Goal: Task Accomplishment & Management: Manage account settings

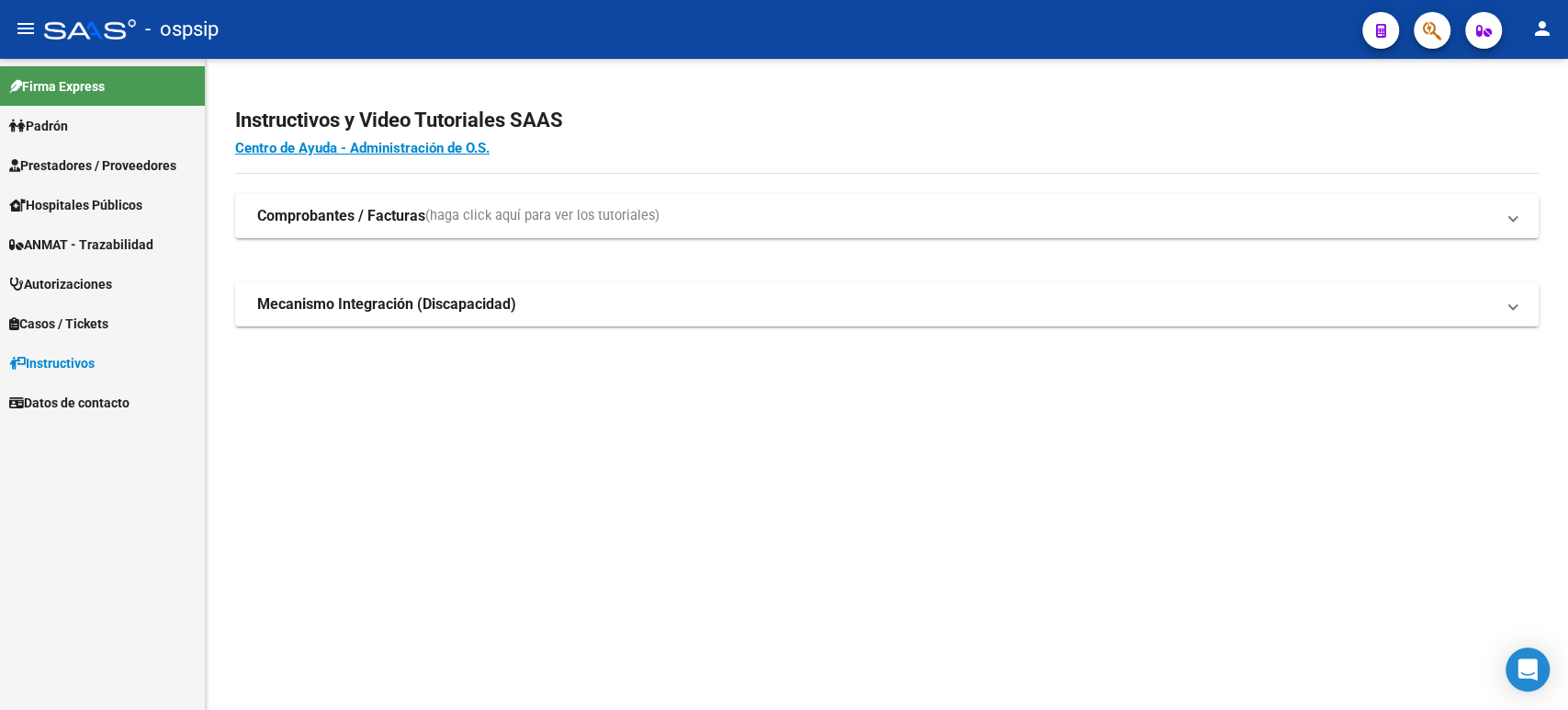
click at [72, 285] on span "Autorizaciones" at bounding box center [61, 283] width 103 height 20
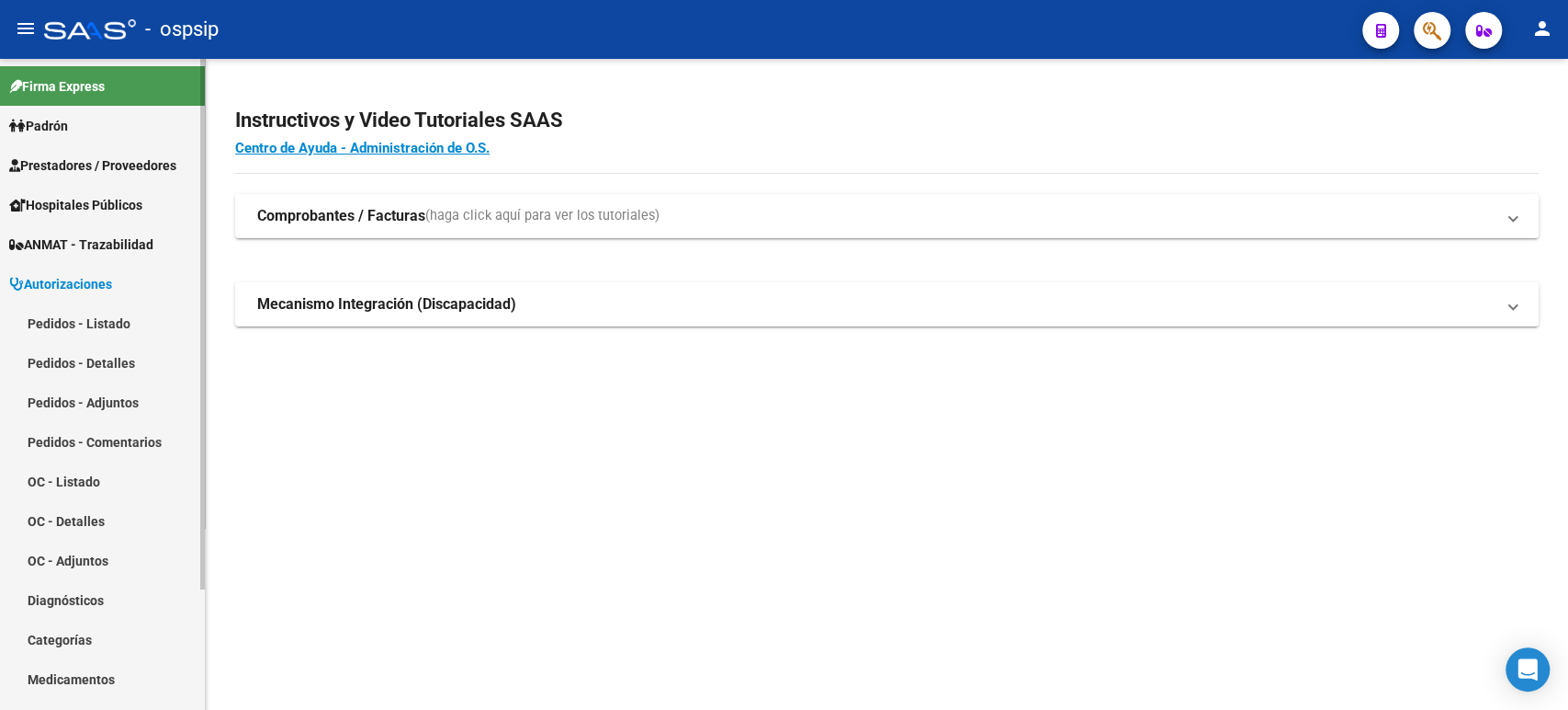
click at [101, 323] on link "Pedidos - Listado" at bounding box center [102, 323] width 205 height 40
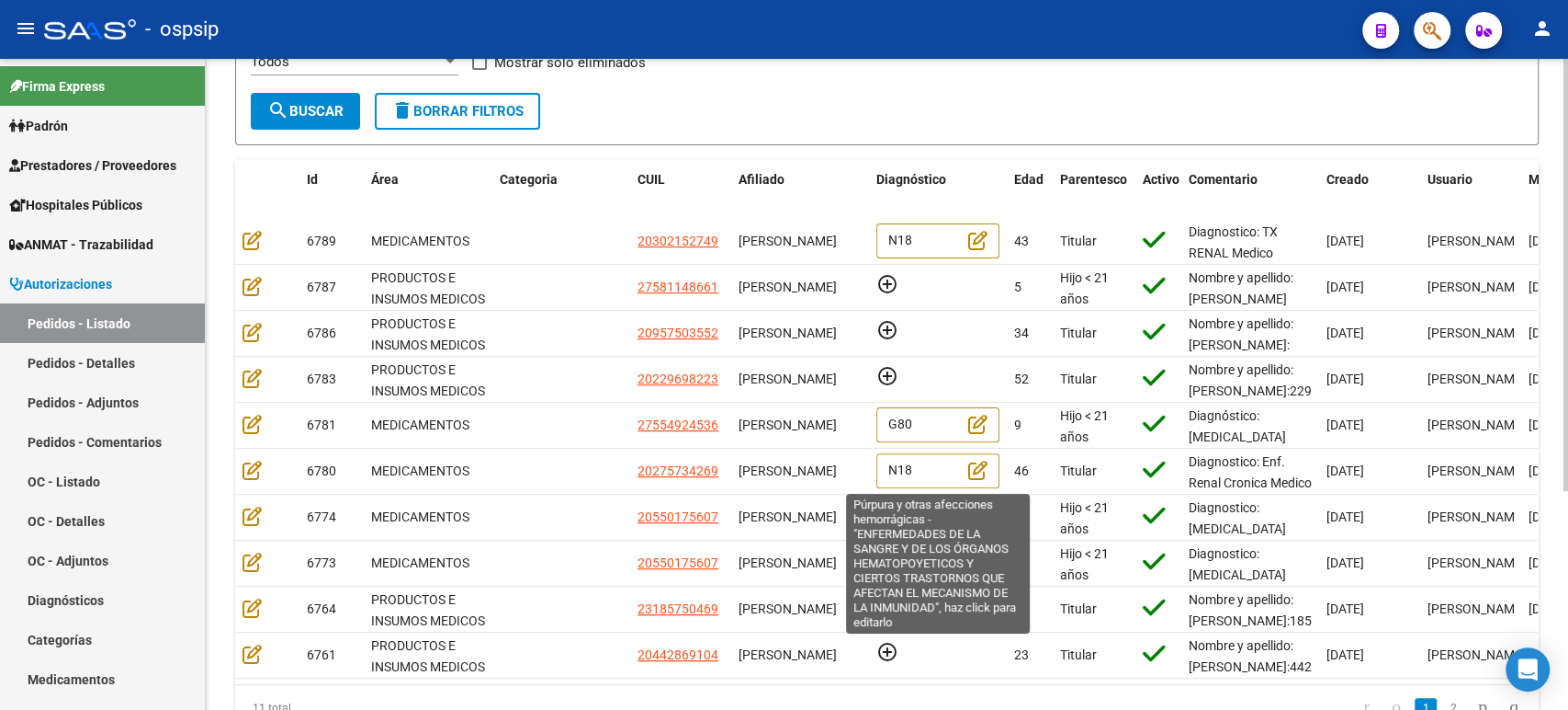
scroll to position [328, 0]
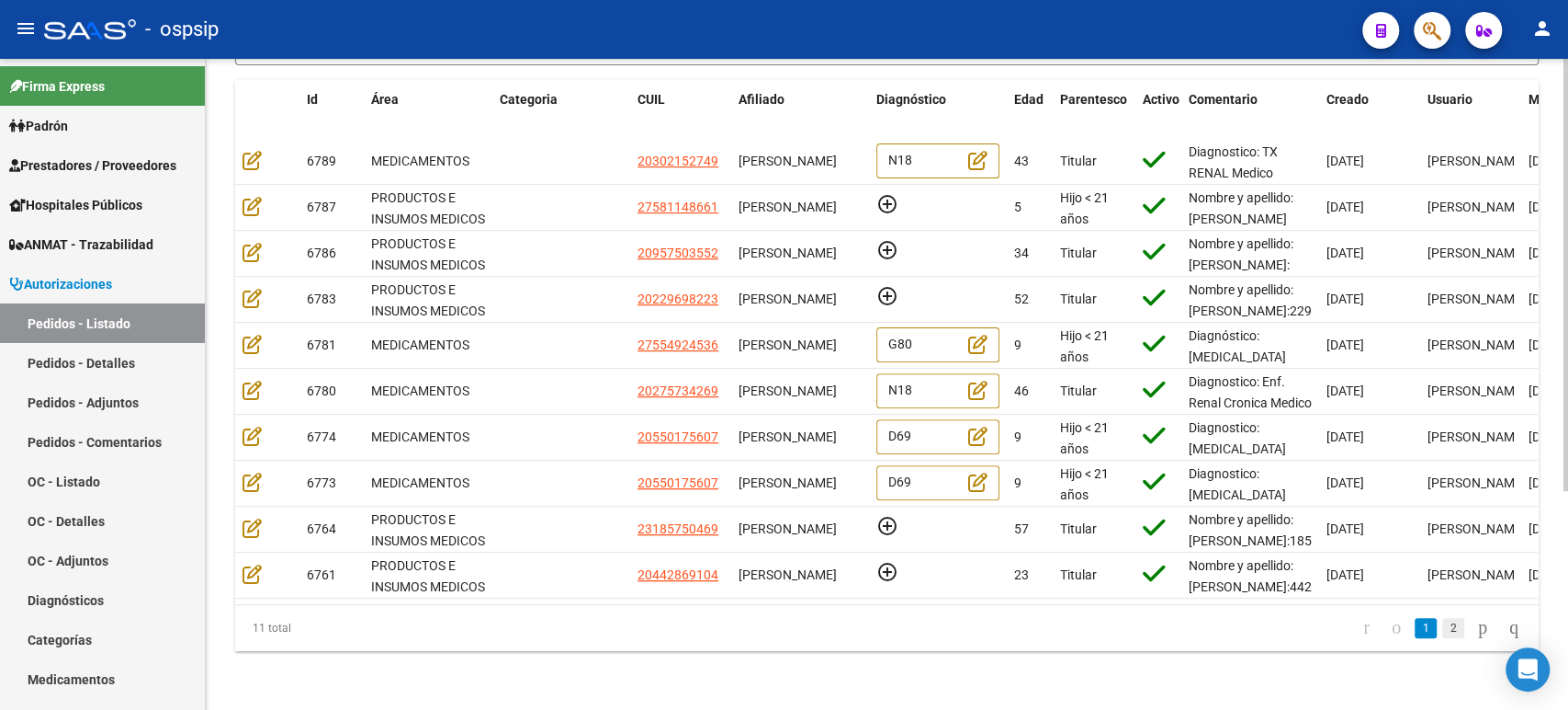
click at [1442, 626] on link "2" at bounding box center [1453, 627] width 22 height 20
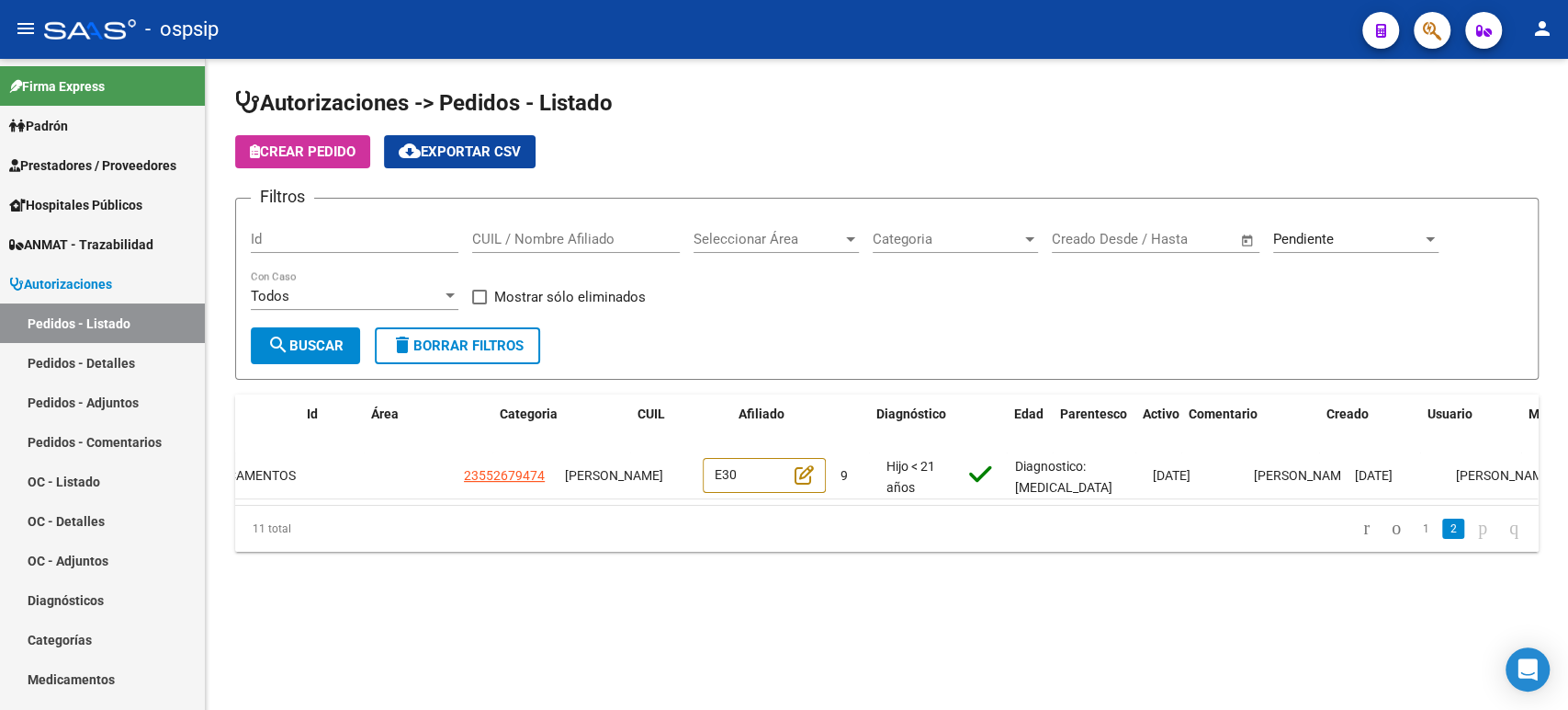
scroll to position [0, 0]
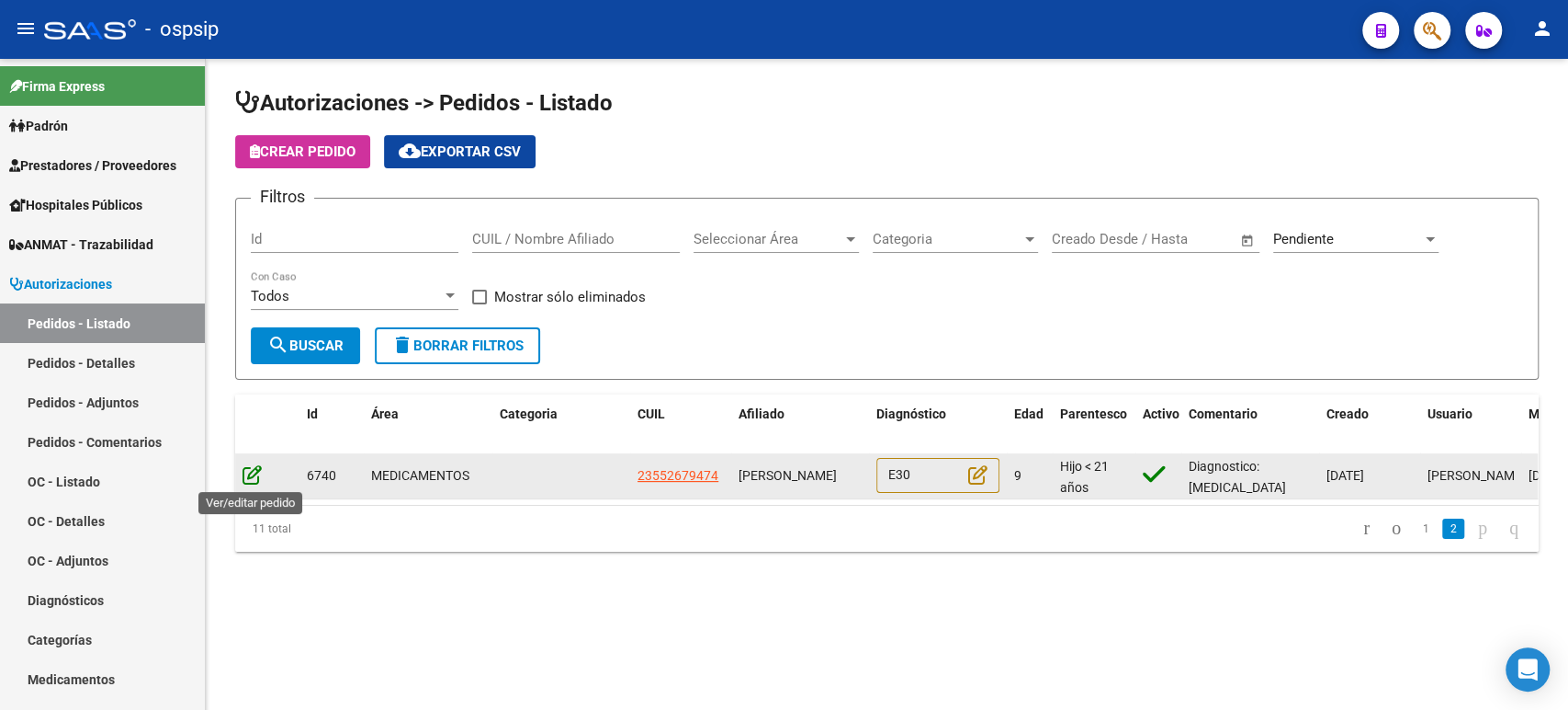
click at [250, 469] on icon at bounding box center [252, 473] width 19 height 20
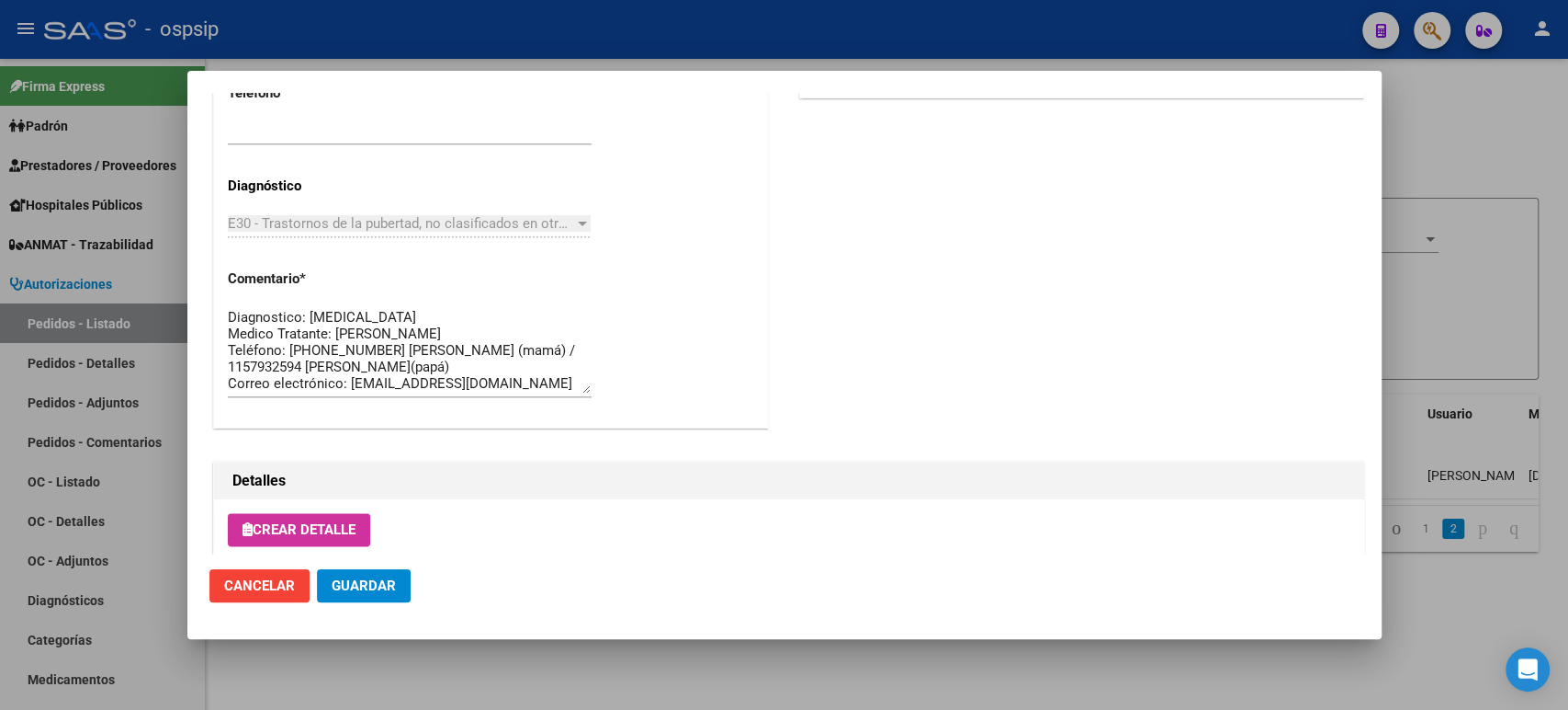
scroll to position [1667, 0]
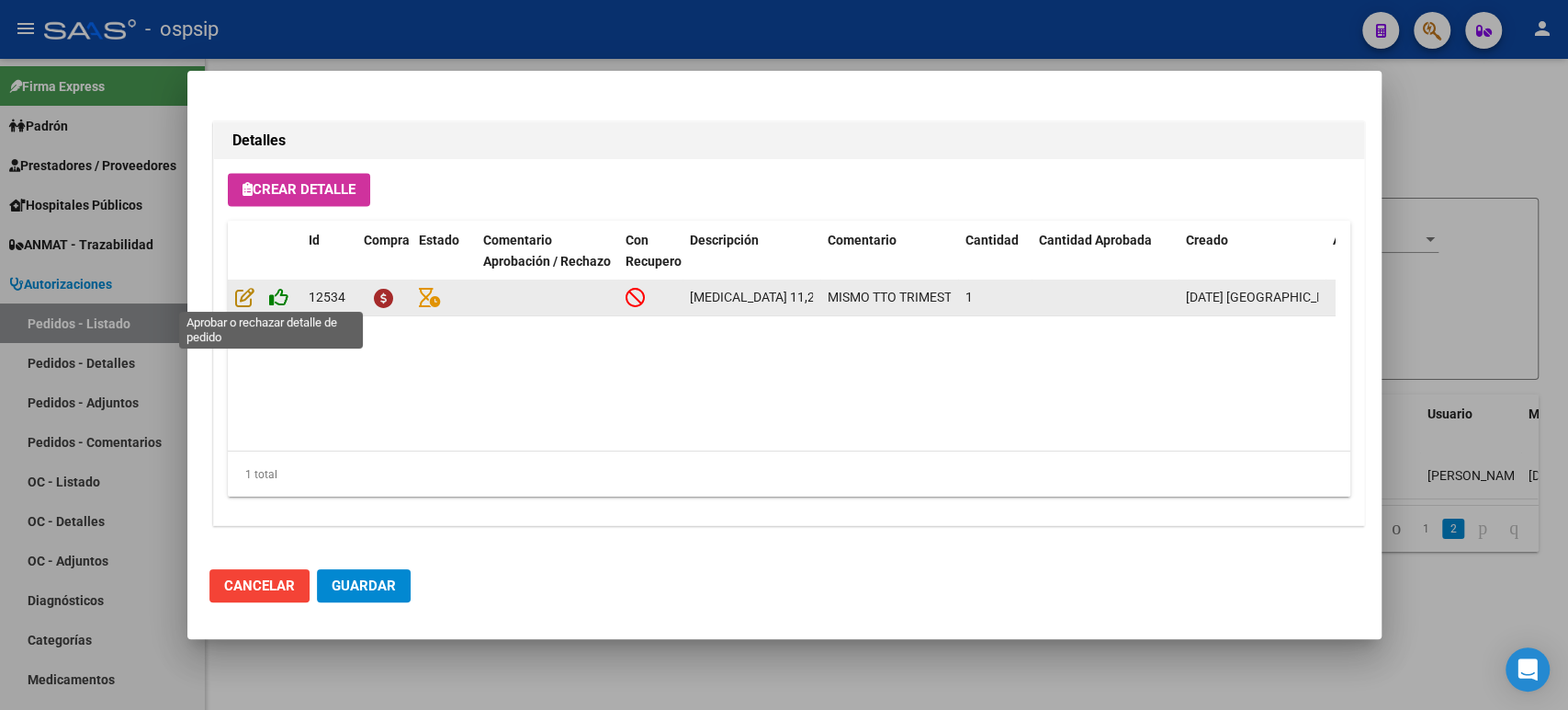
click at [269, 295] on icon at bounding box center [278, 296] width 19 height 20
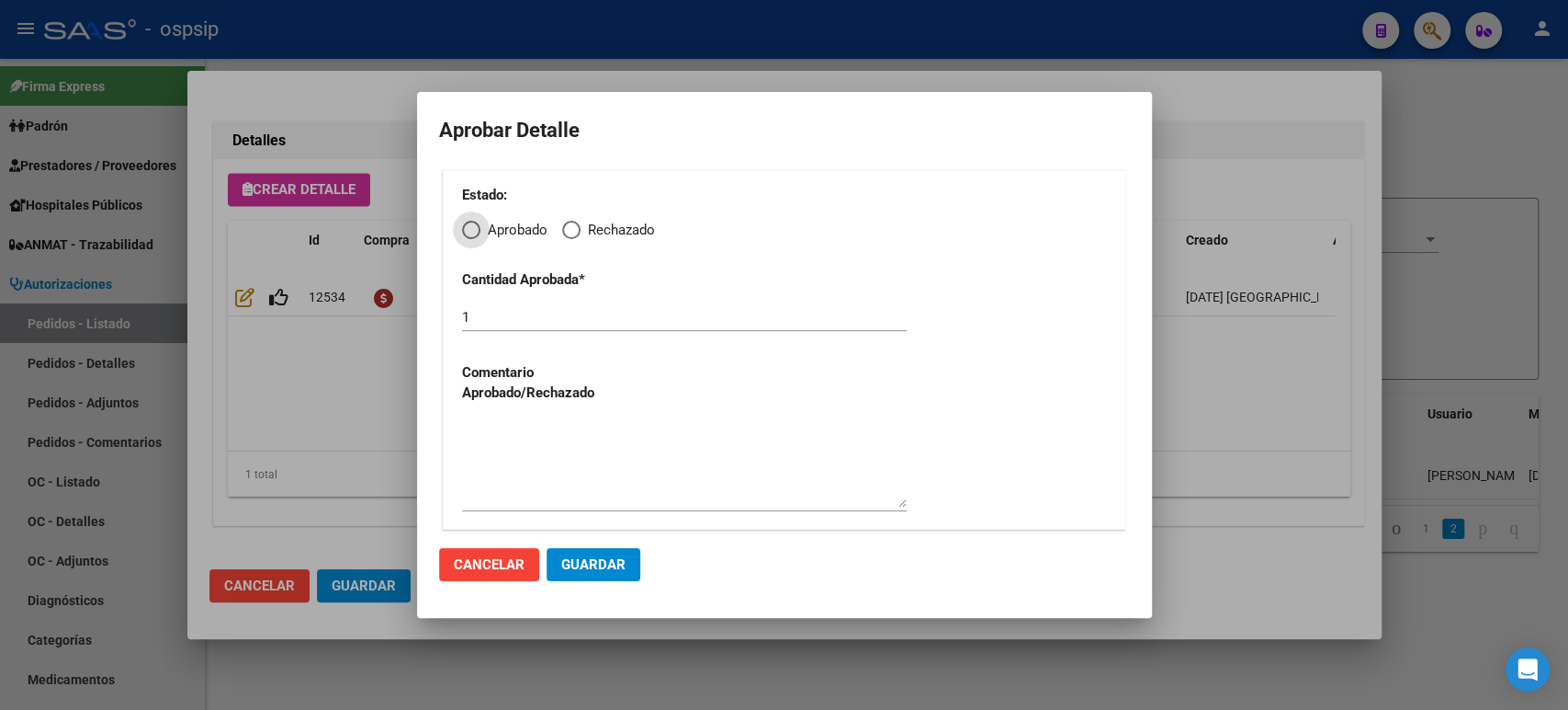
click at [573, 234] on span "Elija una opción" at bounding box center [571, 229] width 18 height 18
click at [573, 234] on input "Rechazado" at bounding box center [571, 229] width 18 height 18
radio input "true"
click at [558, 450] on textarea at bounding box center [684, 464] width 445 height 86
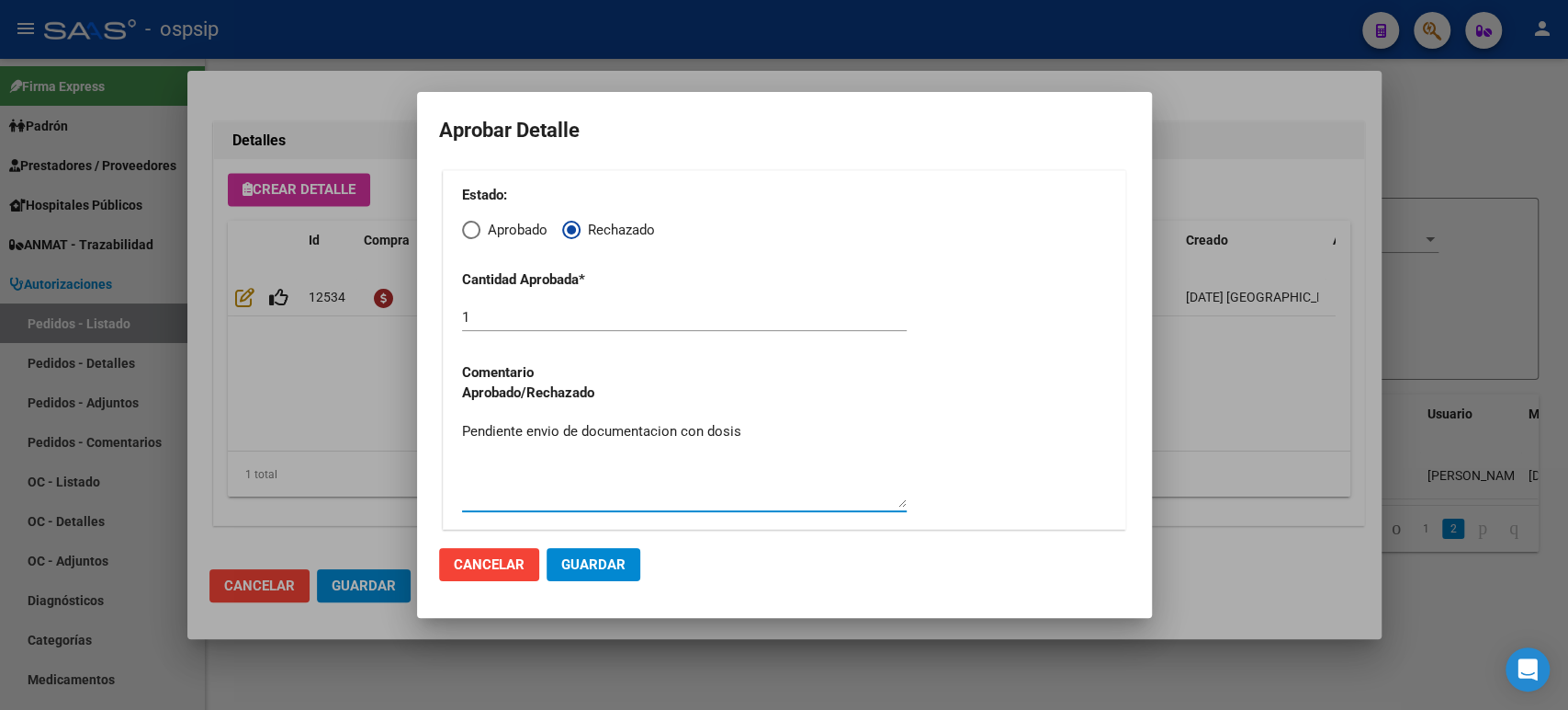
type textarea "Pendiente envio de documentacion con dosis"
click at [604, 571] on span "Guardar" at bounding box center [593, 563] width 64 height 16
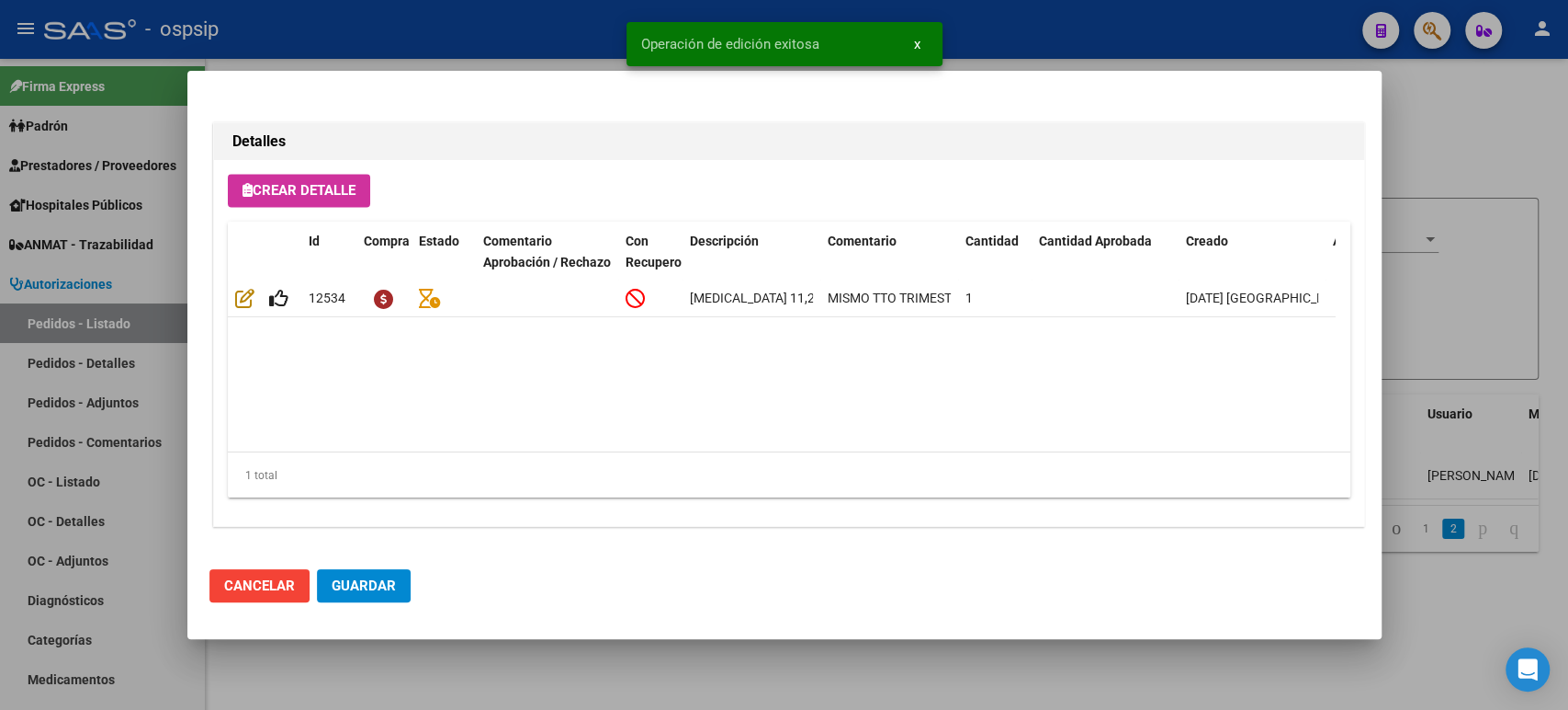
scroll to position [1666, 0]
click at [361, 585] on span "Guardar" at bounding box center [364, 585] width 64 height 16
click at [1441, 198] on div at bounding box center [784, 355] width 1568 height 710
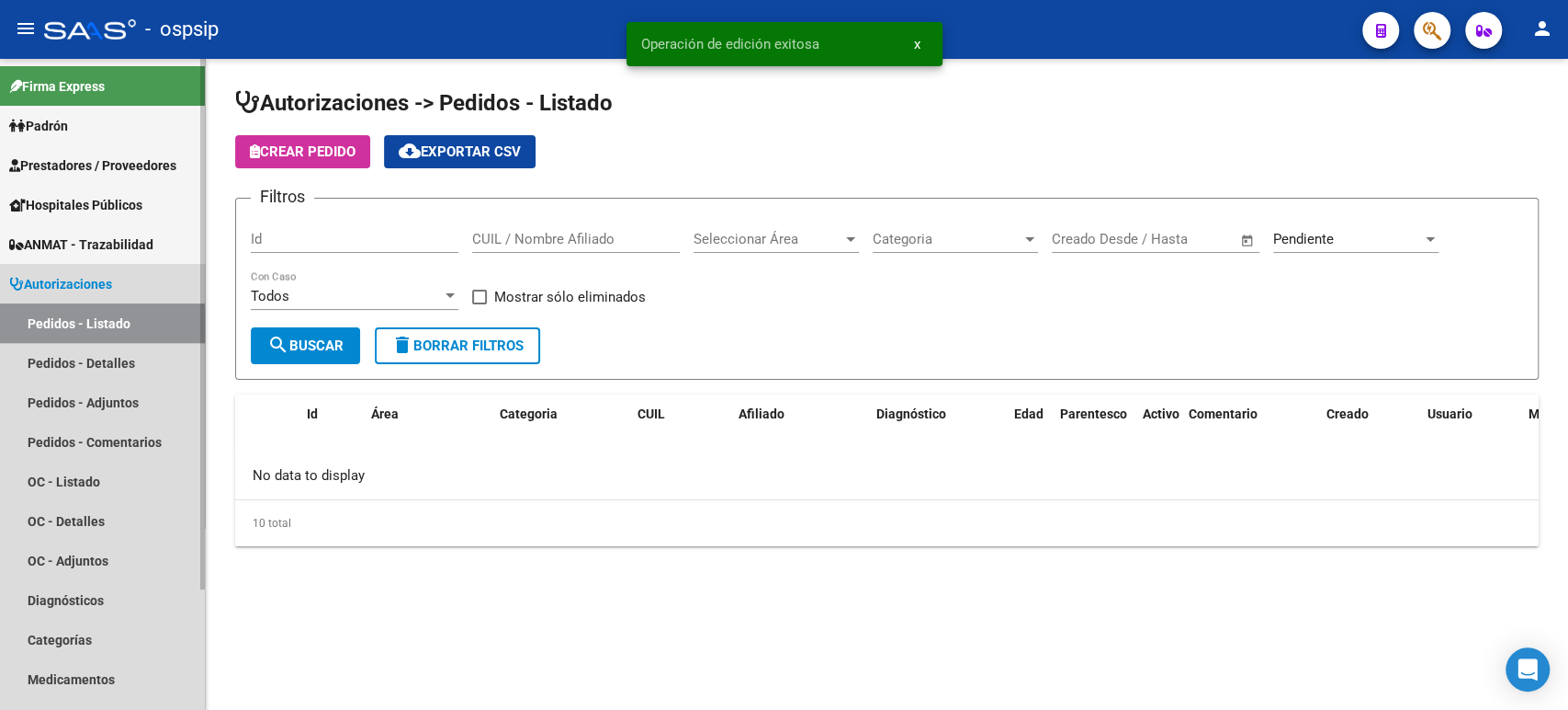
click at [74, 327] on link "Pedidos - Listado" at bounding box center [102, 323] width 205 height 40
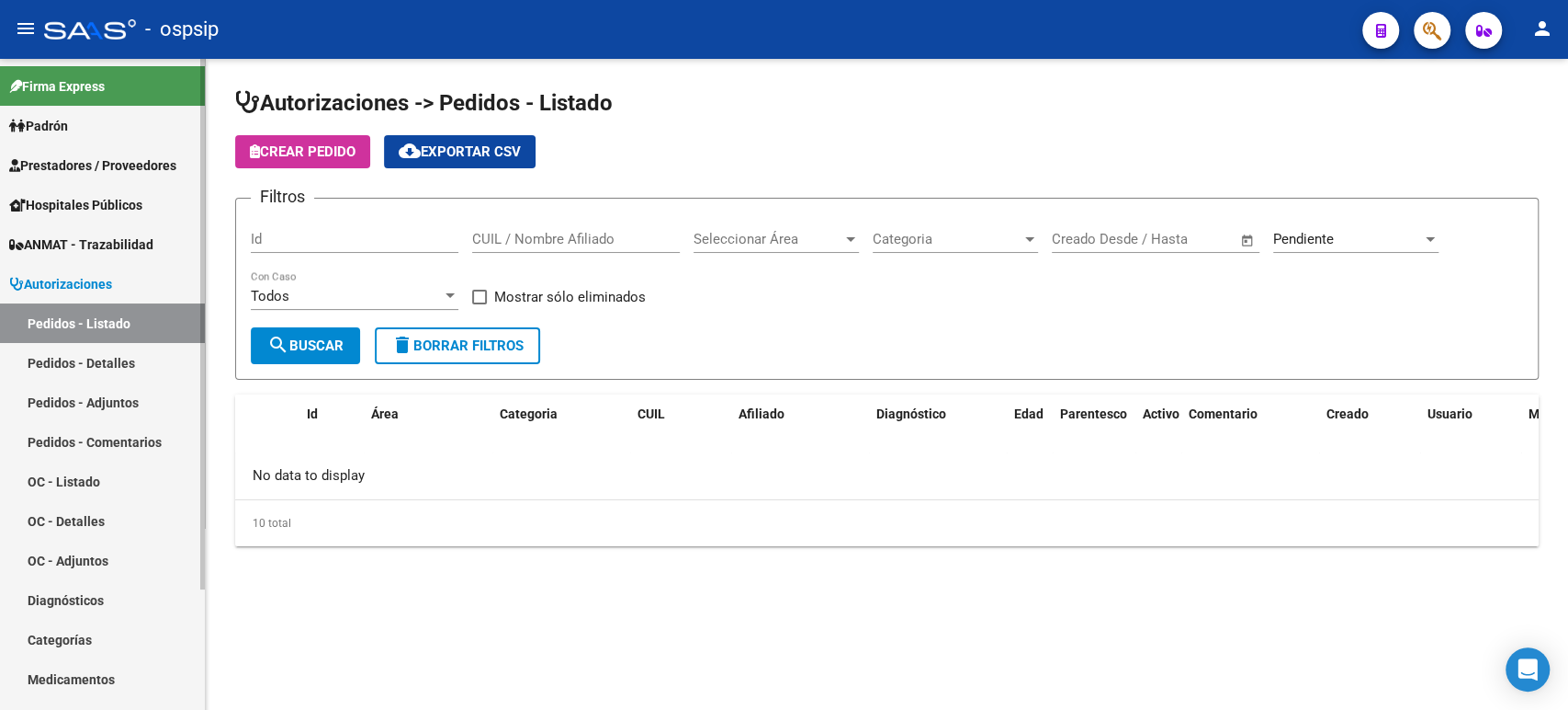
click at [98, 359] on link "Pedidos - Detalles" at bounding box center [102, 363] width 205 height 40
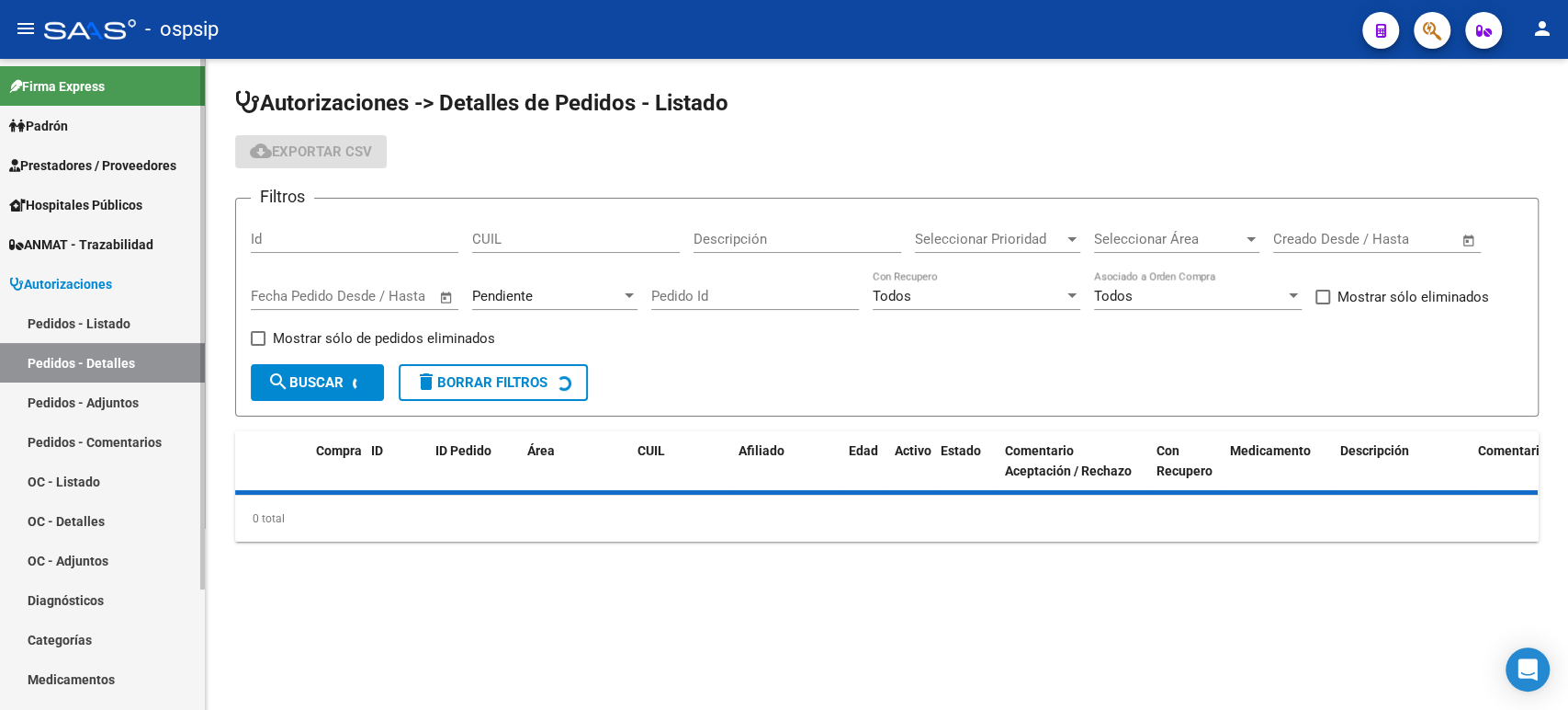
click at [104, 322] on link "Pedidos - Listado" at bounding box center [102, 323] width 205 height 40
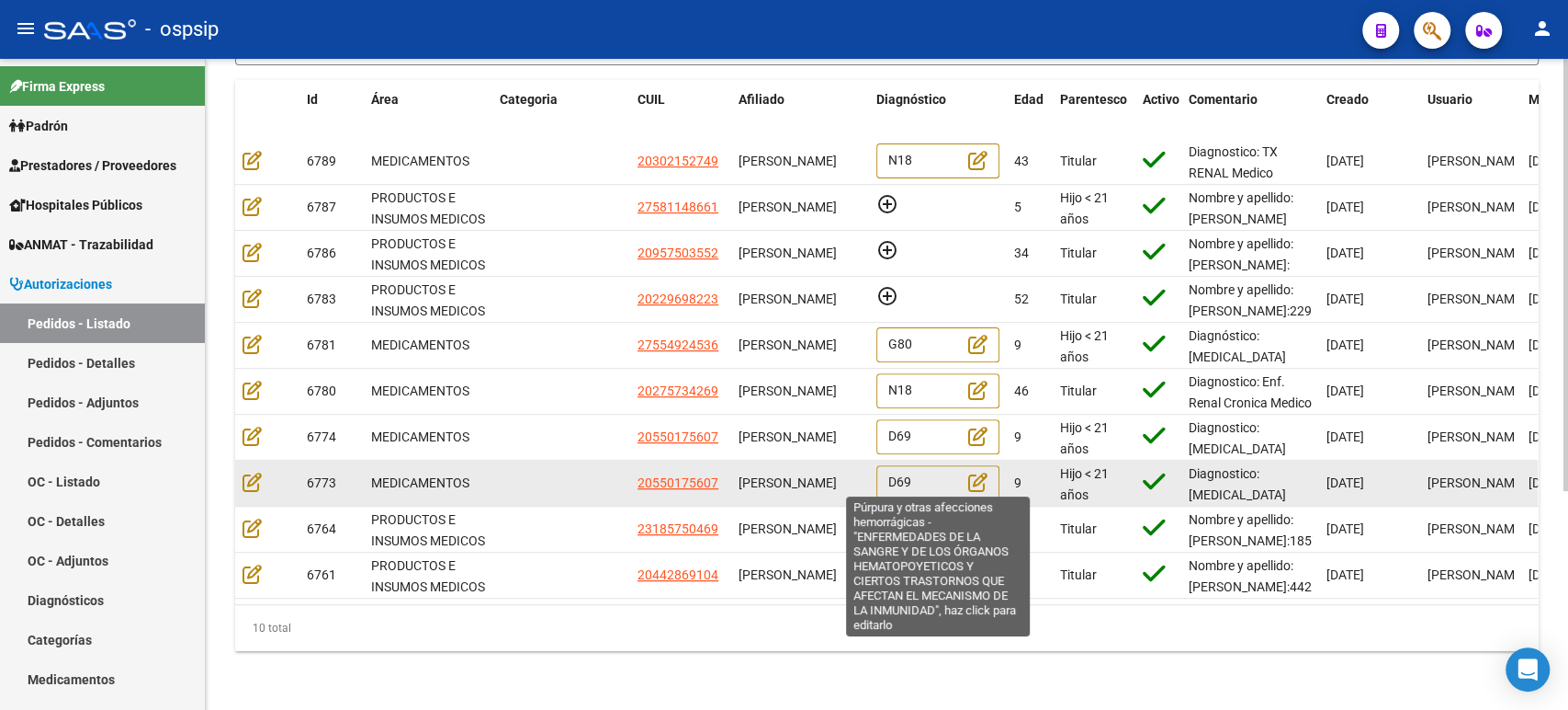
scroll to position [328, 0]
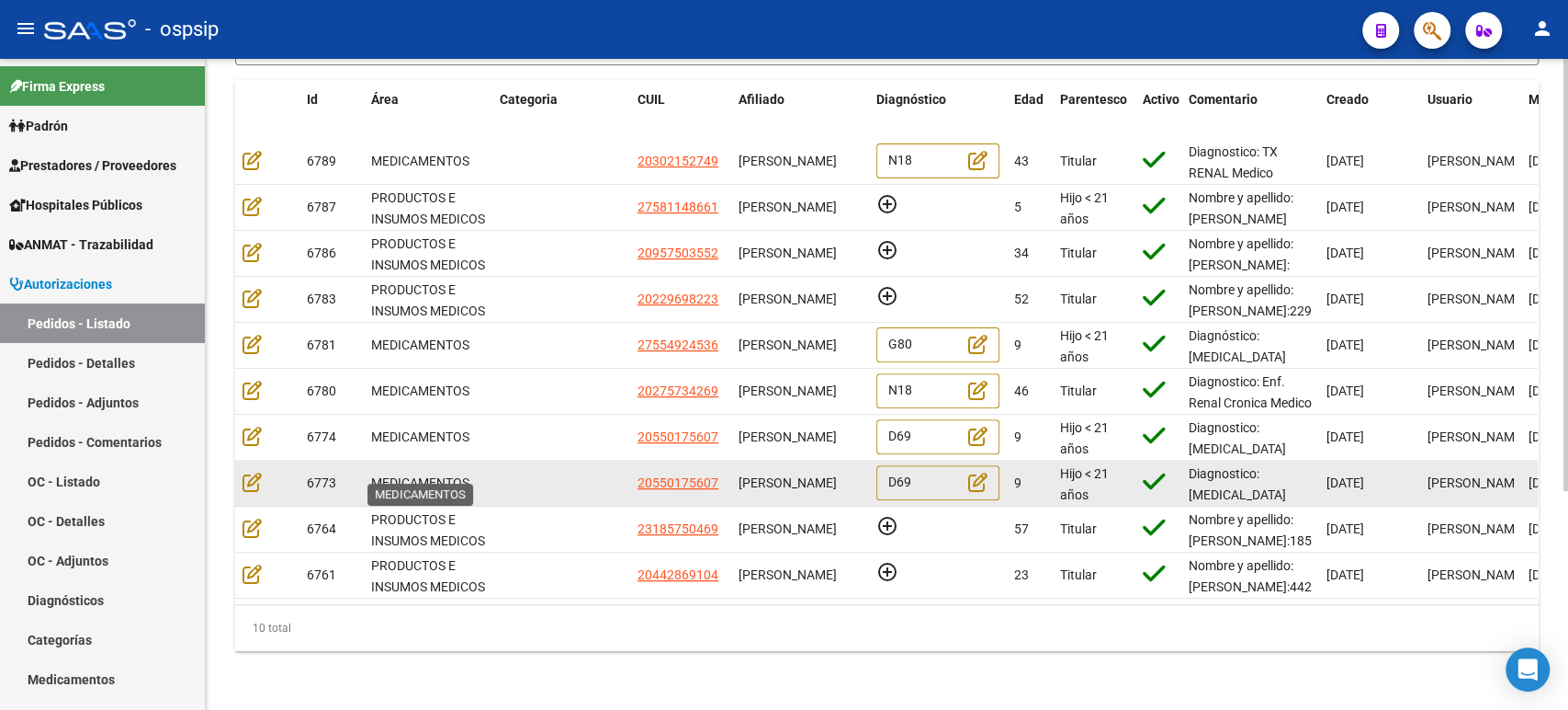
drag, startPoint x: 451, startPoint y: 464, endPoint x: 625, endPoint y: 476, distance: 174.4
click at [404, 475] on span "MEDICAMENTOS" at bounding box center [420, 483] width 98 height 15
drag, startPoint x: 777, startPoint y: 476, endPoint x: 743, endPoint y: 453, distance: 41.0
click at [743, 472] on div "[PERSON_NAME]" at bounding box center [801, 483] width 123 height 21
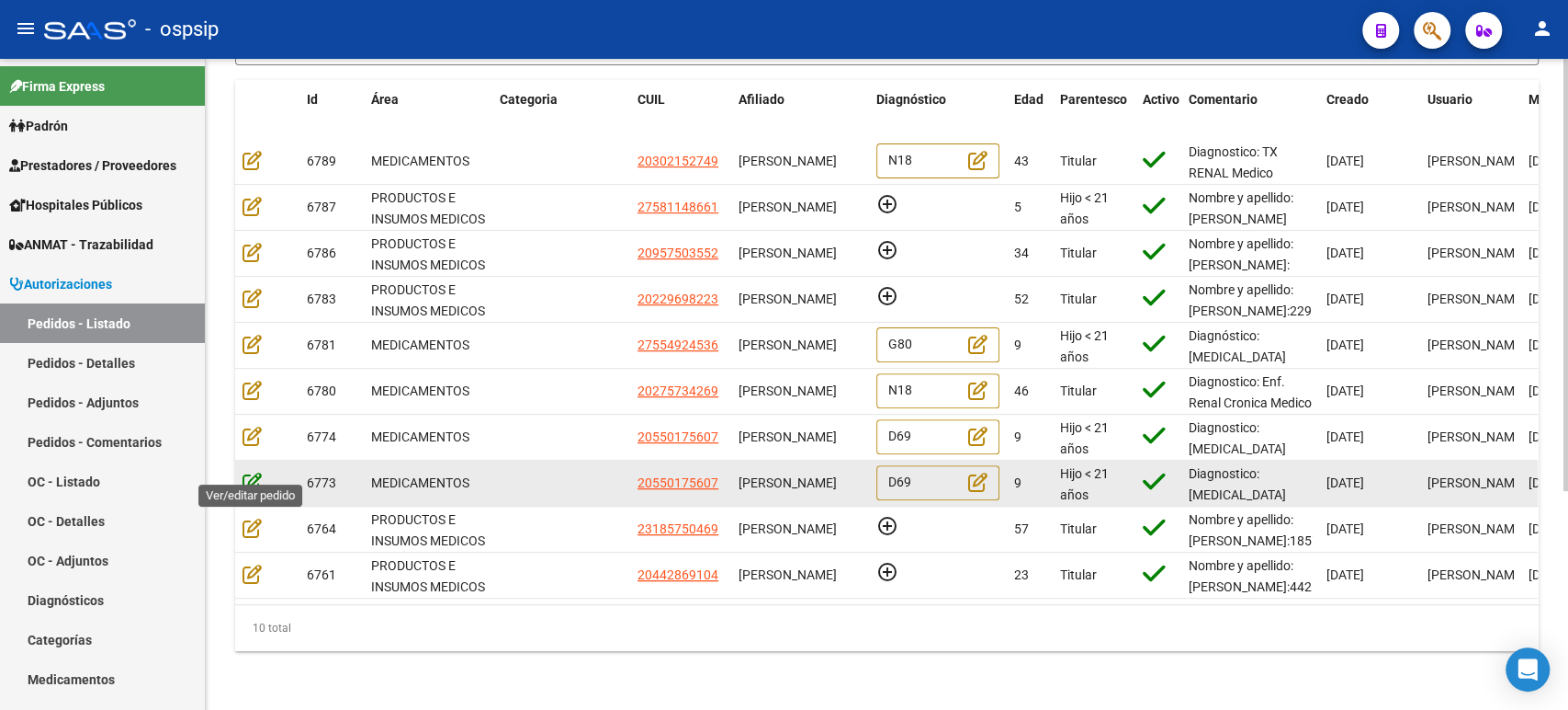
click at [259, 471] on icon at bounding box center [252, 481] width 19 height 20
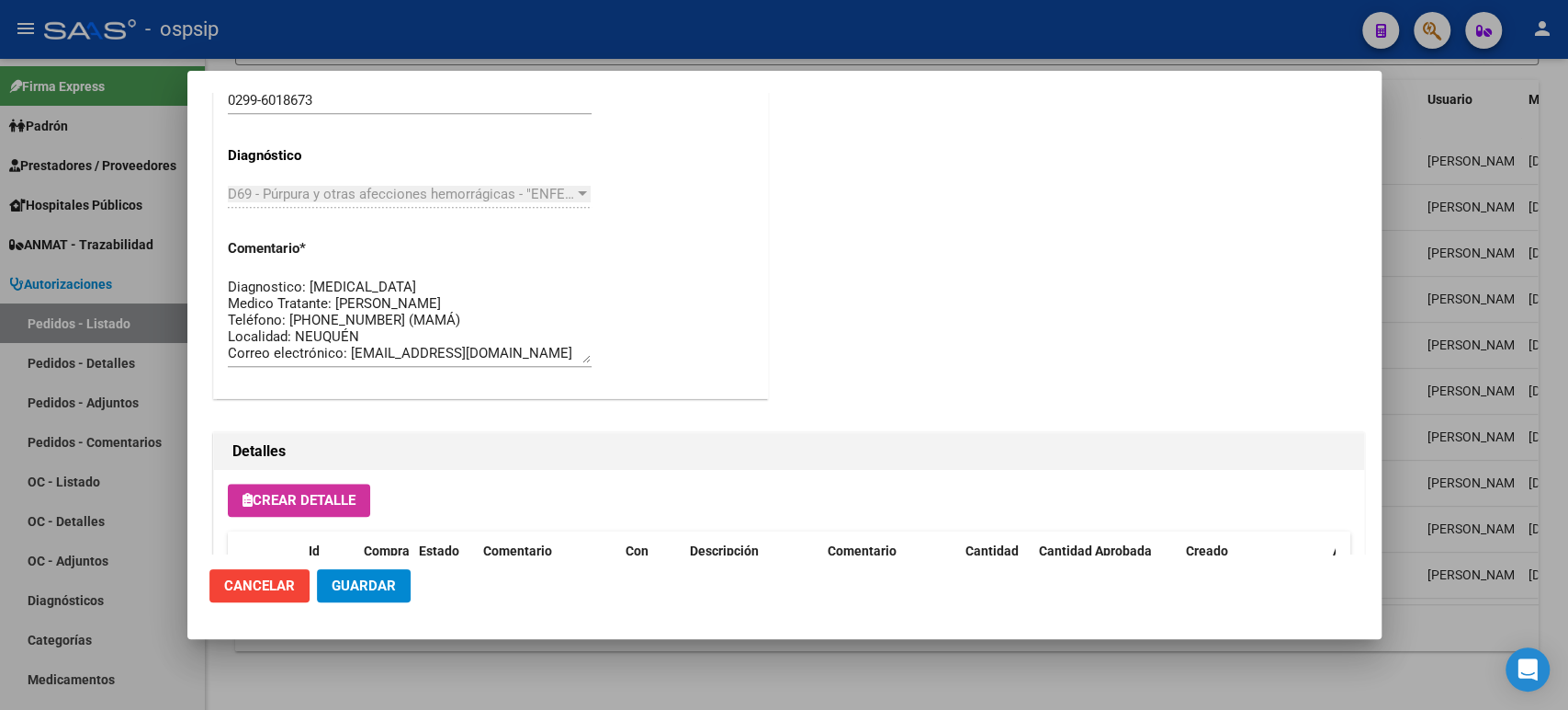
scroll to position [1281, 0]
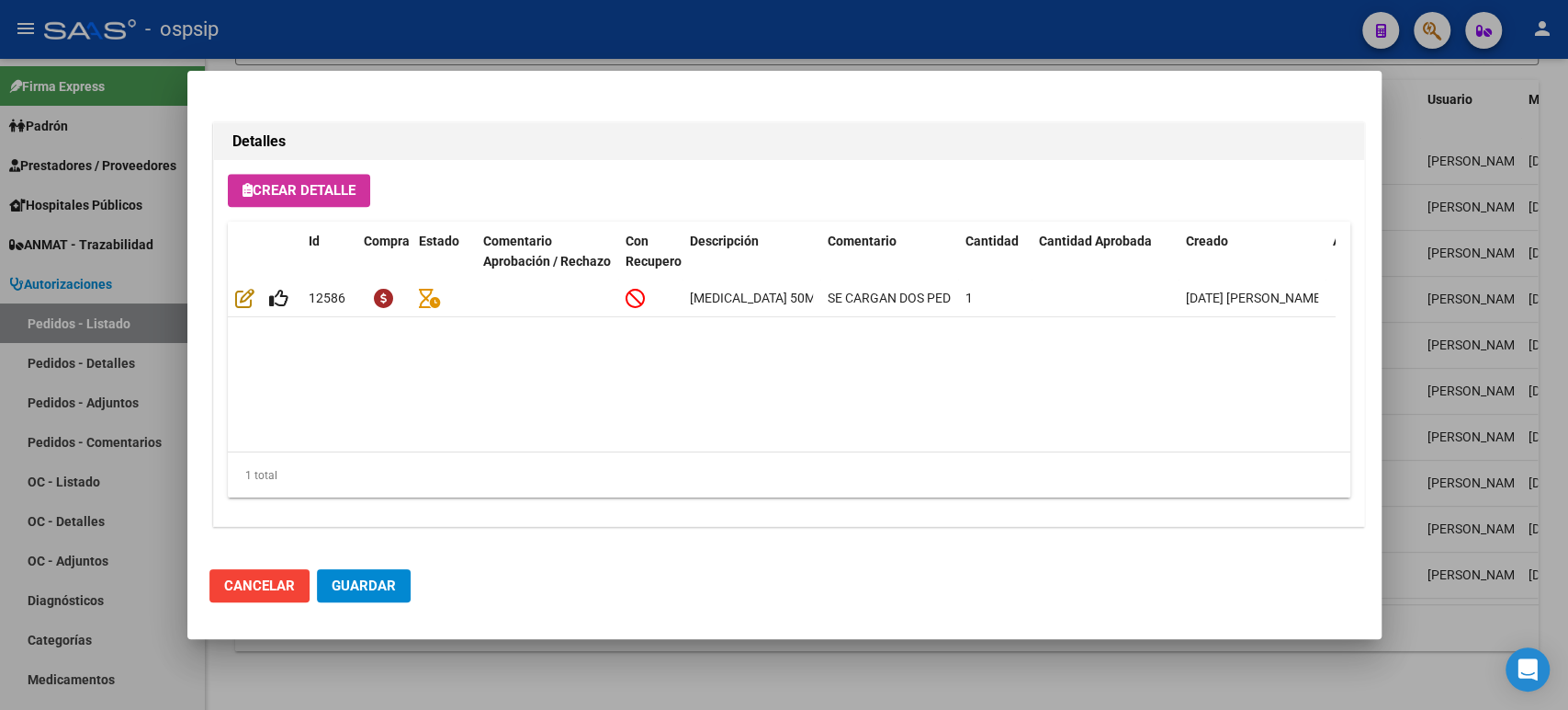
click at [273, 589] on span "Cancelar" at bounding box center [259, 585] width 71 height 16
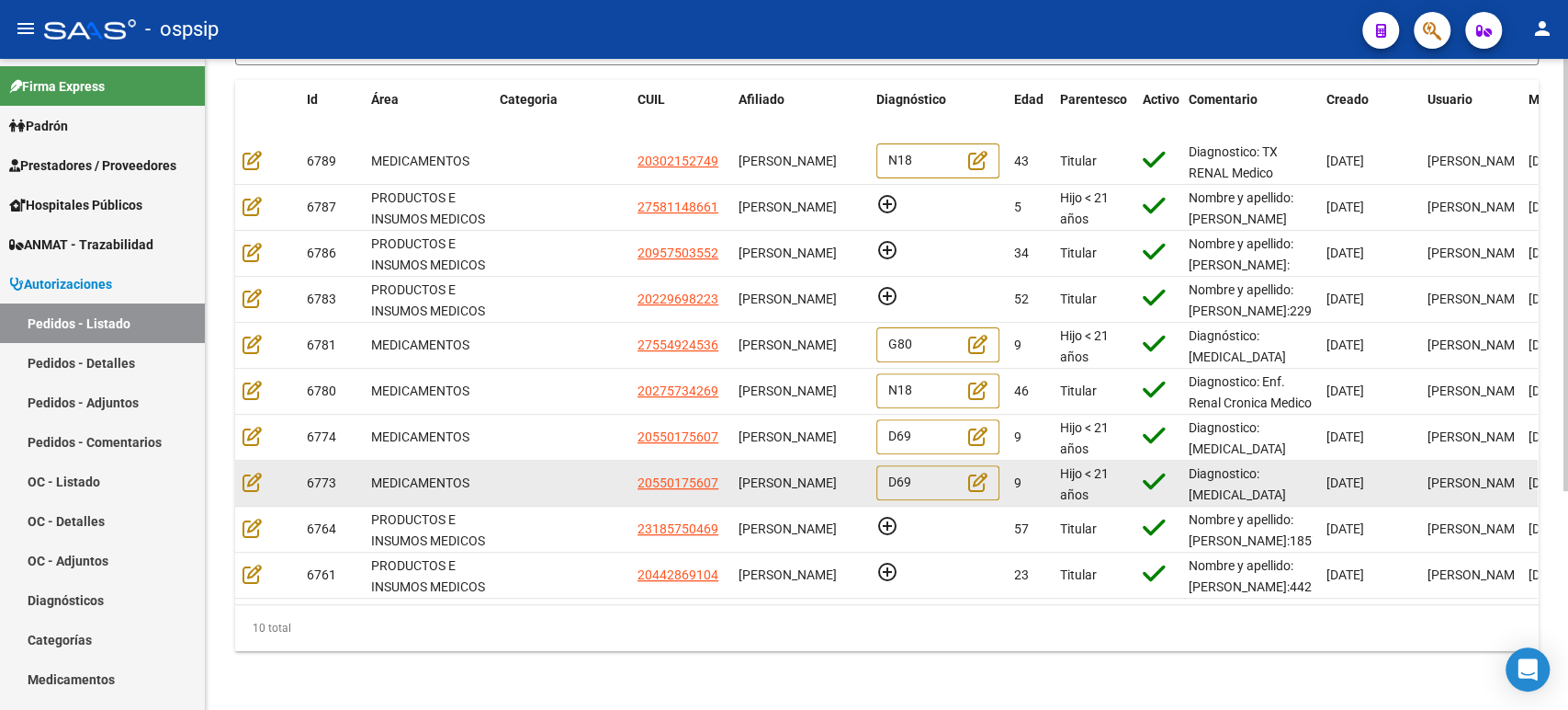
scroll to position [0, 0]
drag, startPoint x: 779, startPoint y: 476, endPoint x: 738, endPoint y: 454, distance: 46.5
click at [739, 472] on div "[PERSON_NAME]" at bounding box center [801, 483] width 123 height 21
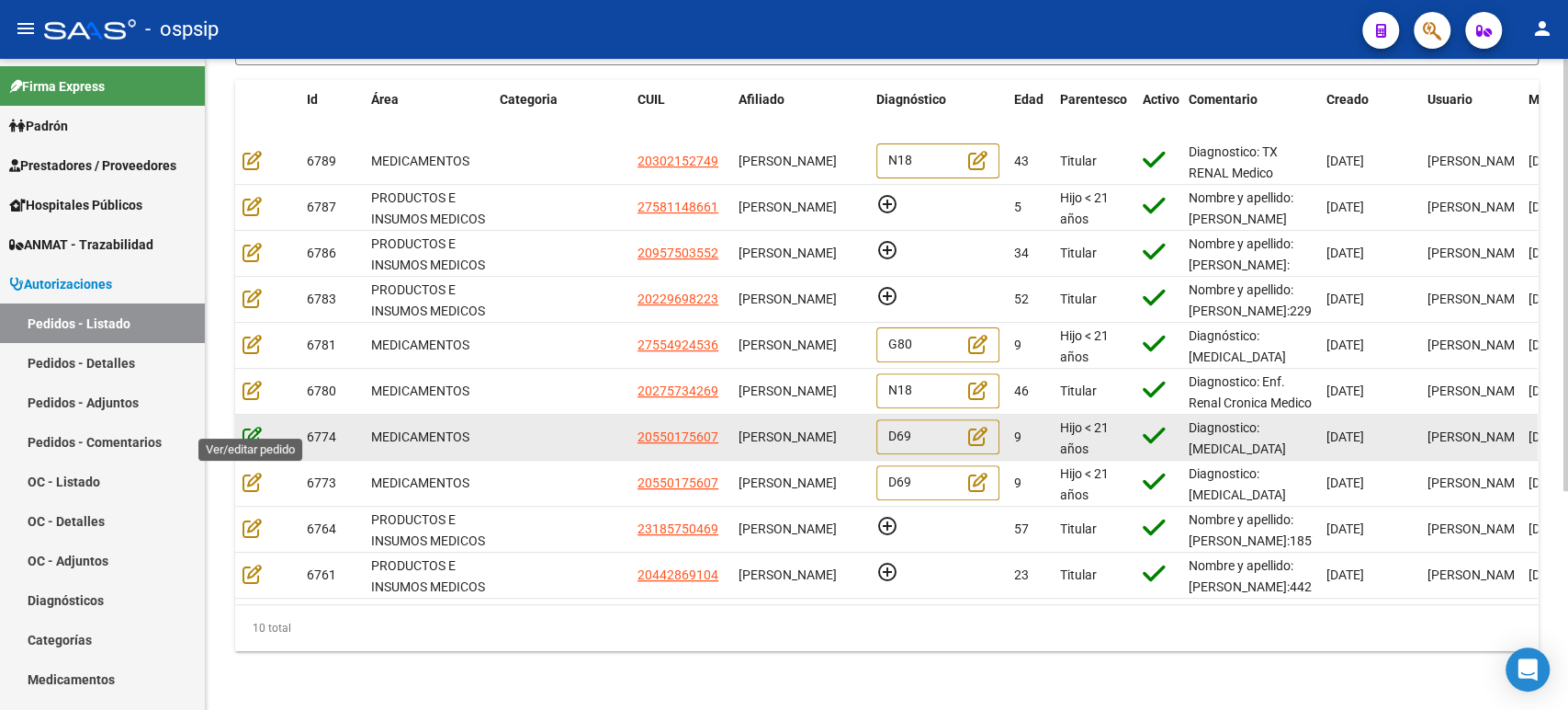
click at [250, 426] on icon at bounding box center [252, 435] width 19 height 20
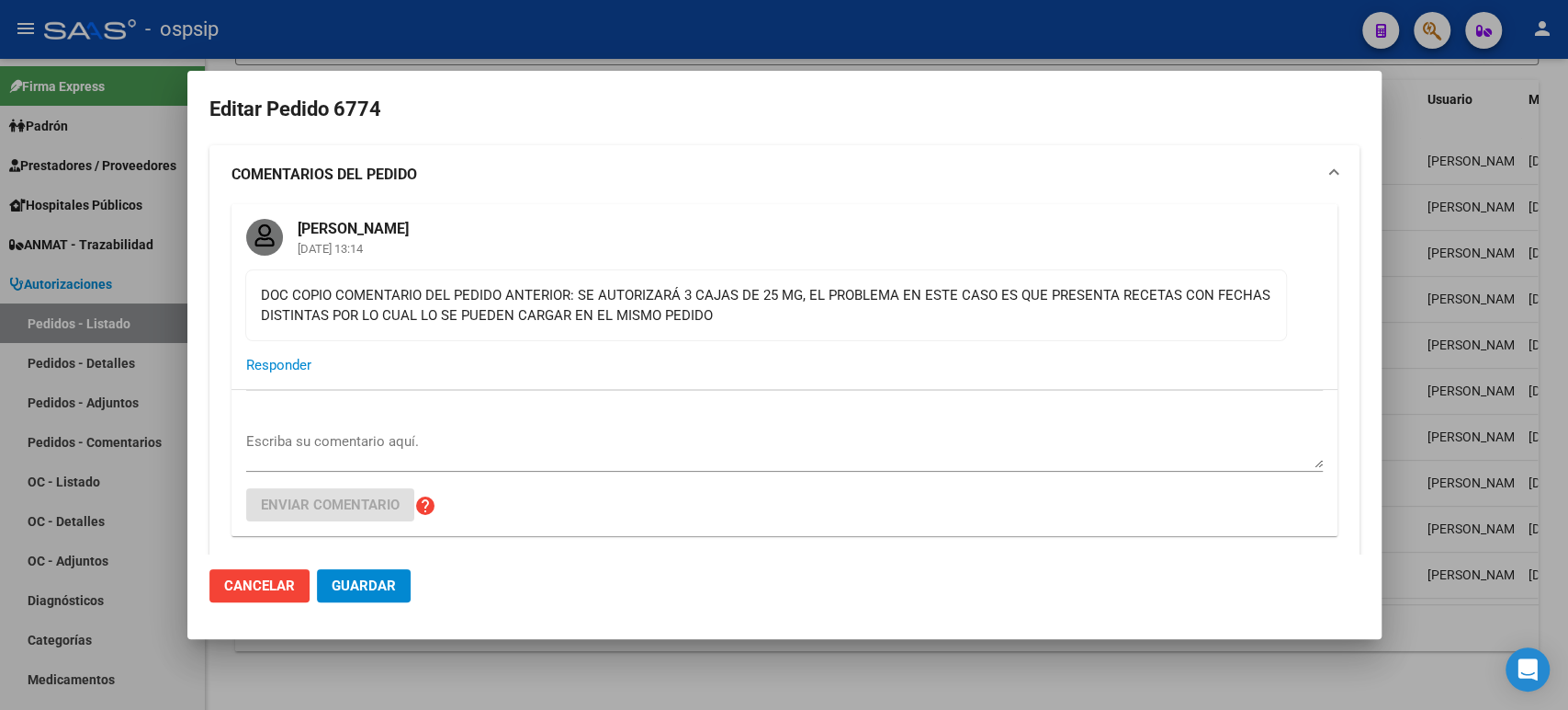
click at [1423, 282] on div at bounding box center [784, 355] width 1568 height 710
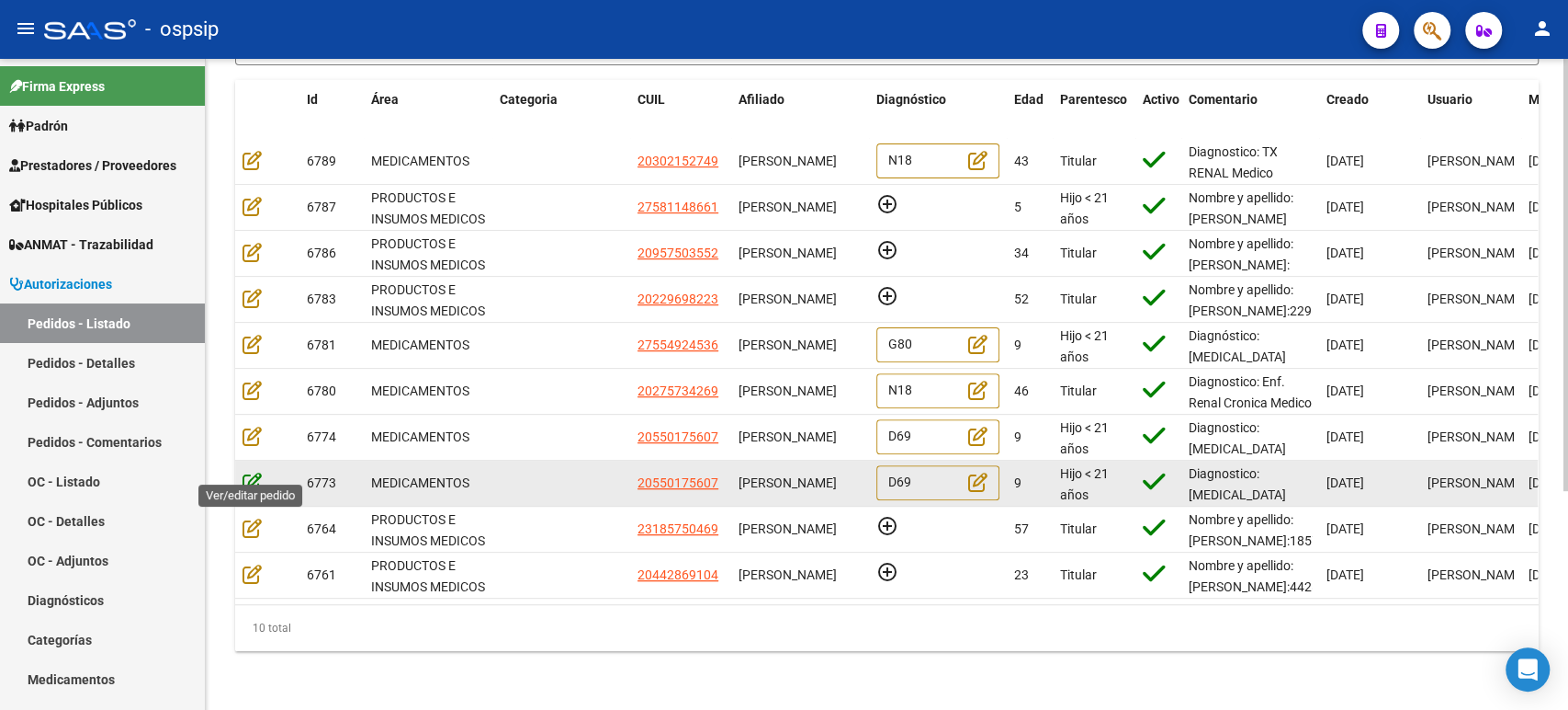
click at [253, 471] on icon at bounding box center [252, 481] width 19 height 20
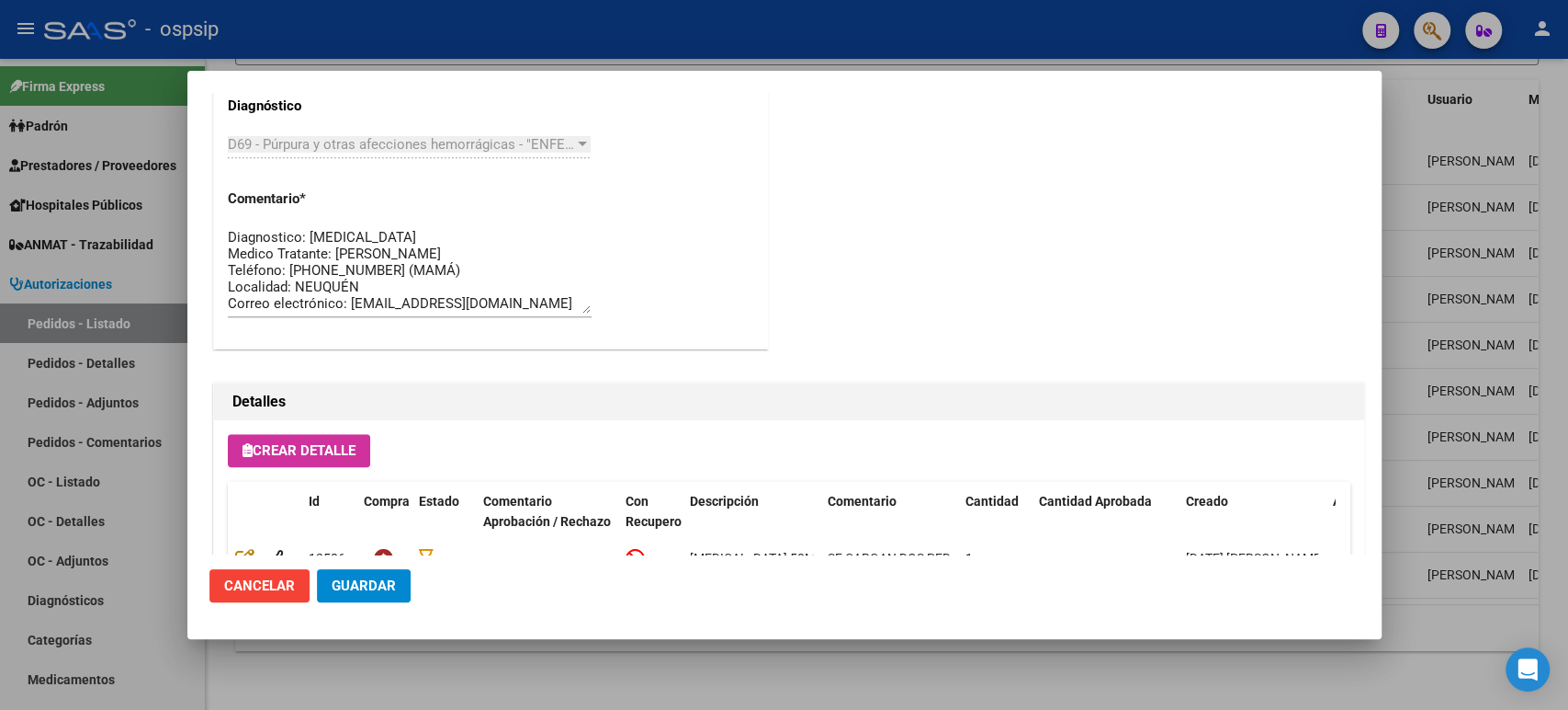
scroll to position [1281, 0]
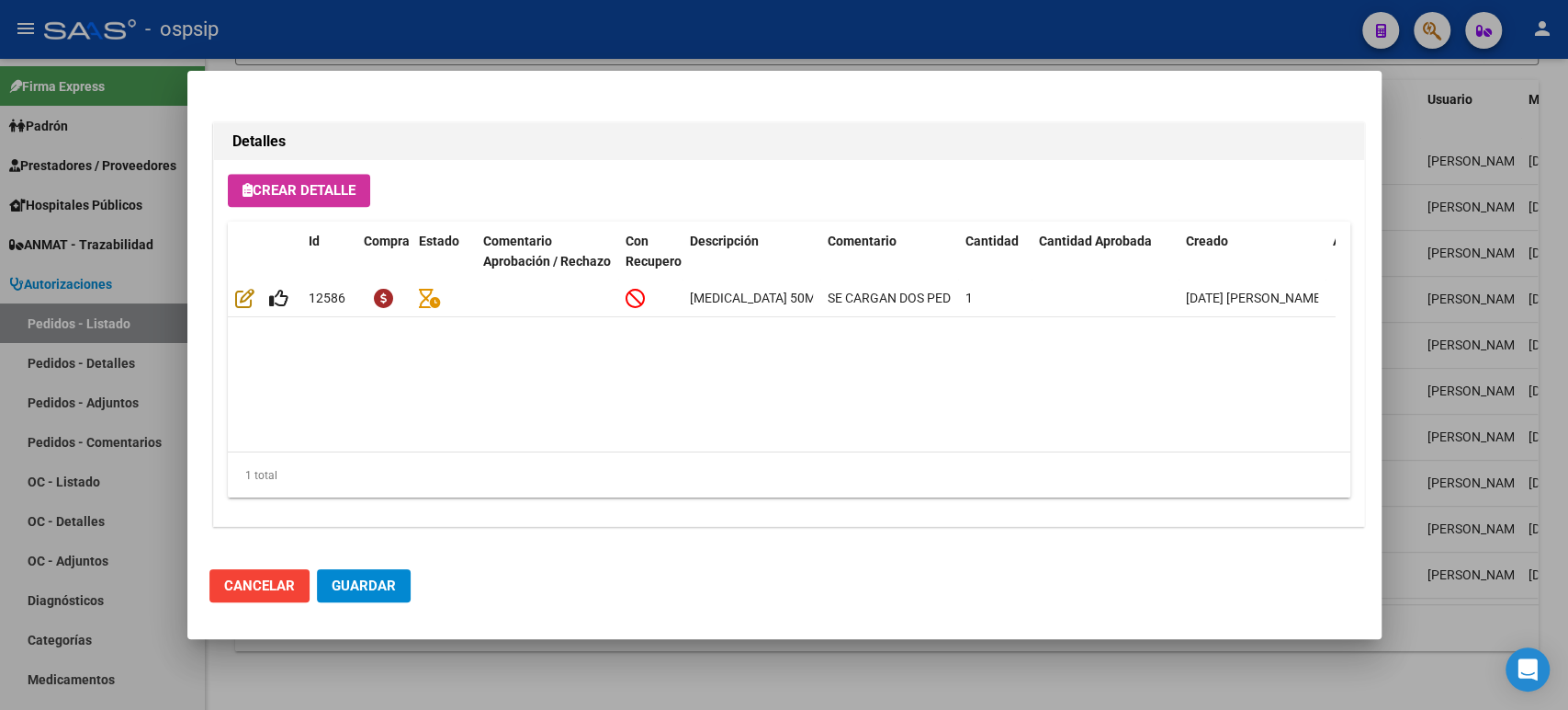
click at [1459, 240] on div at bounding box center [784, 355] width 1568 height 710
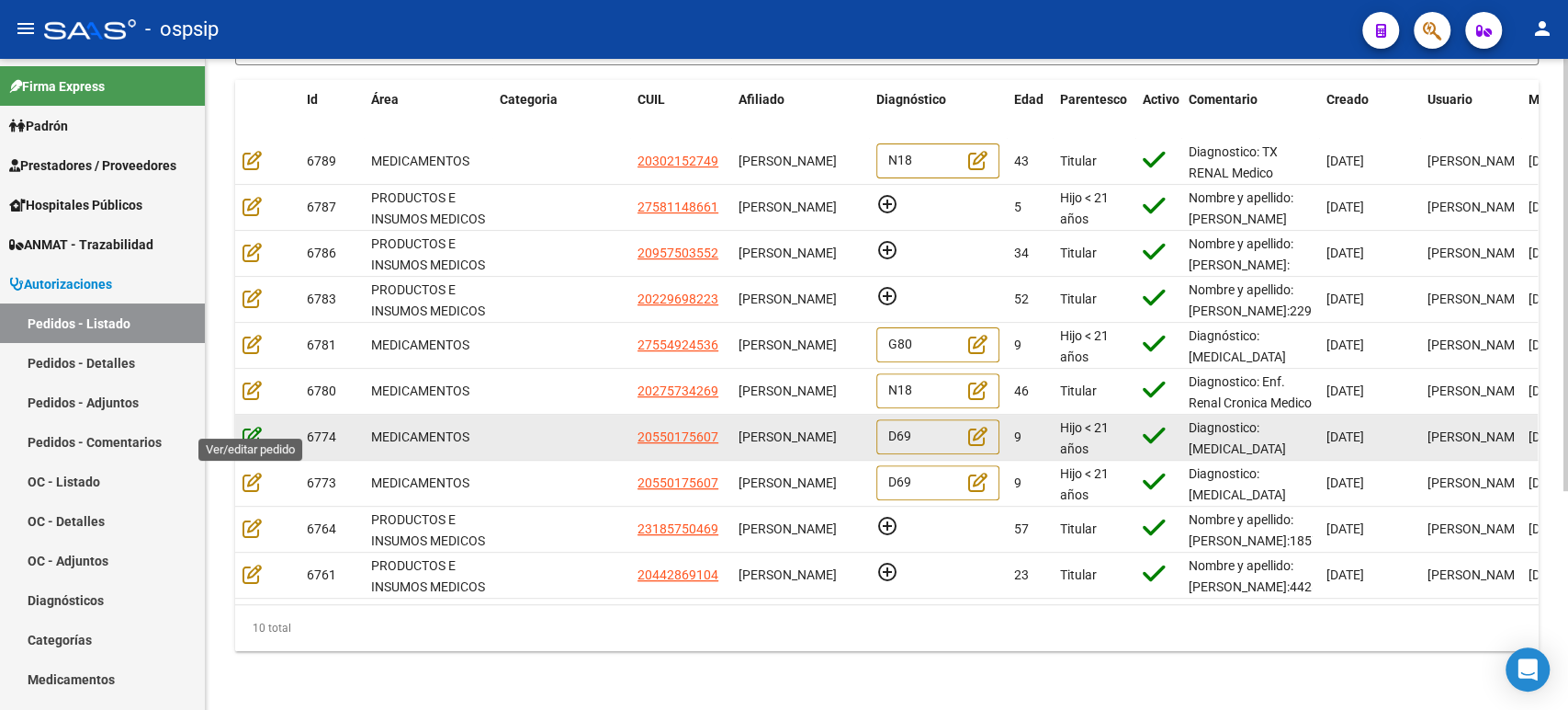
click at [254, 426] on icon at bounding box center [252, 435] width 19 height 20
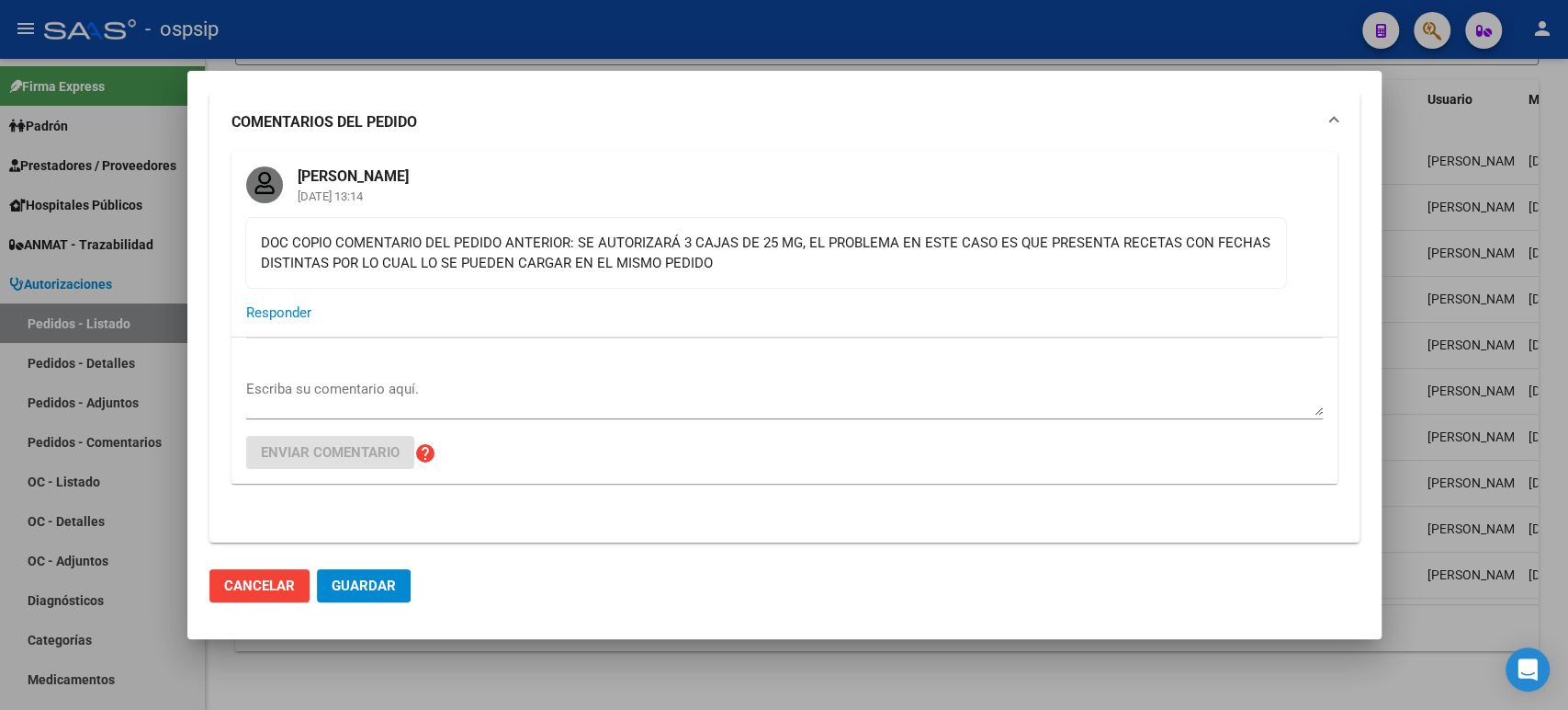
scroll to position [102, 0]
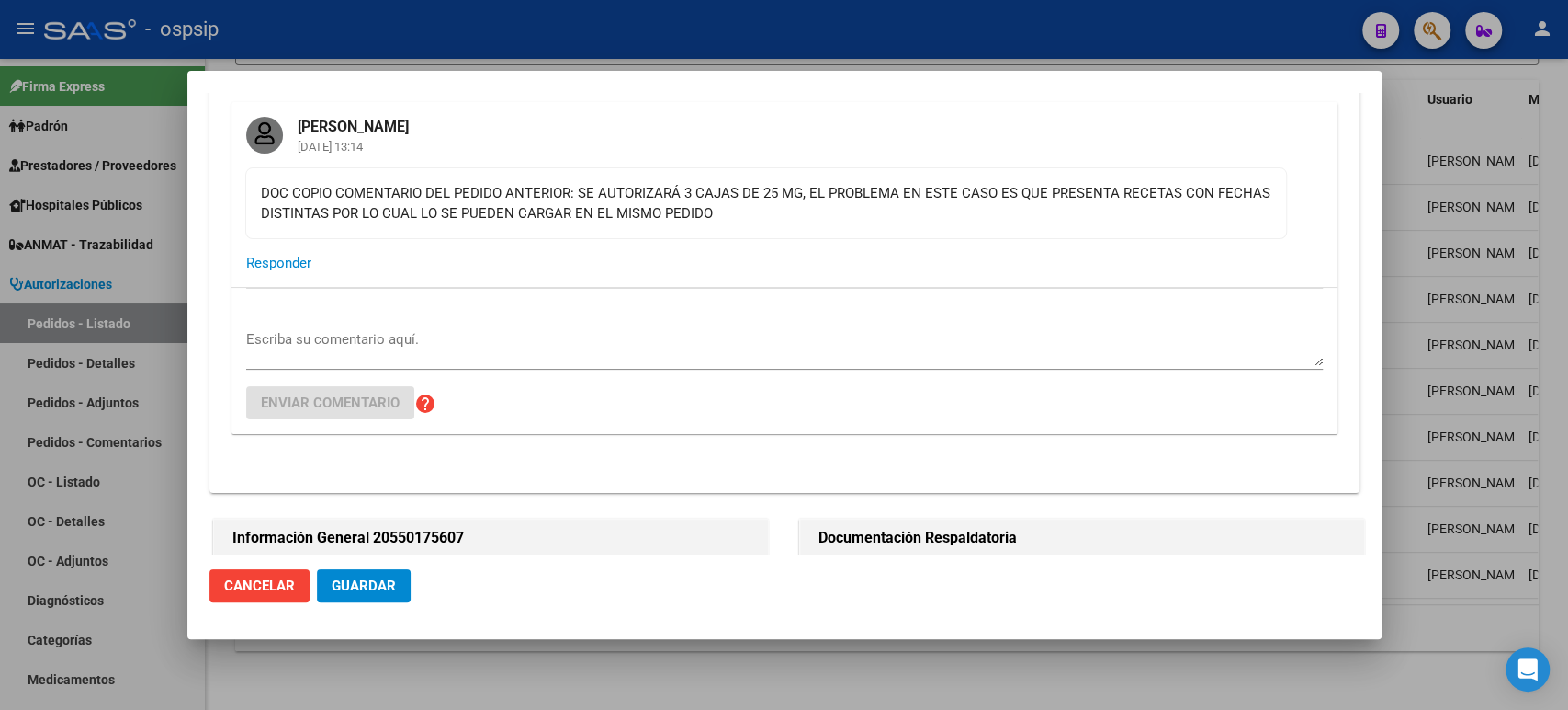
drag, startPoint x: 819, startPoint y: 187, endPoint x: 661, endPoint y: 217, distance: 160.8
click at [651, 213] on div "DOC COPIO COMENTARIO DEL PEDIDO ANTERIOR: SE AUTORIZARÁ 3 CAJAS DE 25 MG, EL PR…" at bounding box center [766, 203] width 1011 height 41
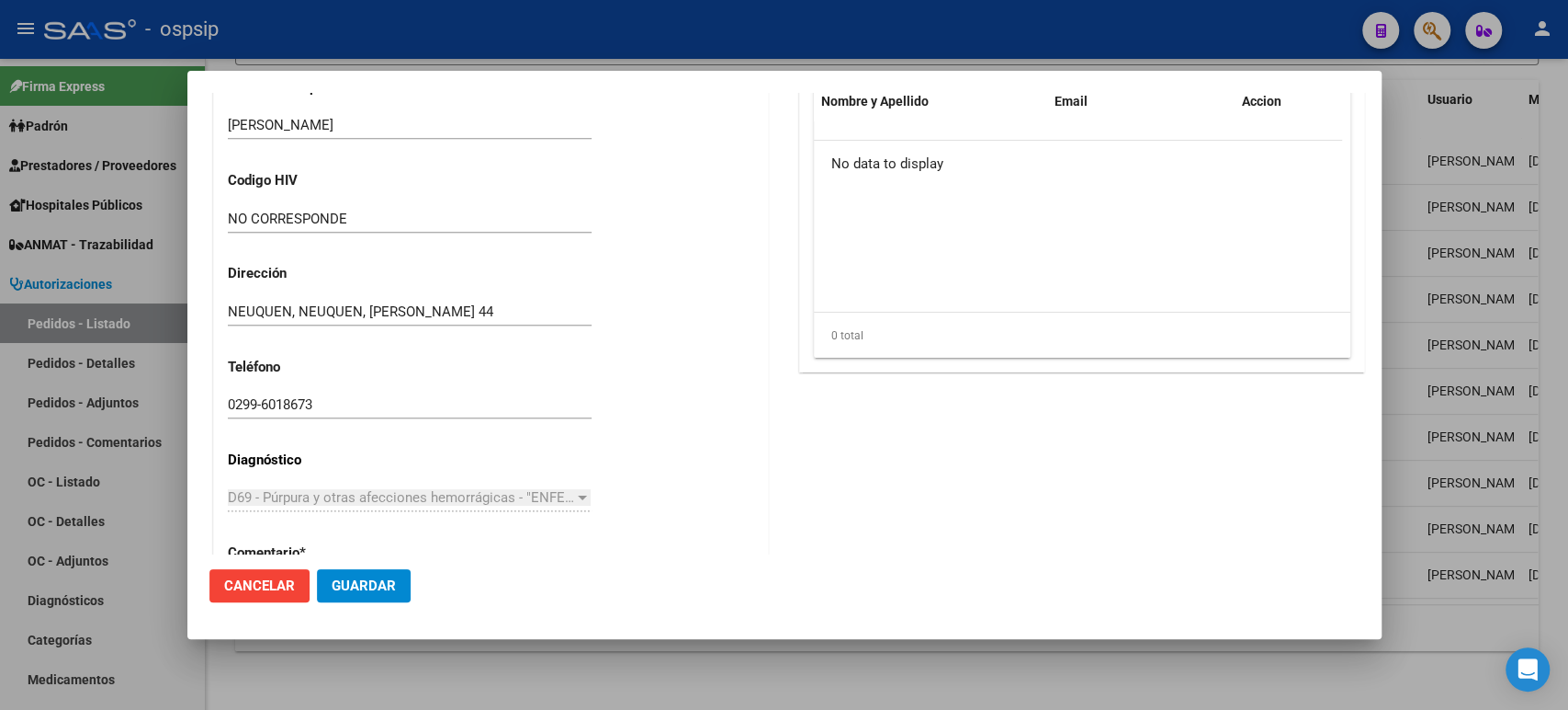
scroll to position [563, 0]
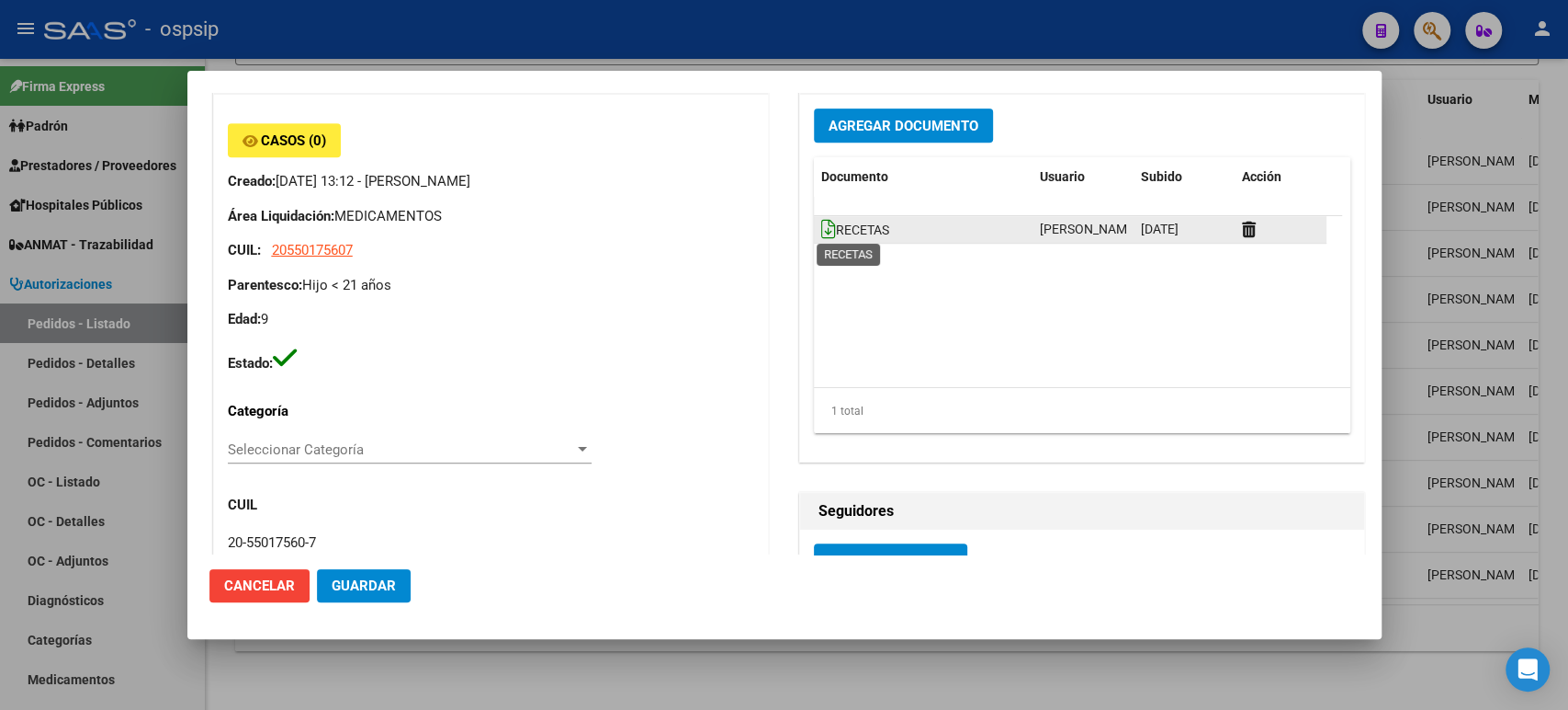
click at [822, 226] on icon at bounding box center [829, 228] width 15 height 20
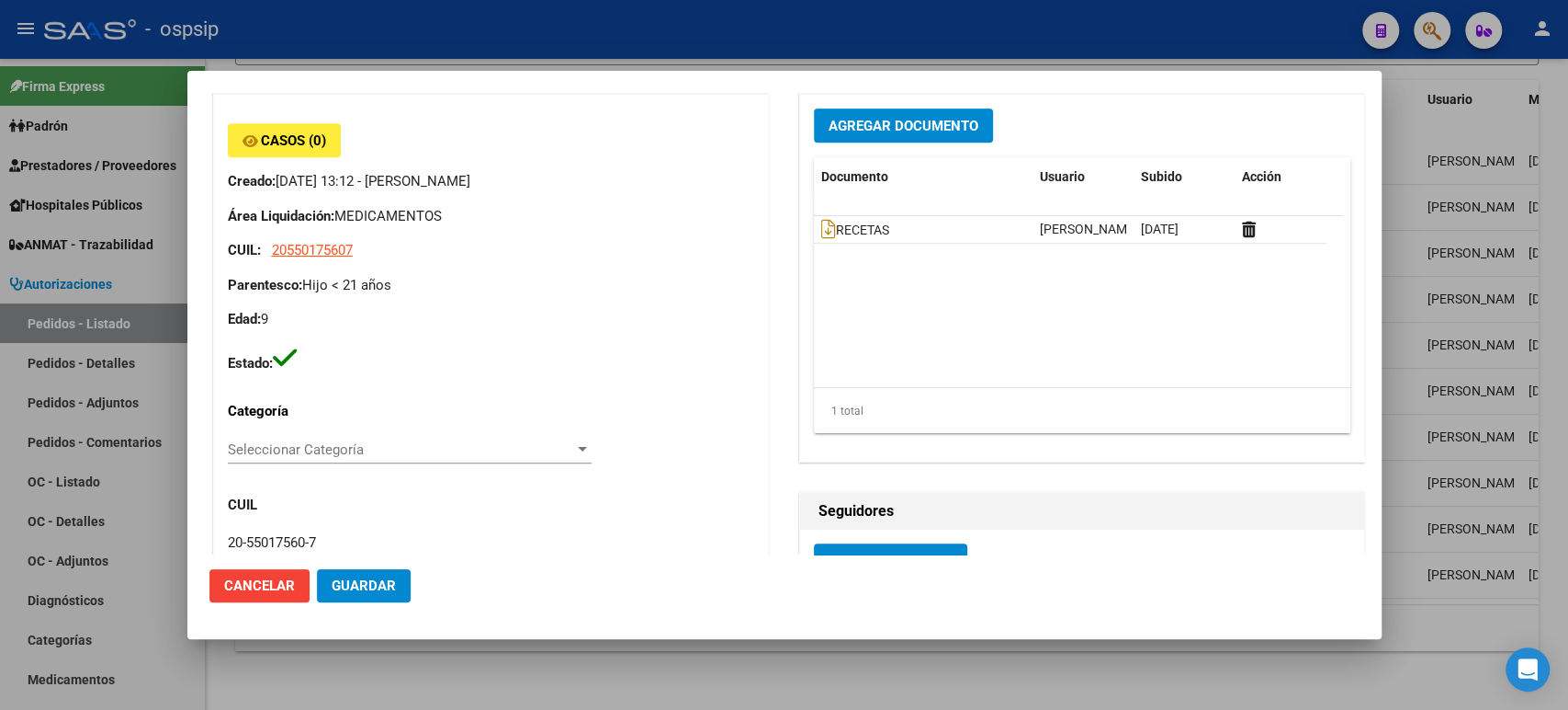
click at [1488, 259] on div at bounding box center [784, 355] width 1568 height 710
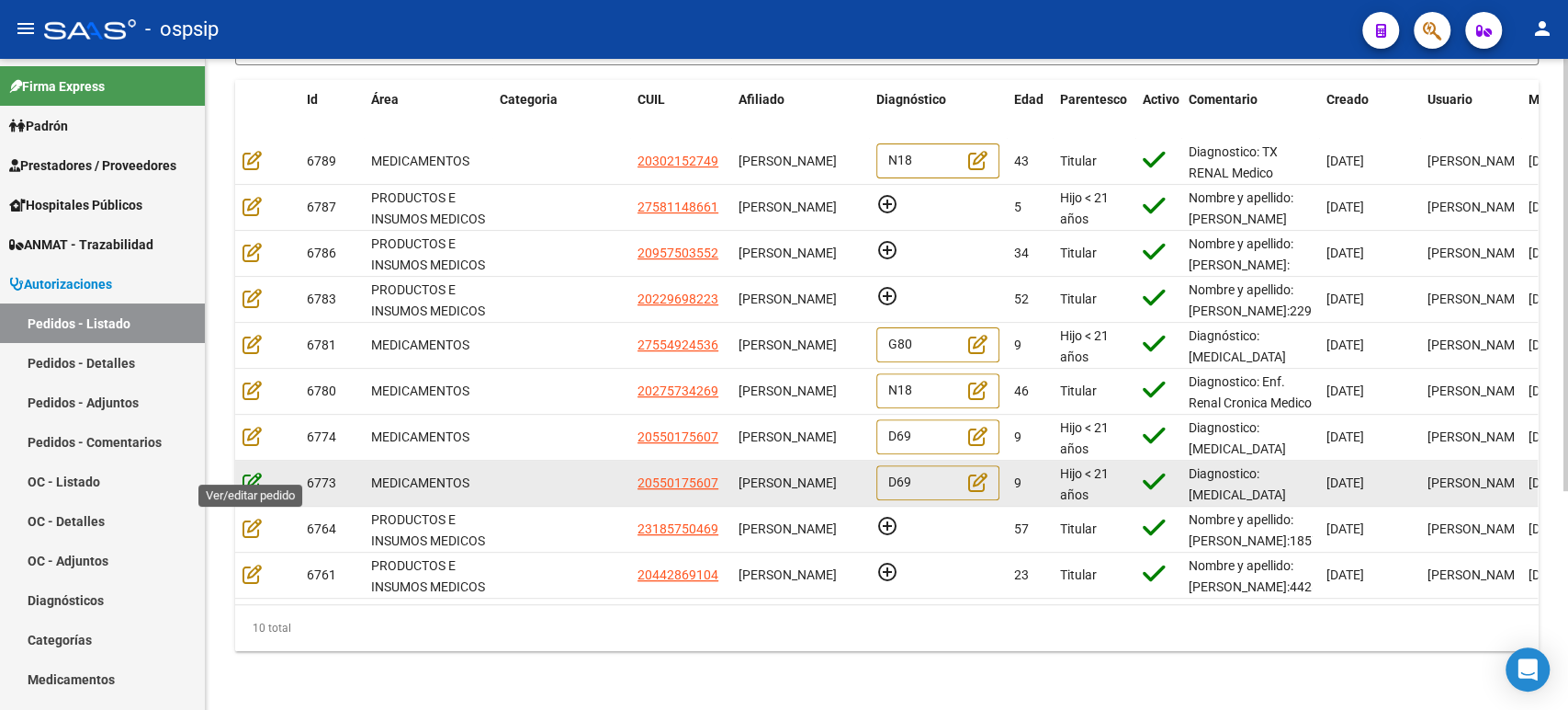
click at [245, 471] on icon at bounding box center [252, 481] width 19 height 20
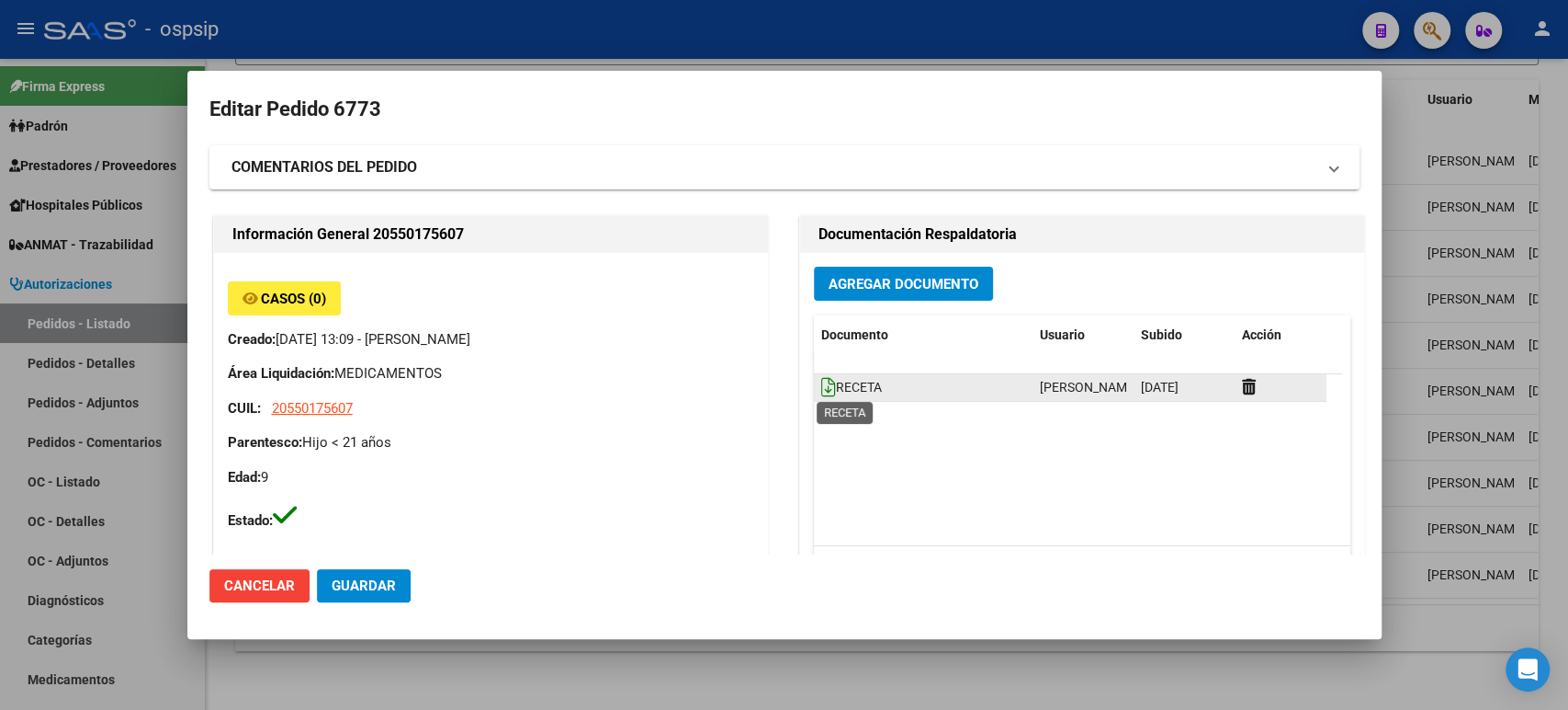
click at [821, 391] on icon at bounding box center [829, 386] width 15 height 20
click at [1420, 335] on div at bounding box center [784, 355] width 1568 height 710
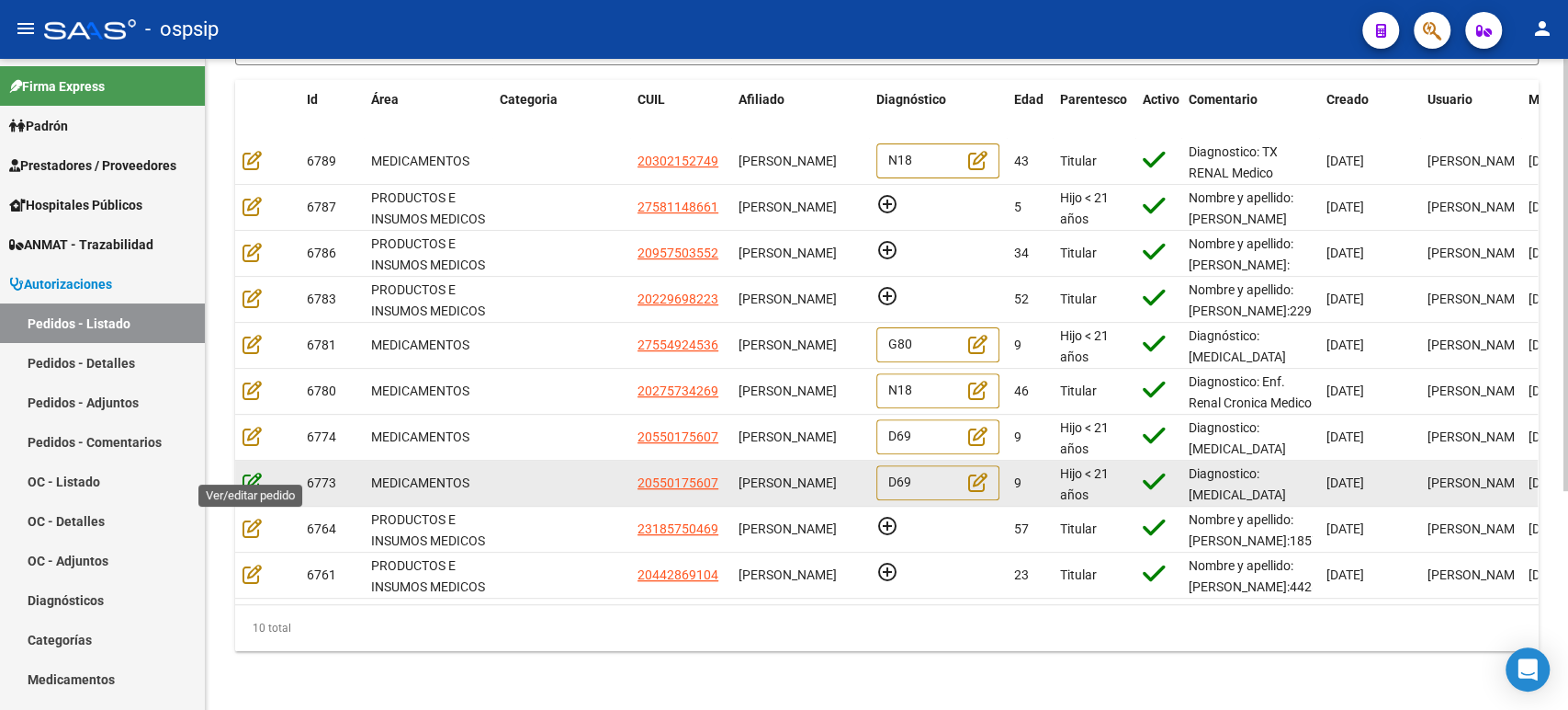
click at [253, 471] on icon at bounding box center [252, 481] width 19 height 20
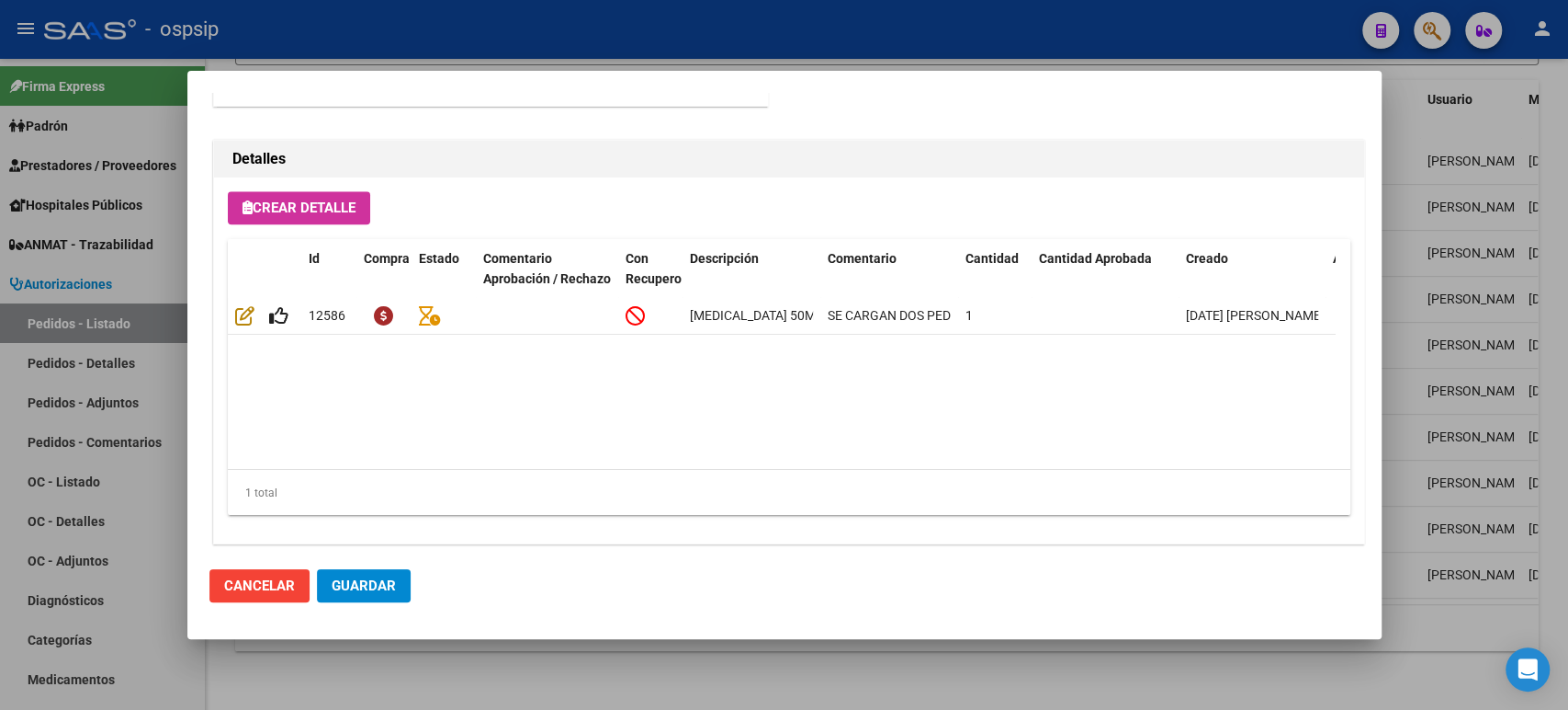
scroll to position [1281, 0]
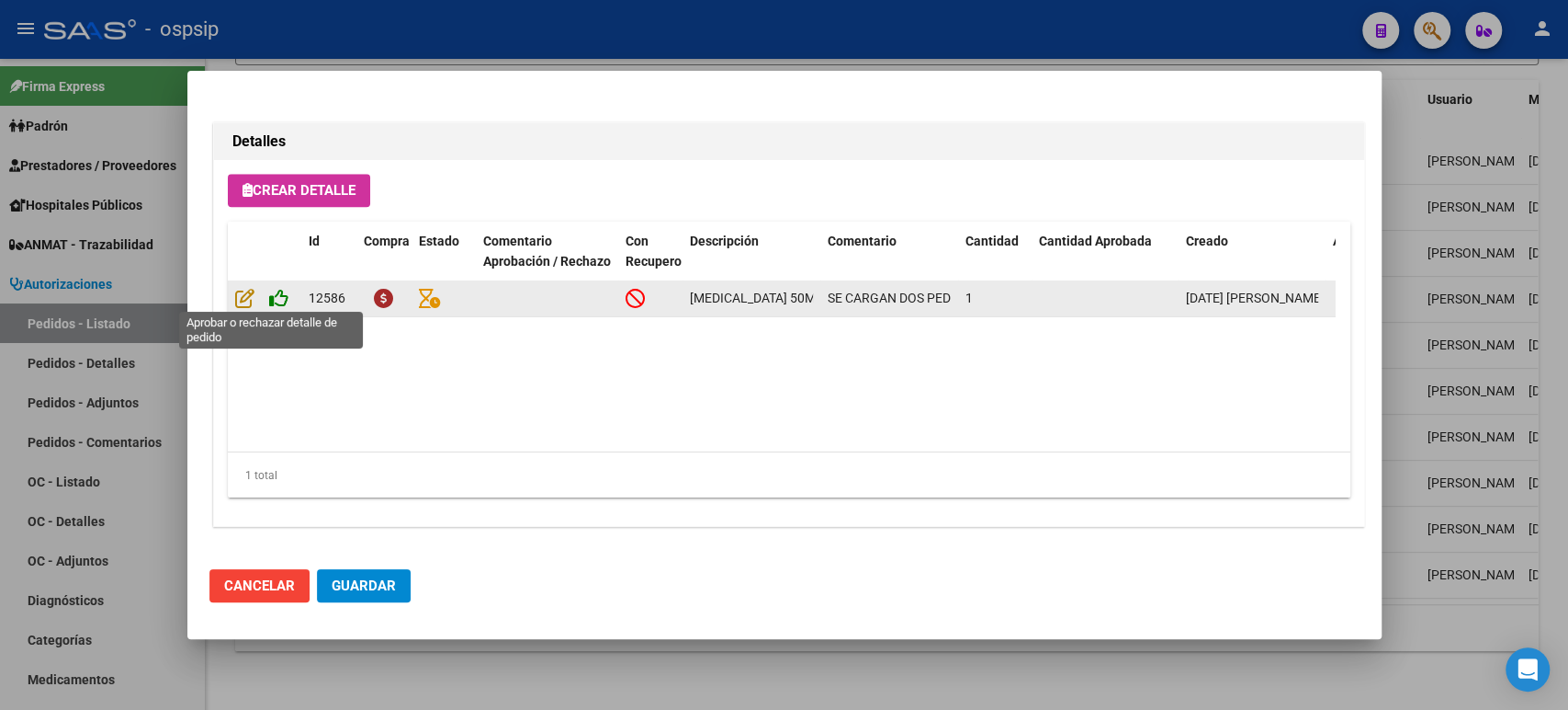
click at [278, 299] on icon at bounding box center [278, 297] width 19 height 20
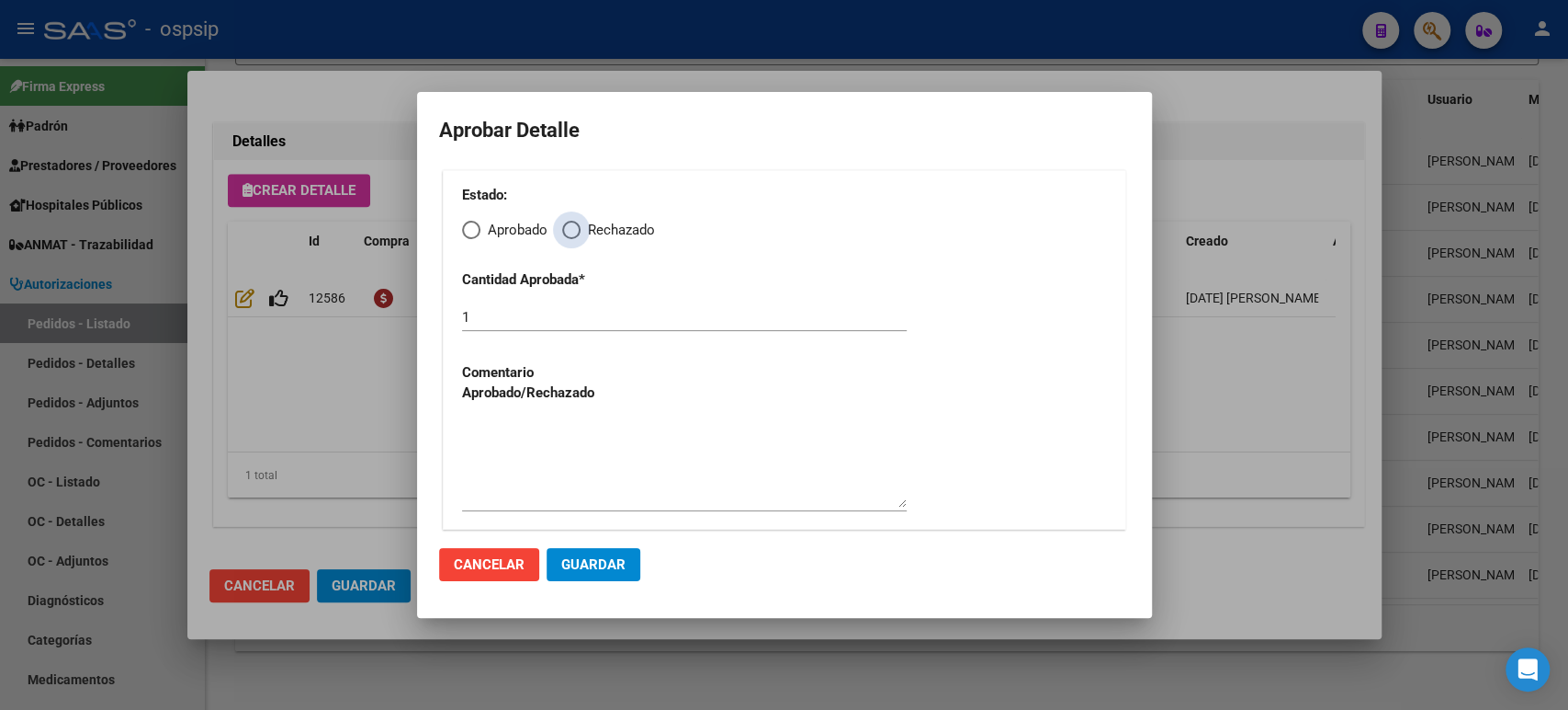
click at [577, 233] on span "Elija una opción" at bounding box center [571, 229] width 18 height 18
click at [577, 233] on input "Rechazado" at bounding box center [571, 229] width 18 height 18
radio input "true"
click at [532, 462] on textarea at bounding box center [684, 464] width 445 height 86
type textarea "C"
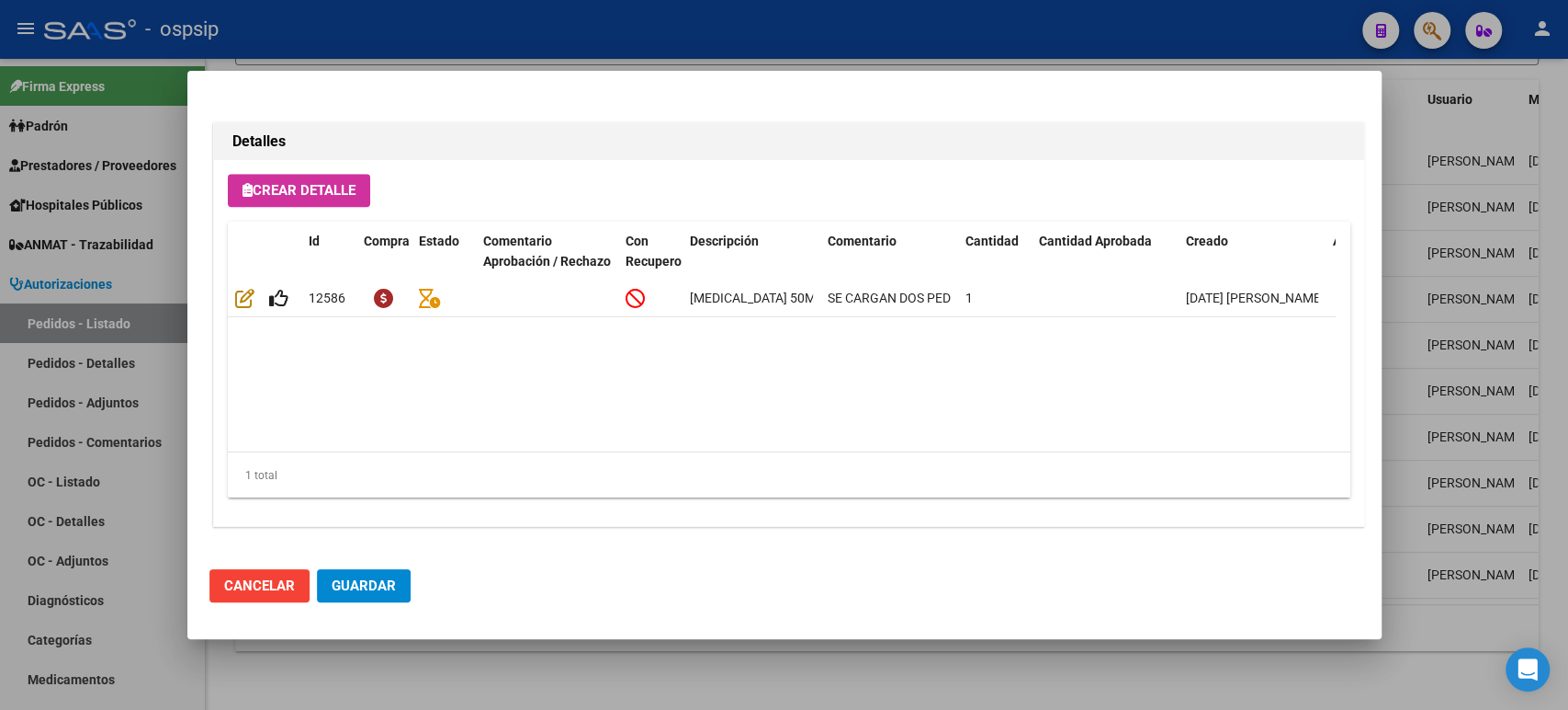
click at [260, 584] on span "Cancelar" at bounding box center [259, 585] width 71 height 16
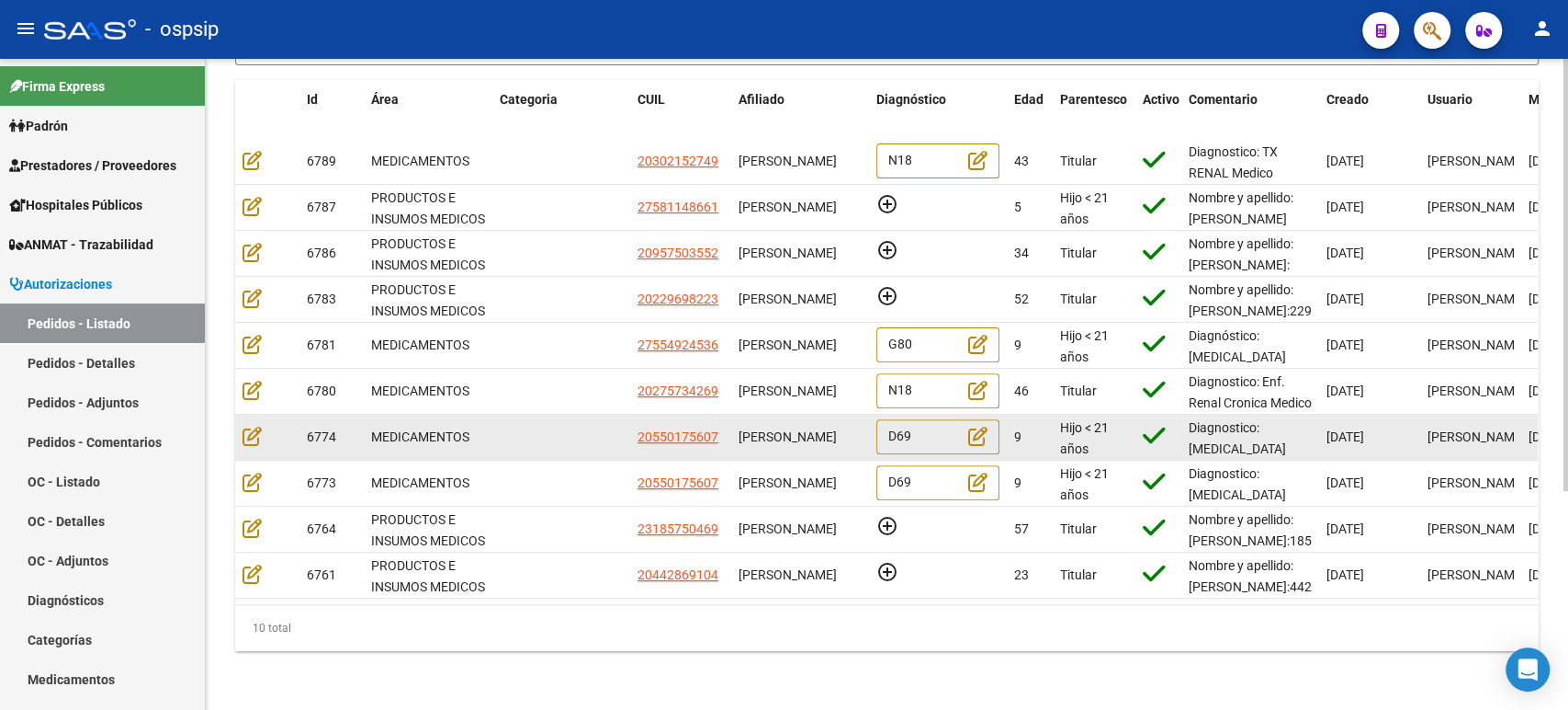
drag, startPoint x: 786, startPoint y: 463, endPoint x: 766, endPoint y: 424, distance: 43.8
click at [766, 424] on datatable-scroller "6789 MEDICAMENTOS 20302152749 [PERSON_NAME] N18 43 Titular Diagnostico: TX RENA…" at bounding box center [887, 368] width 1303 height 459
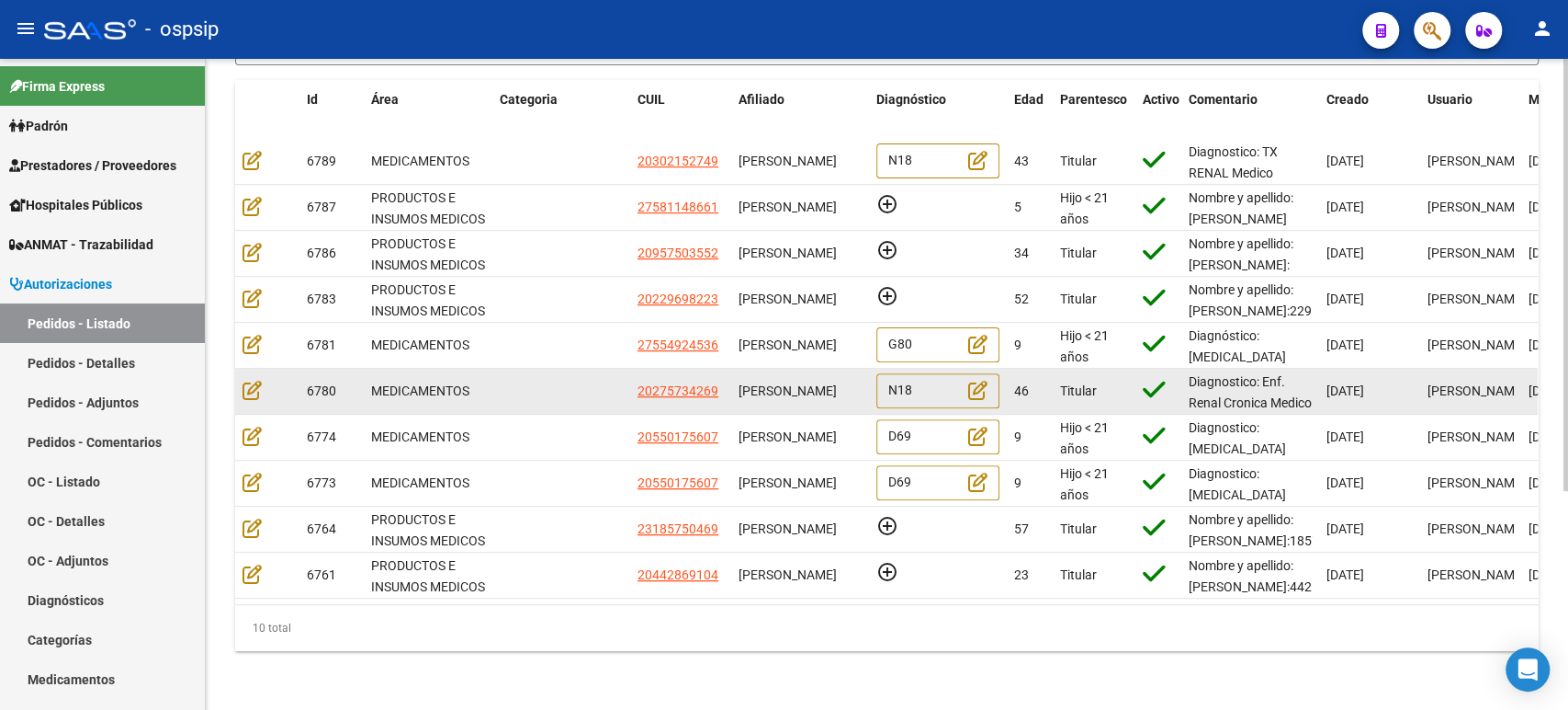
scroll to position [0, 0]
drag, startPoint x: 806, startPoint y: 390, endPoint x: 741, endPoint y: 361, distance: 71.2
click at [741, 381] on div "[PERSON_NAME]" at bounding box center [801, 391] width 123 height 21
click at [251, 380] on icon at bounding box center [252, 389] width 19 height 20
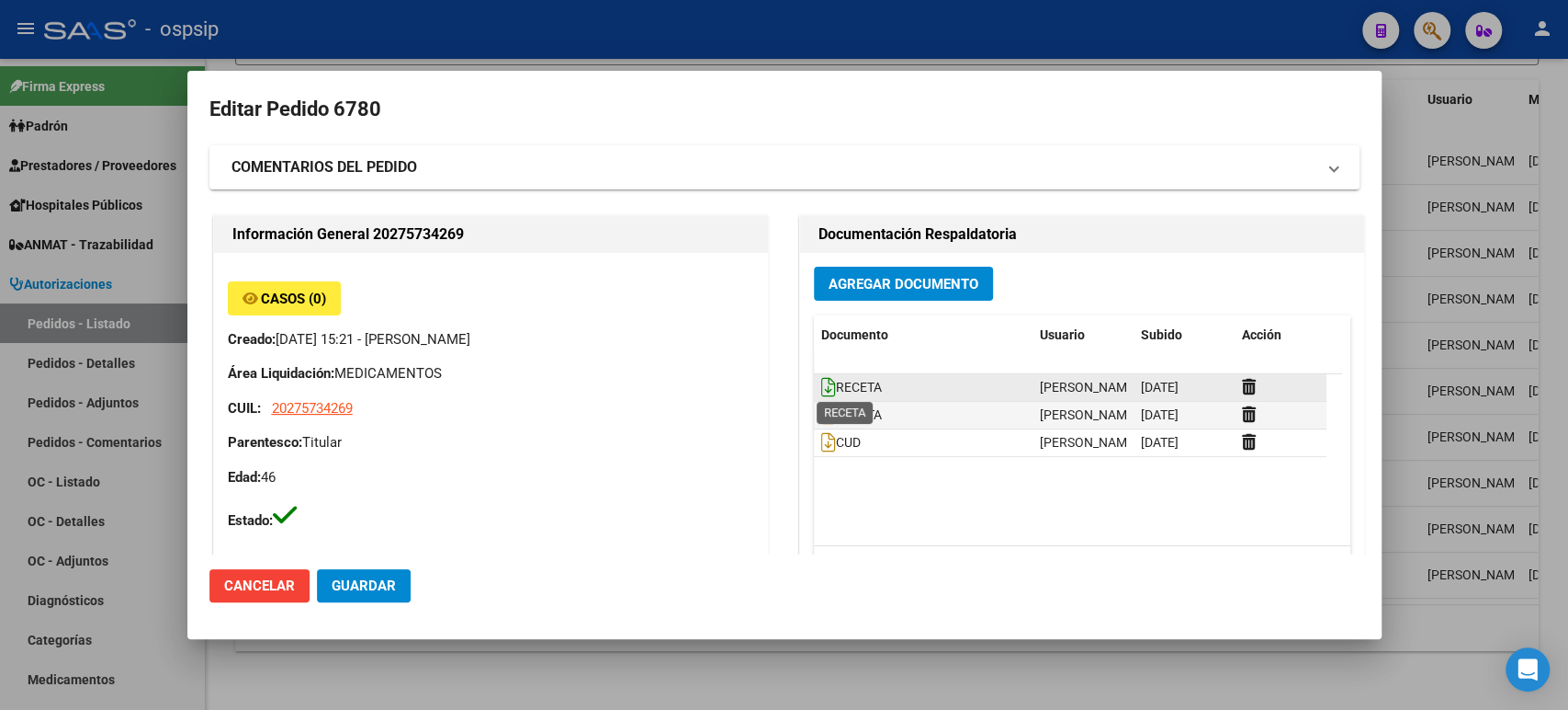
click at [823, 383] on icon at bounding box center [829, 386] width 15 height 20
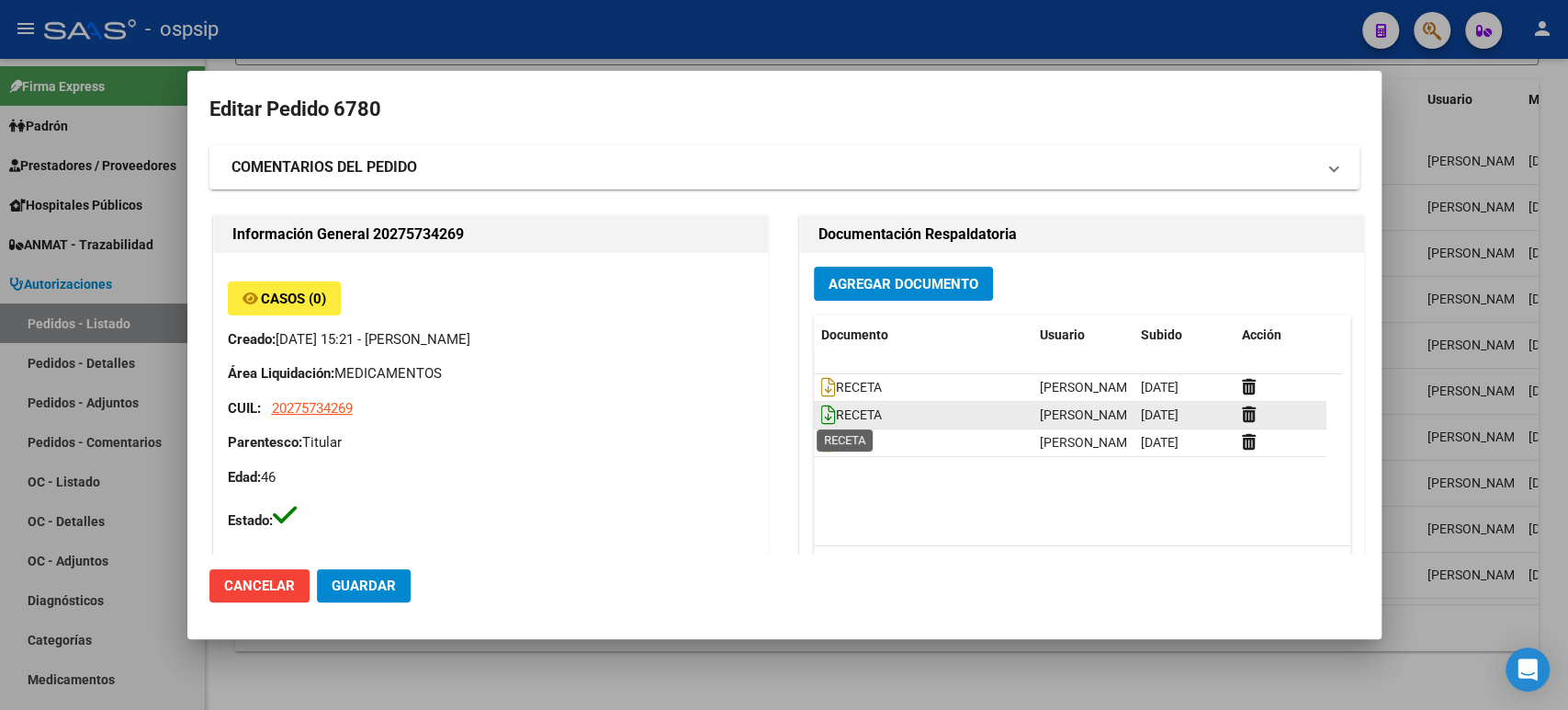
click at [821, 415] on icon at bounding box center [829, 414] width 15 height 20
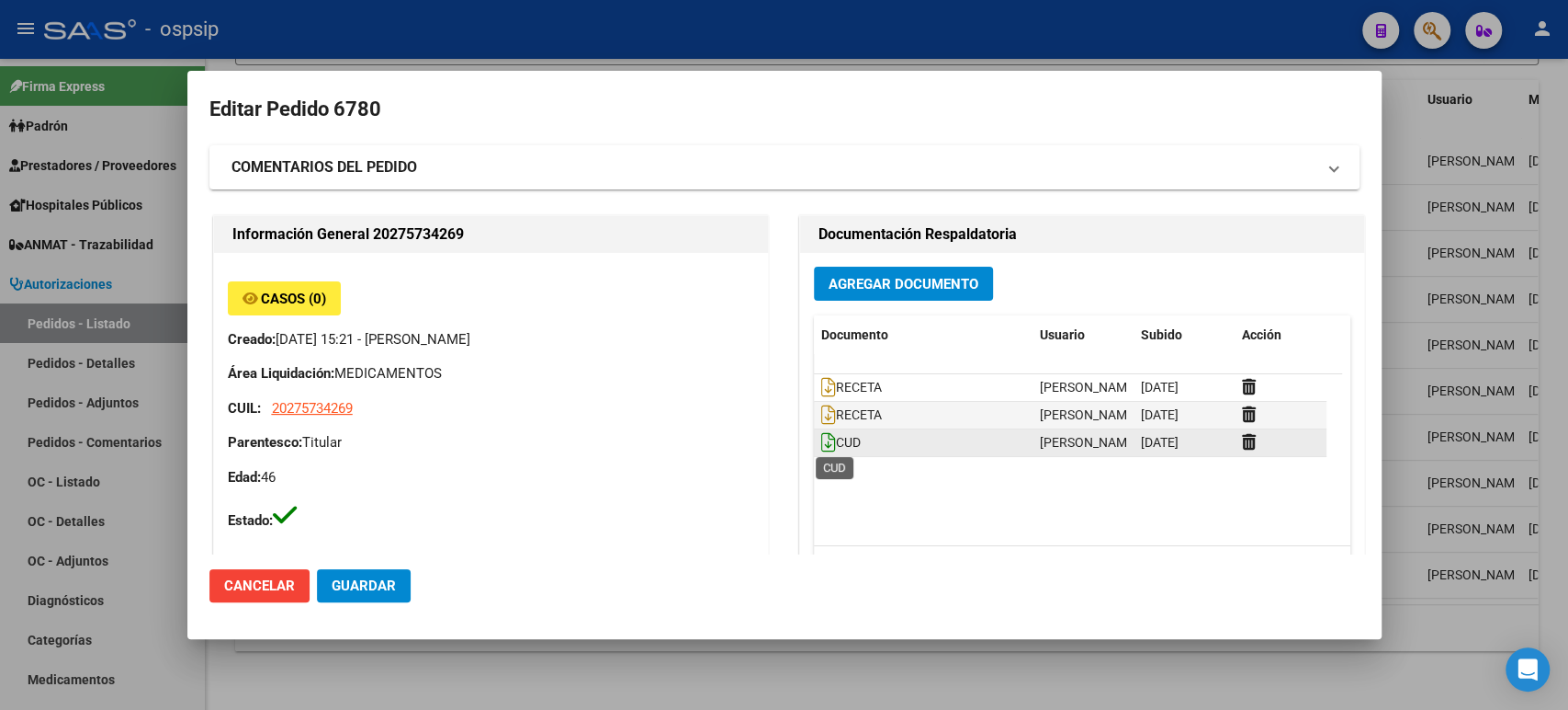
click at [821, 443] on icon at bounding box center [829, 441] width 15 height 20
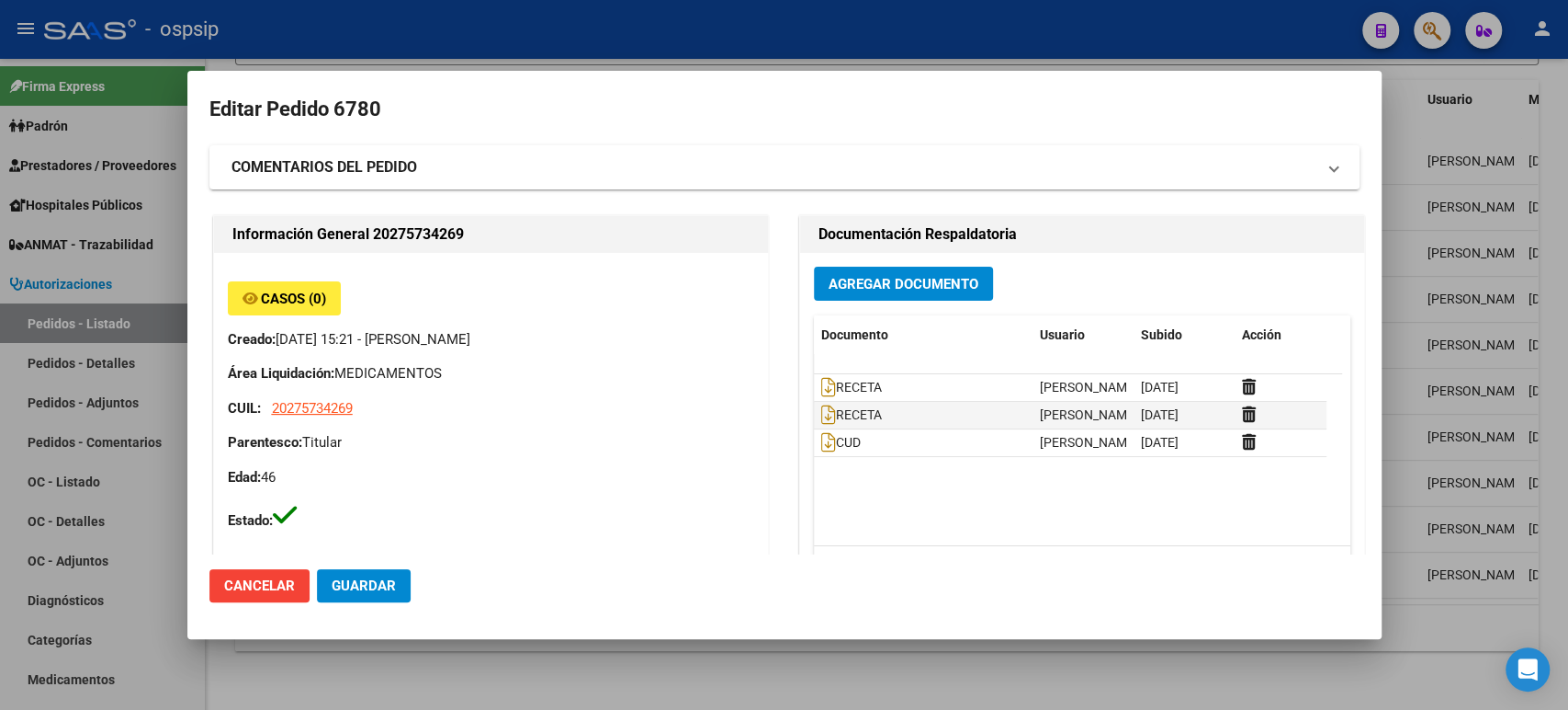
click at [1430, 355] on div at bounding box center [784, 355] width 1568 height 710
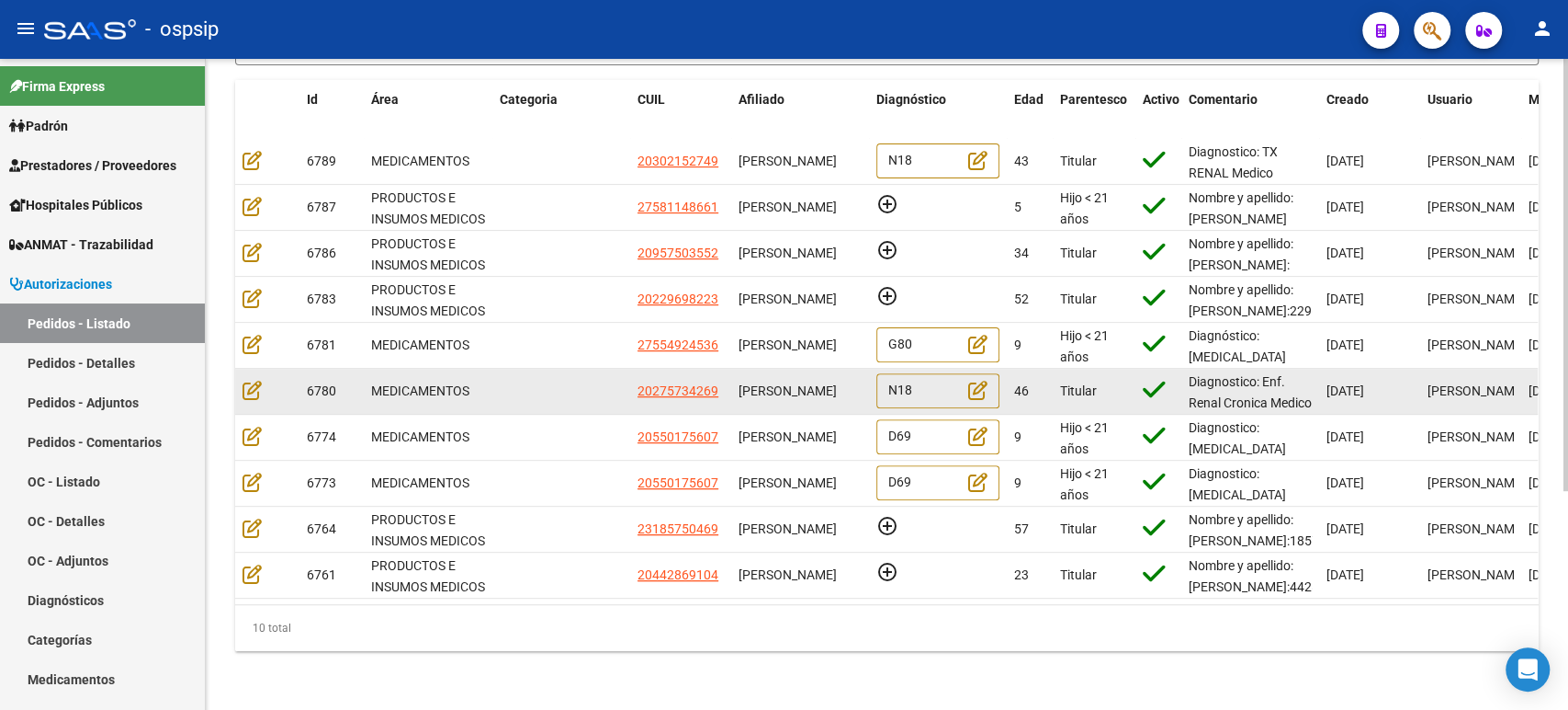
drag, startPoint x: 807, startPoint y: 386, endPoint x: 742, endPoint y: 365, distance: 68.3
click at [742, 381] on div "[PERSON_NAME]" at bounding box center [801, 391] width 123 height 21
copy span "[PERSON_NAME]"
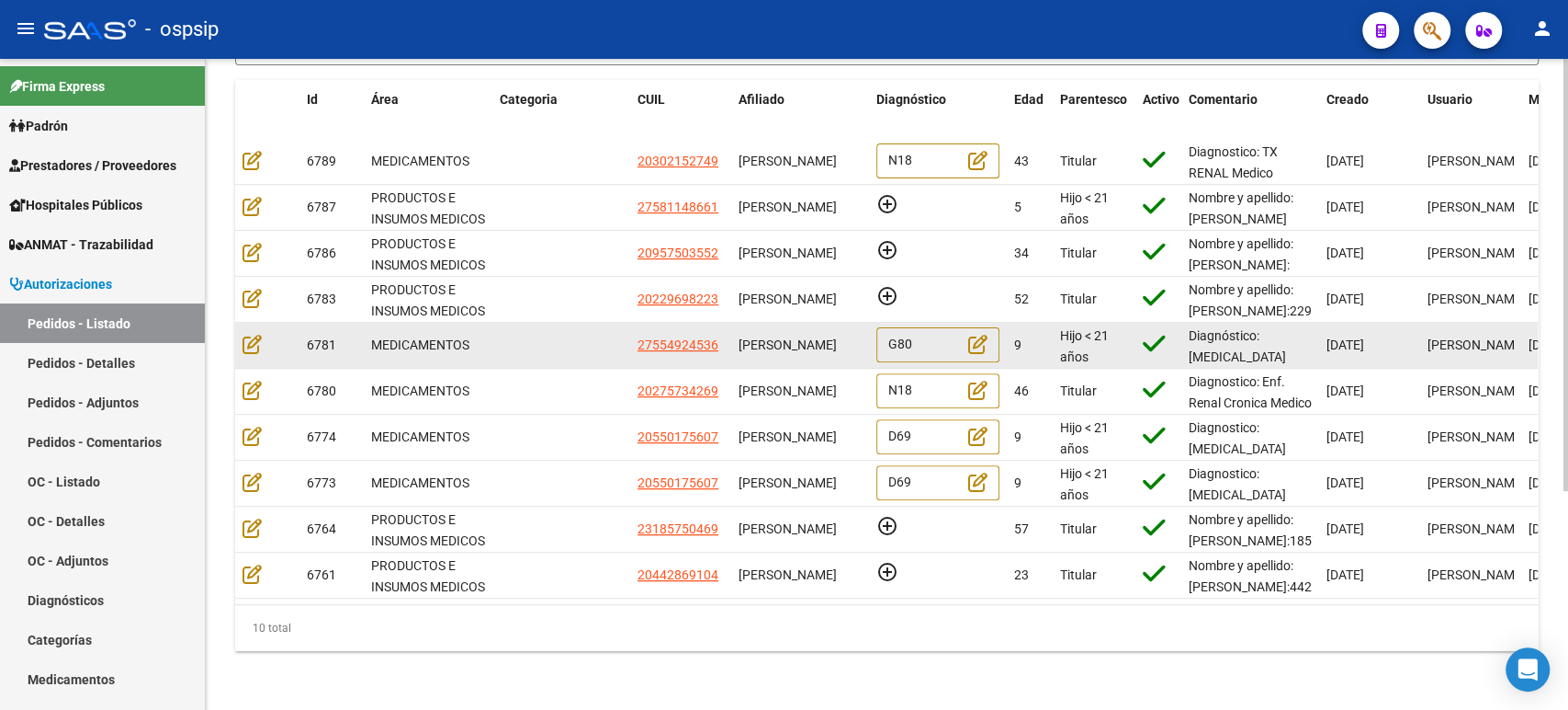
drag, startPoint x: 845, startPoint y: 341, endPoint x: 737, endPoint y: 324, distance: 109.3
click at [737, 324] on datatable-body-cell "[PERSON_NAME]" at bounding box center [801, 346] width 138 height 45
click at [250, 333] on icon at bounding box center [252, 343] width 19 height 20
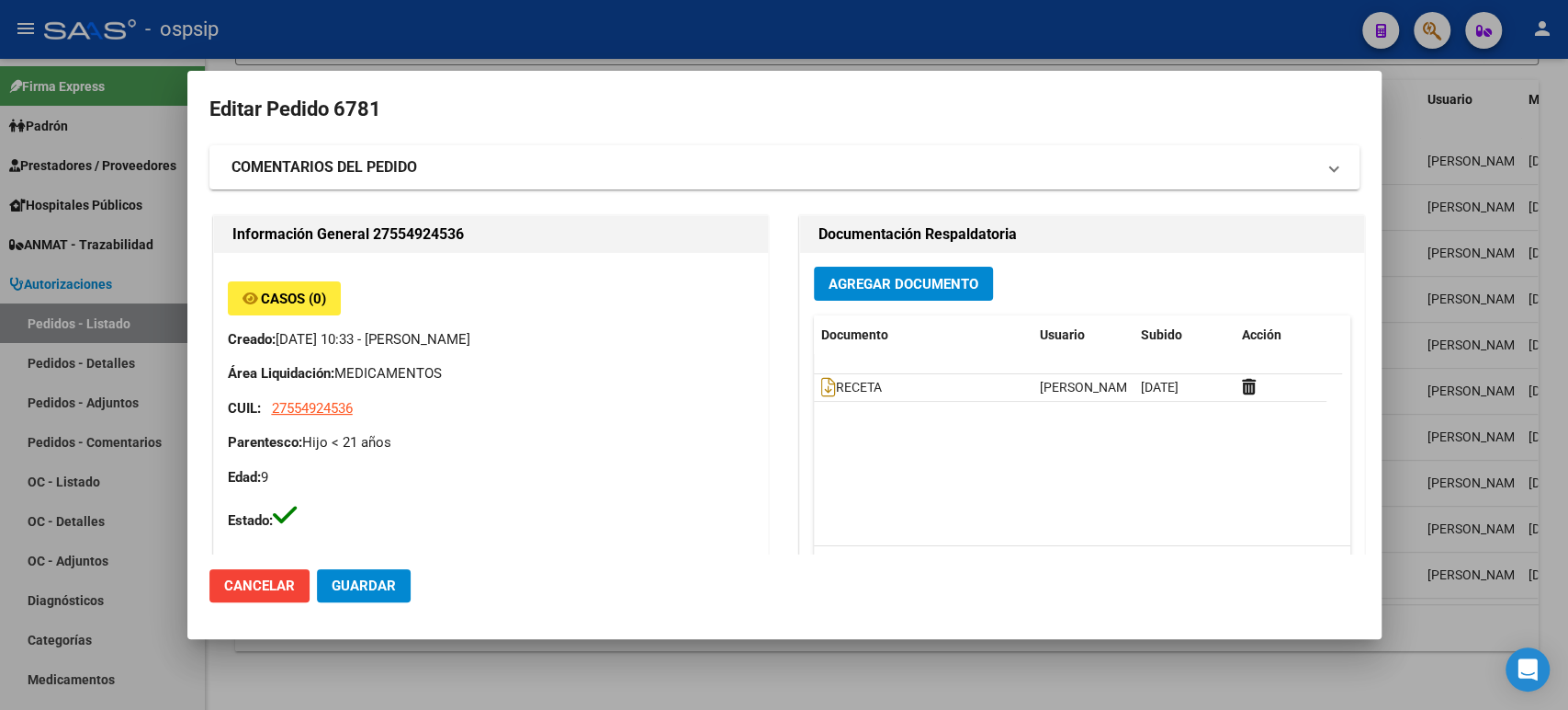
scroll to position [1281, 0]
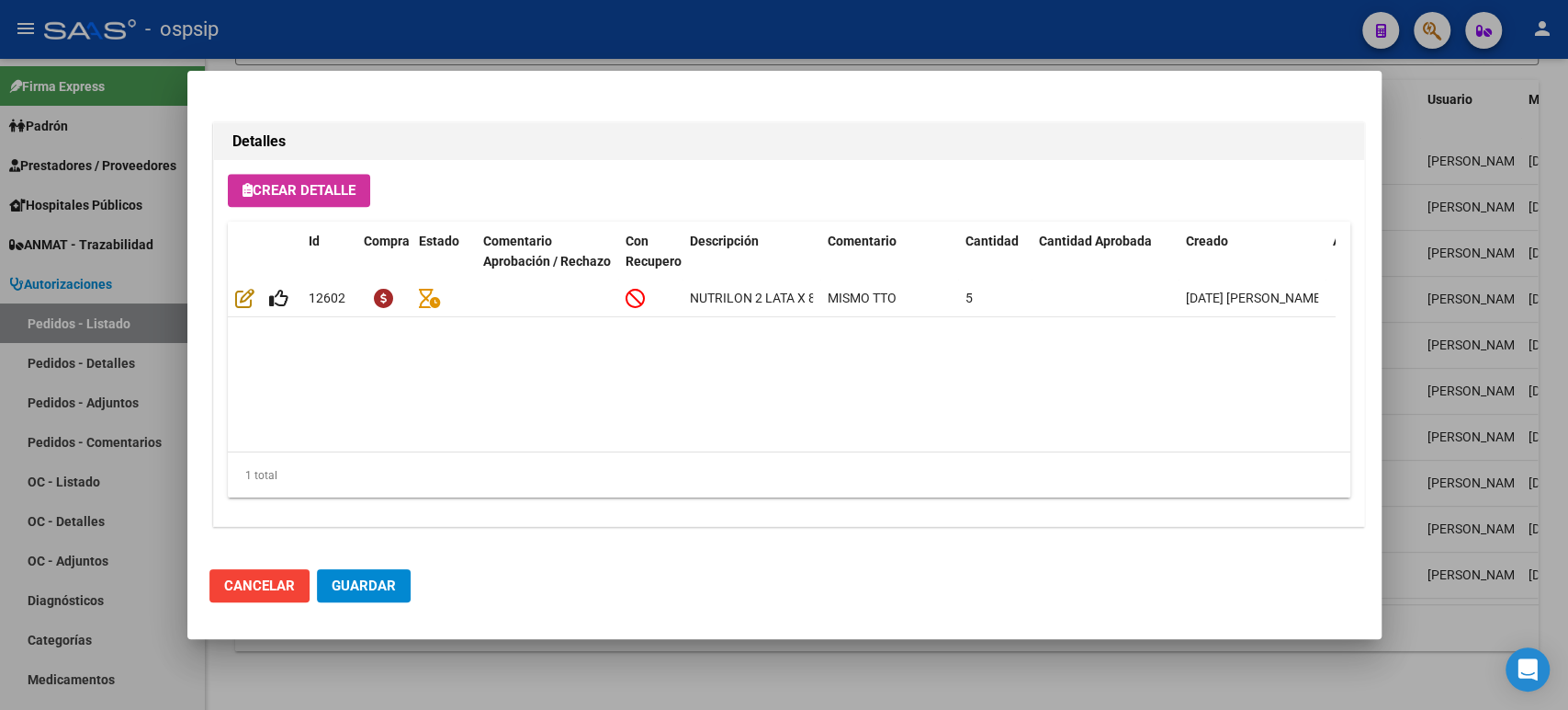
click at [1456, 289] on div at bounding box center [784, 355] width 1568 height 710
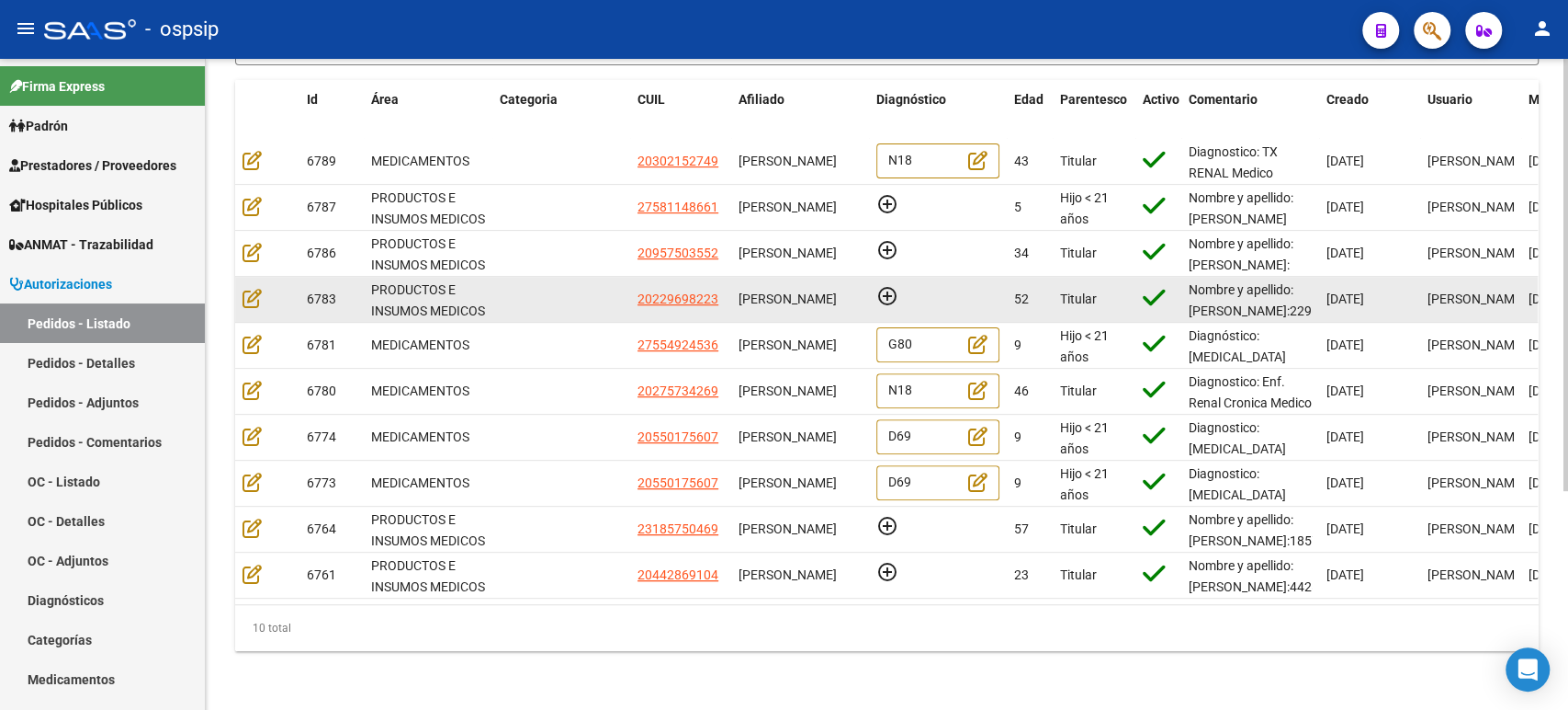
scroll to position [0, 0]
drag, startPoint x: 766, startPoint y: 297, endPoint x: 749, endPoint y: 282, distance: 22.7
click at [749, 292] on span "[PERSON_NAME]" at bounding box center [788, 299] width 98 height 15
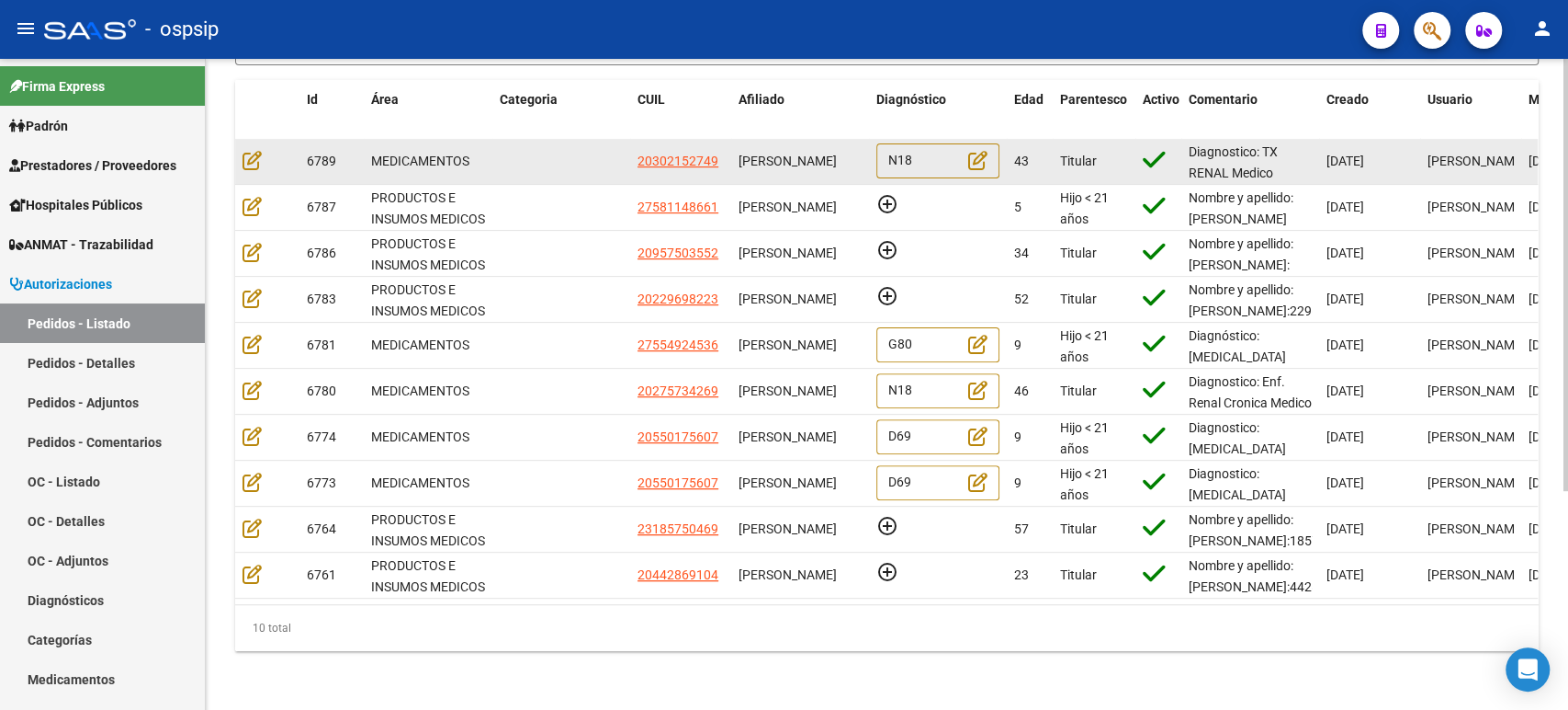
drag, startPoint x: 815, startPoint y: 156, endPoint x: 735, endPoint y: 131, distance: 83.8
click at [735, 139] on datatable-body-cell "[PERSON_NAME]" at bounding box center [801, 162] width 138 height 45
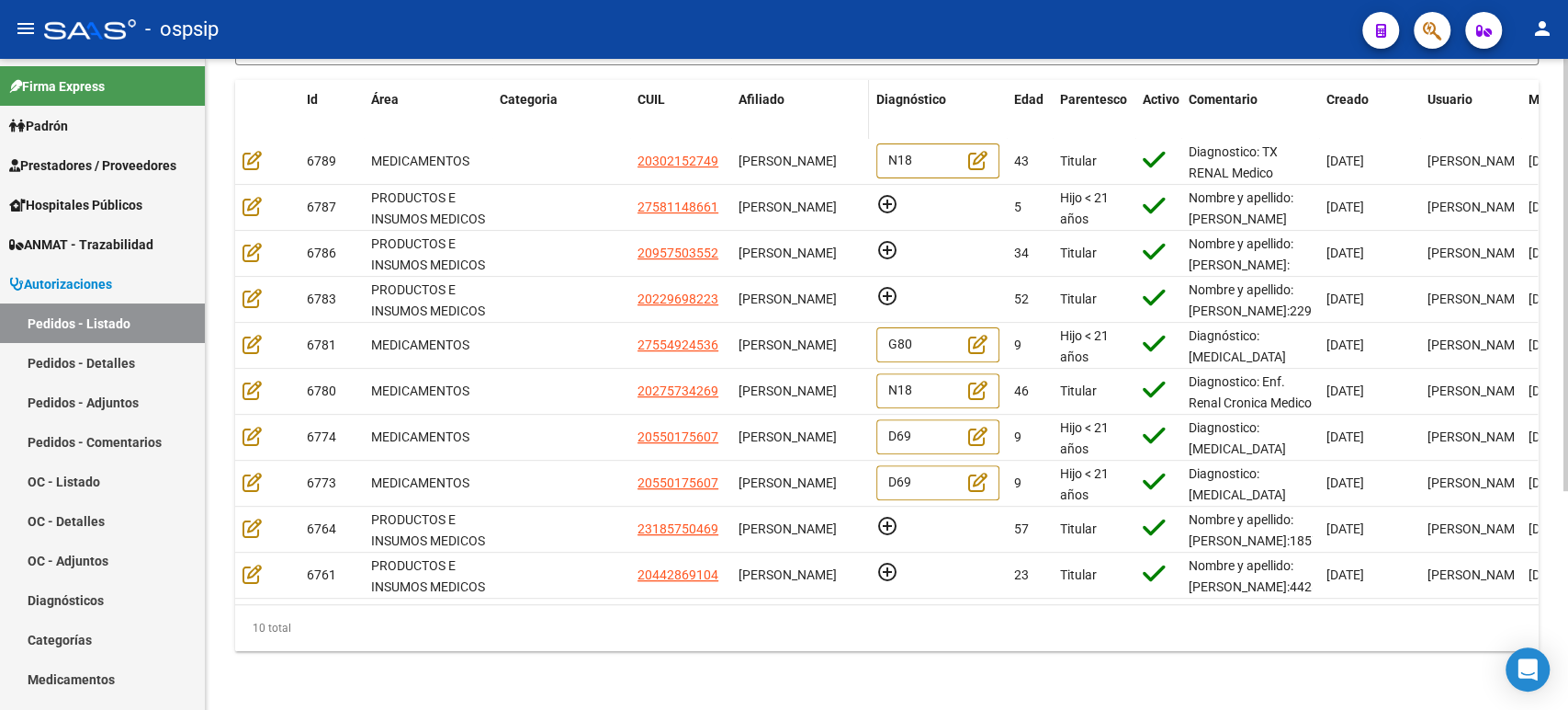
copy span "[PERSON_NAME]"
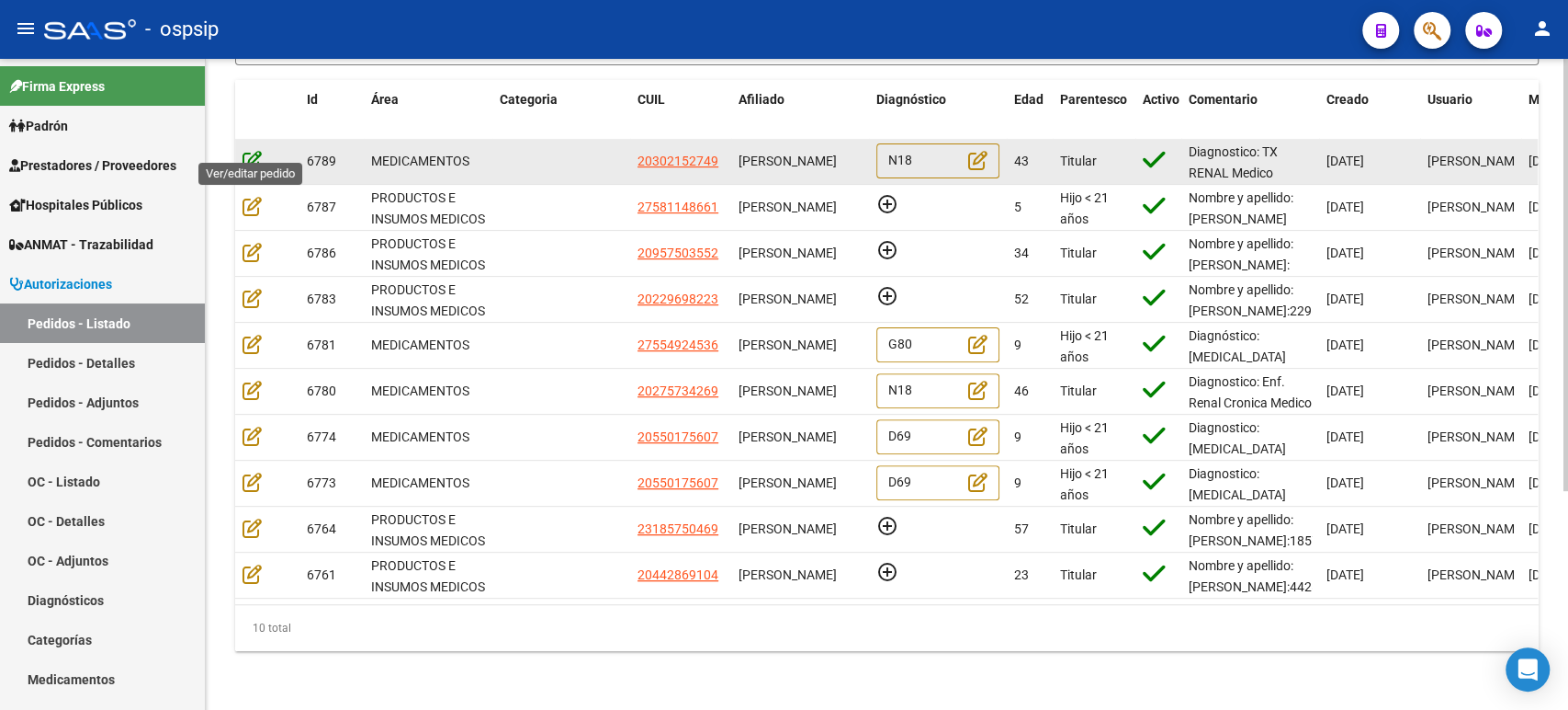
click at [248, 150] on icon at bounding box center [252, 159] width 19 height 20
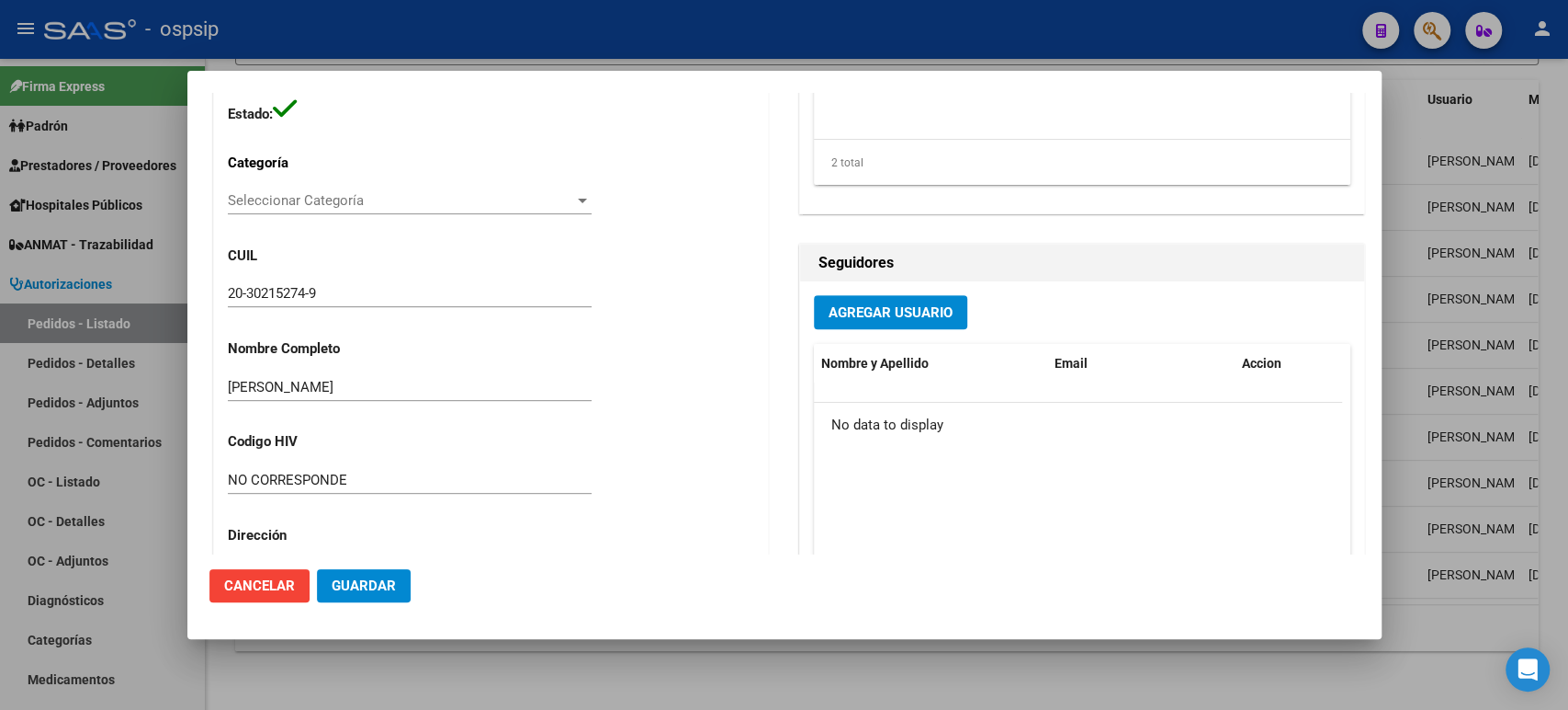
scroll to position [1281, 0]
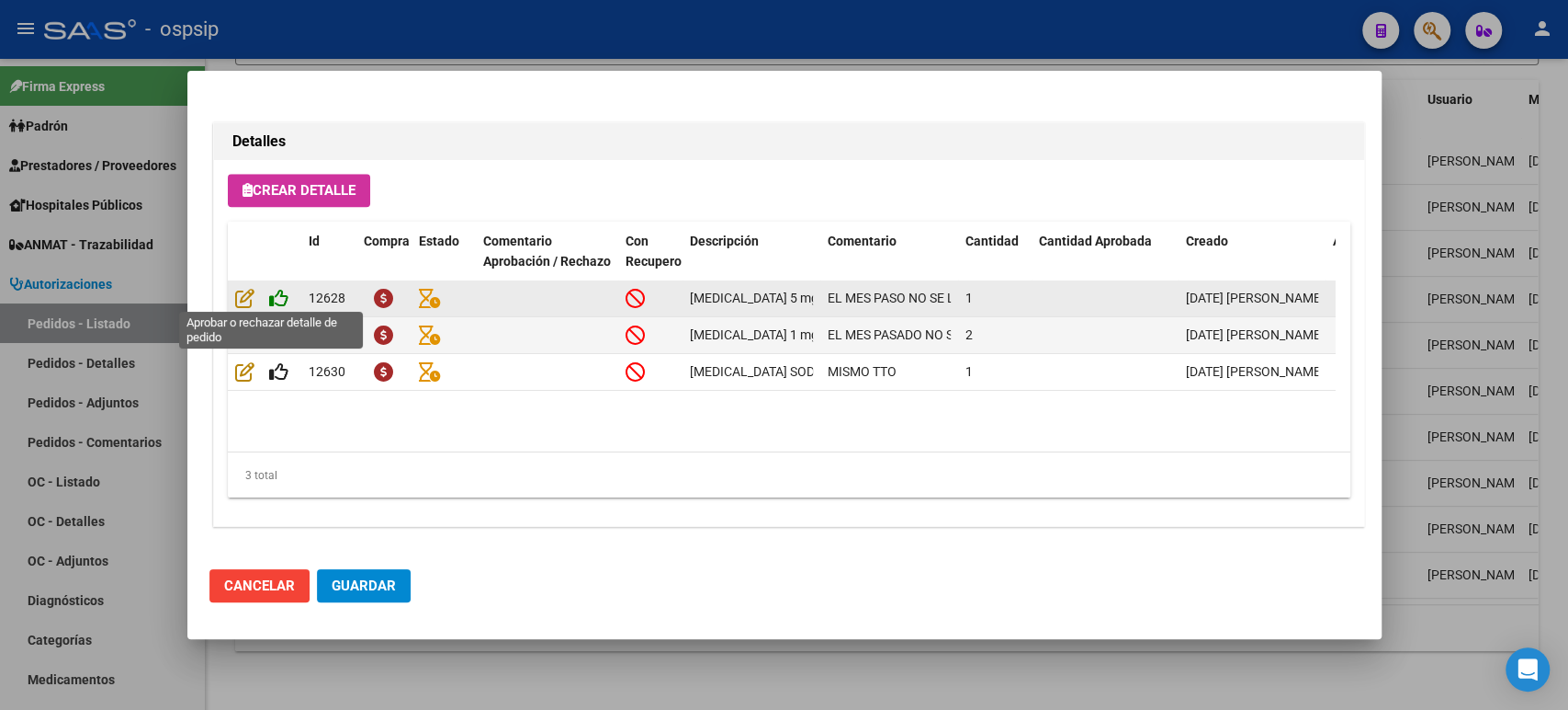
click at [279, 291] on icon at bounding box center [278, 297] width 19 height 20
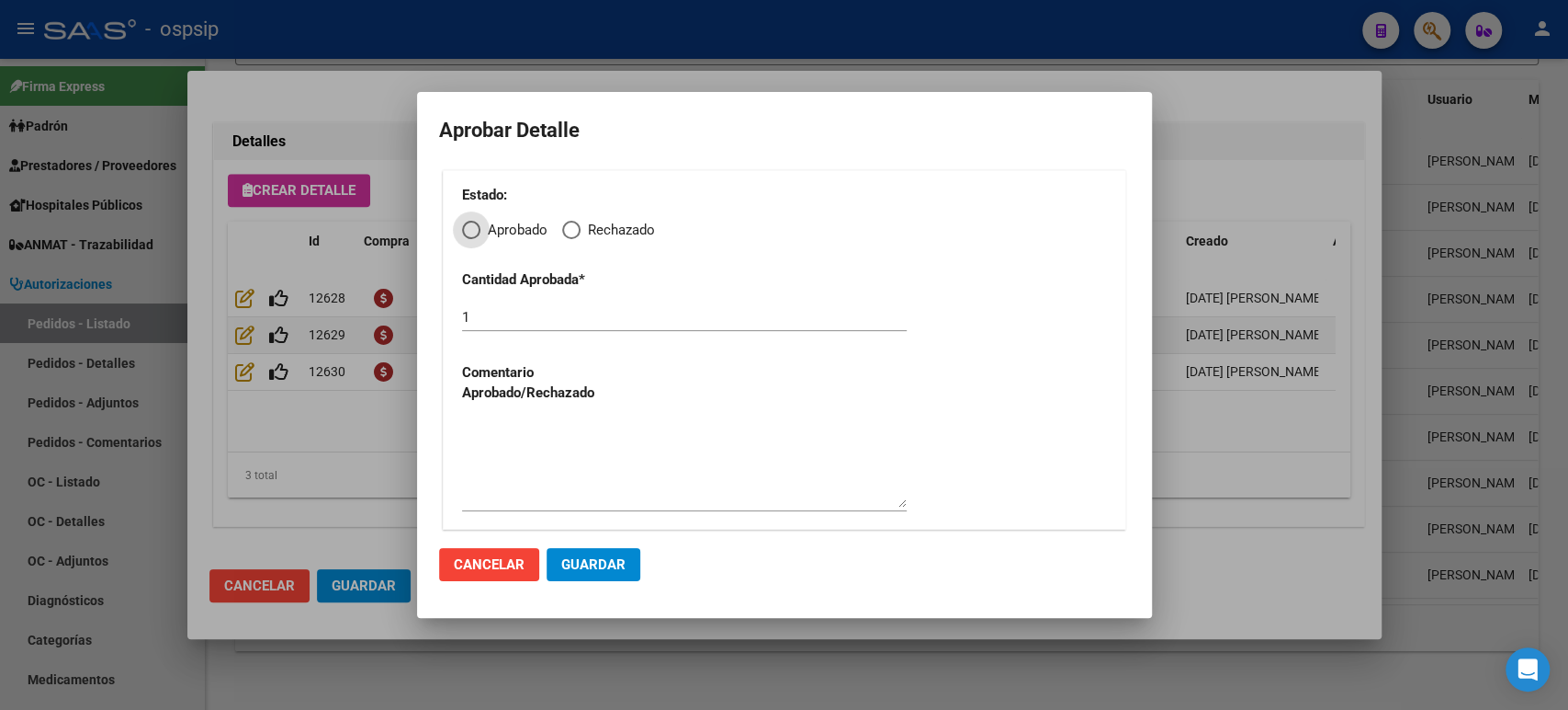
click at [470, 230] on span "Elija una opción" at bounding box center [470, 229] width 18 height 18
click at [470, 230] on input "Aprobado" at bounding box center [470, 229] width 18 height 18
radio input "true"
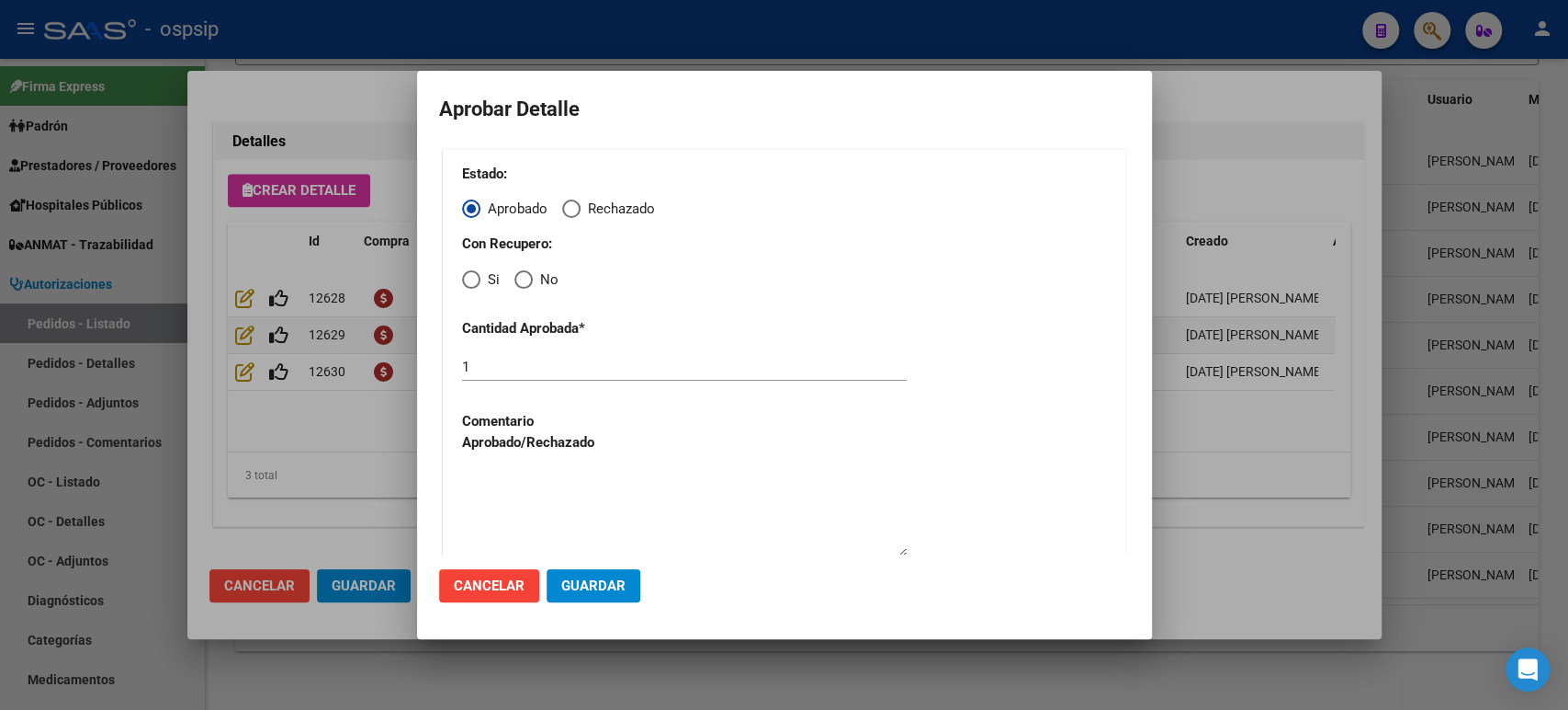
click at [473, 289] on label "Si" at bounding box center [481, 279] width 38 height 21
click at [473, 289] on input "Si" at bounding box center [470, 278] width 18 height 18
radio input "true"
click at [588, 585] on span "Guardar" at bounding box center [593, 585] width 64 height 16
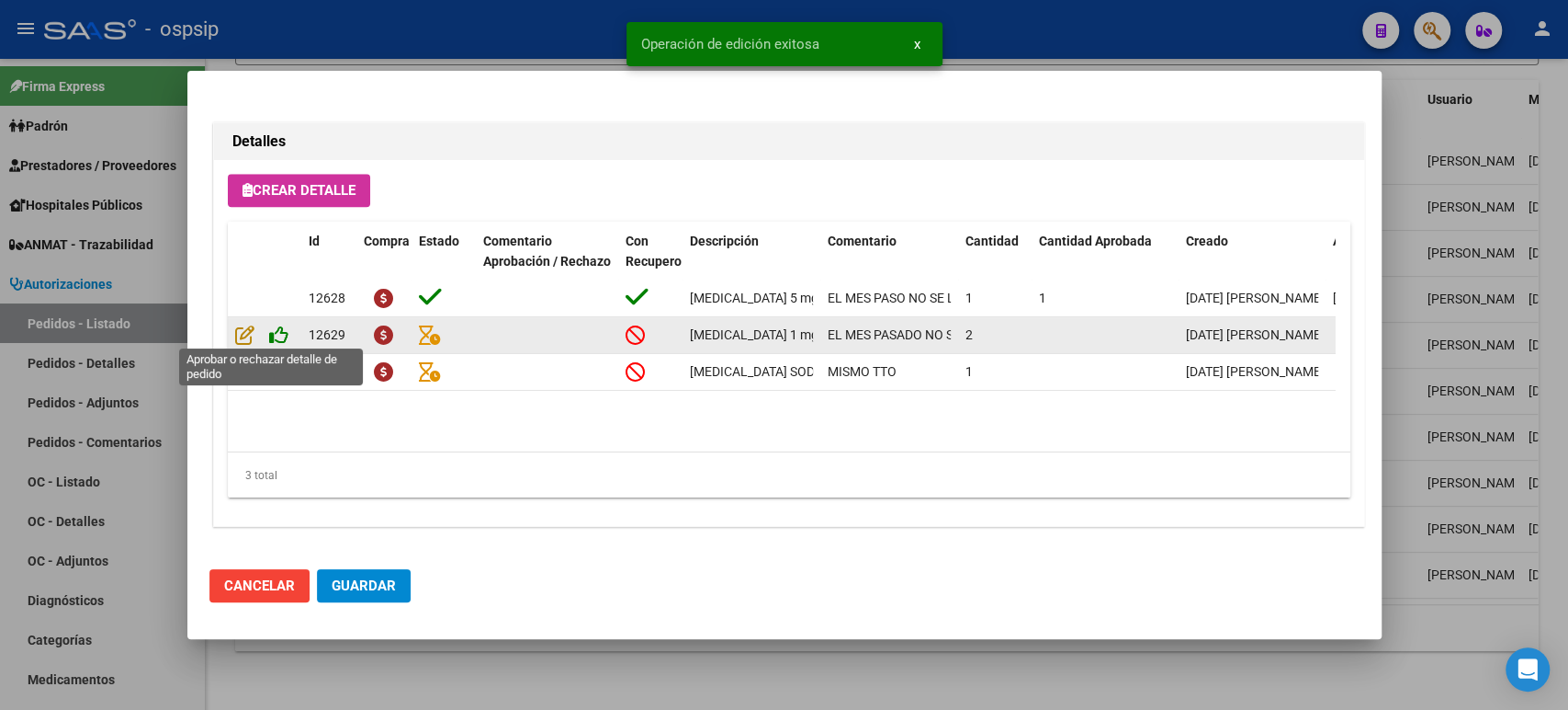
click at [282, 336] on icon at bounding box center [278, 334] width 19 height 20
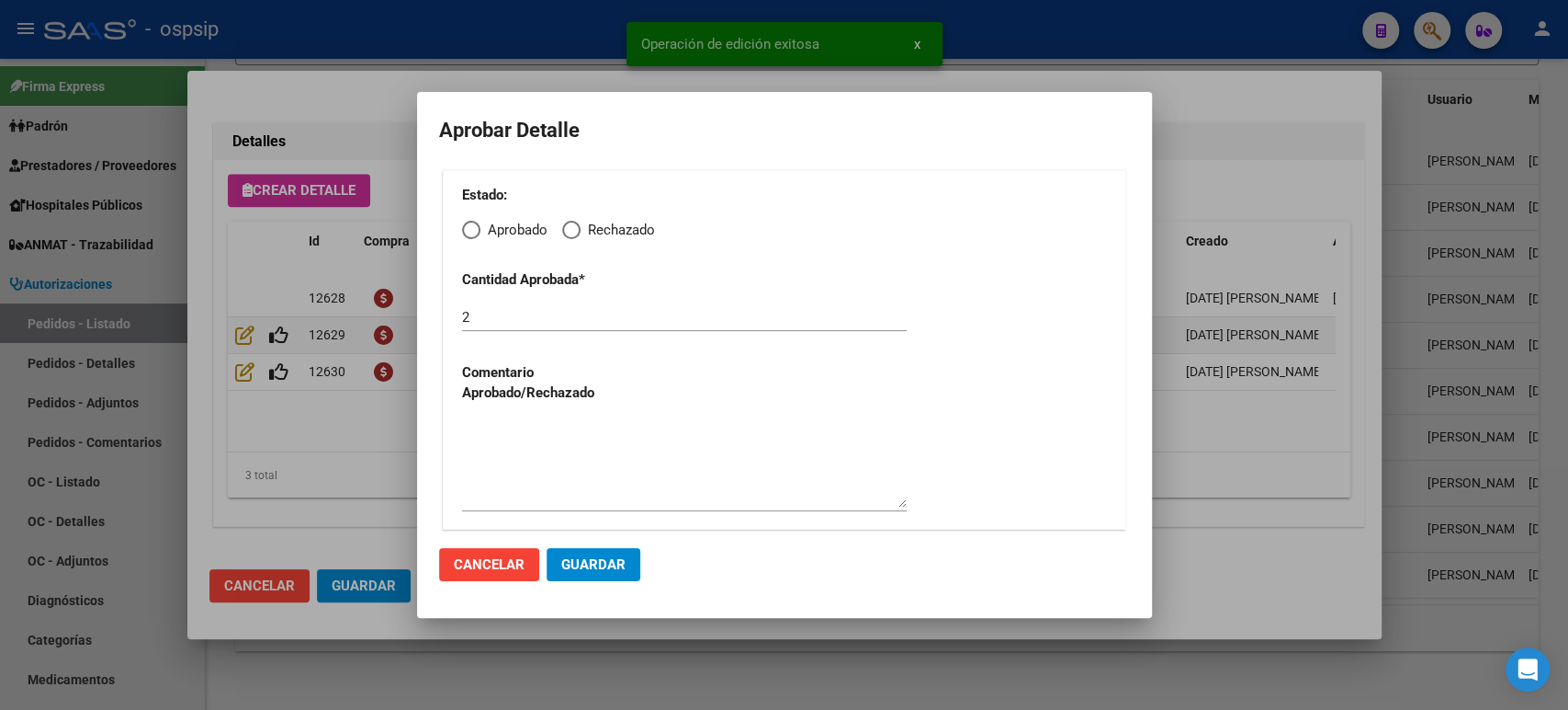
click at [468, 239] on span "Elija una opción" at bounding box center [470, 229] width 18 height 18
click at [468, 239] on input "Aprobado" at bounding box center [470, 229] width 18 height 18
radio input "true"
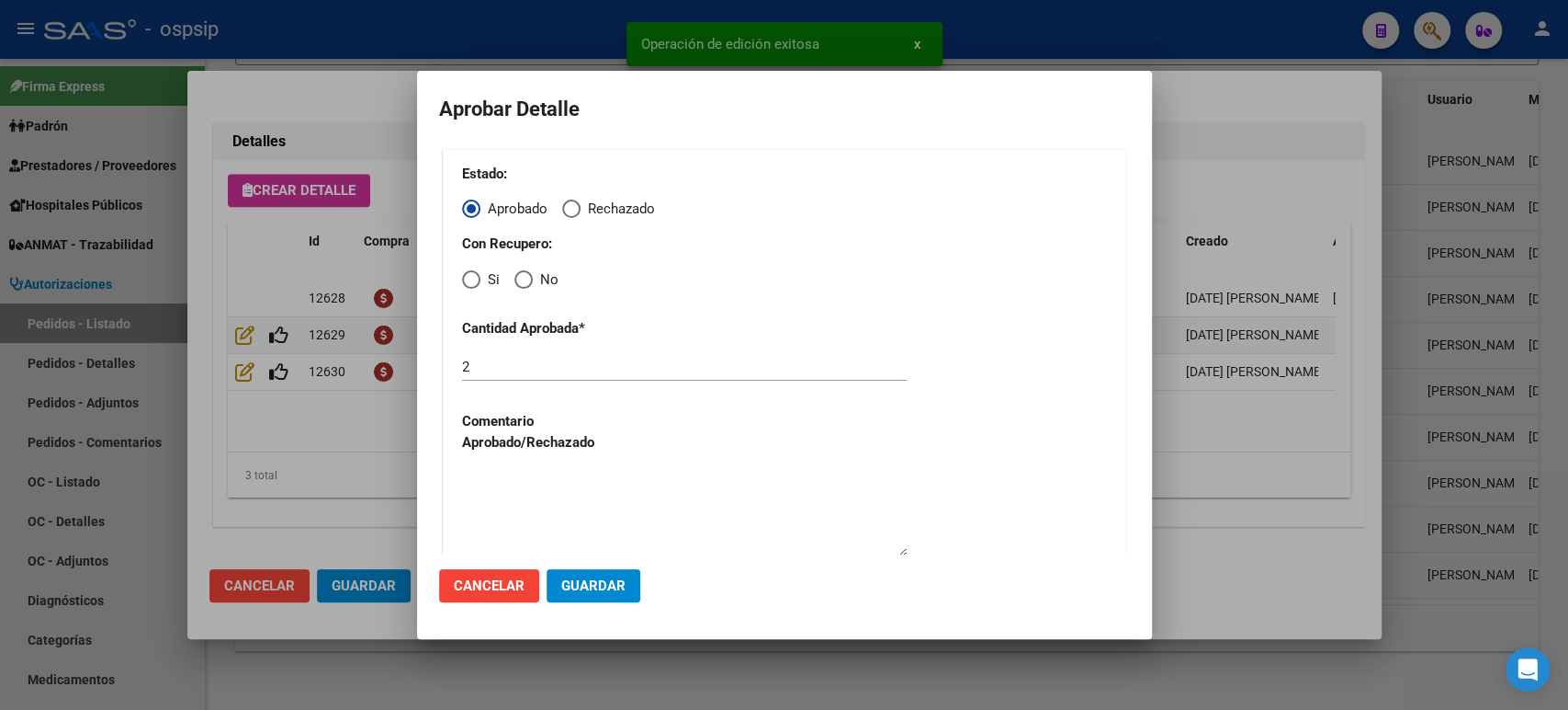
click at [465, 274] on span "Elija una opción" at bounding box center [470, 278] width 18 height 18
click at [465, 274] on input "Si" at bounding box center [470, 278] width 18 height 18
radio input "true"
click at [603, 588] on span "Guardar" at bounding box center [593, 585] width 64 height 16
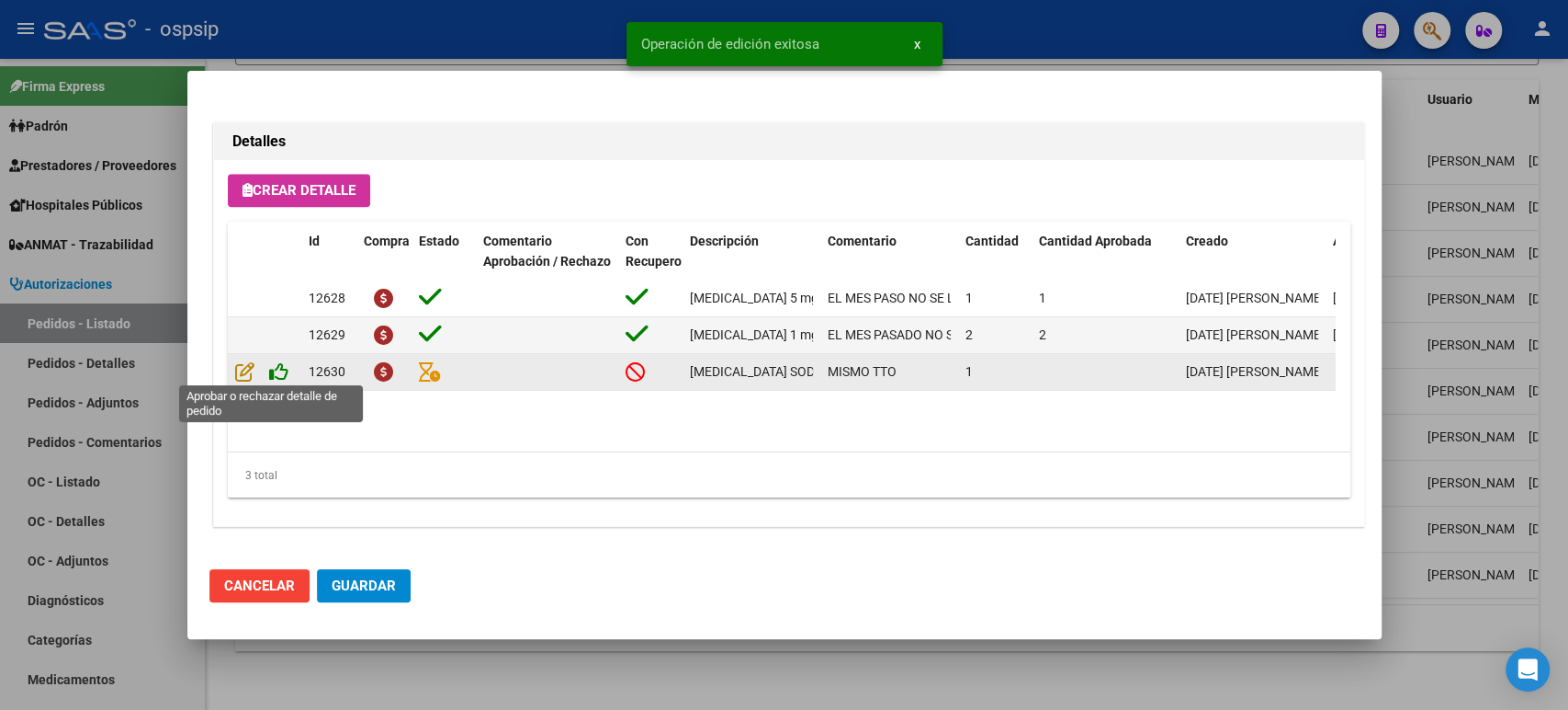
click at [280, 368] on icon at bounding box center [278, 371] width 19 height 20
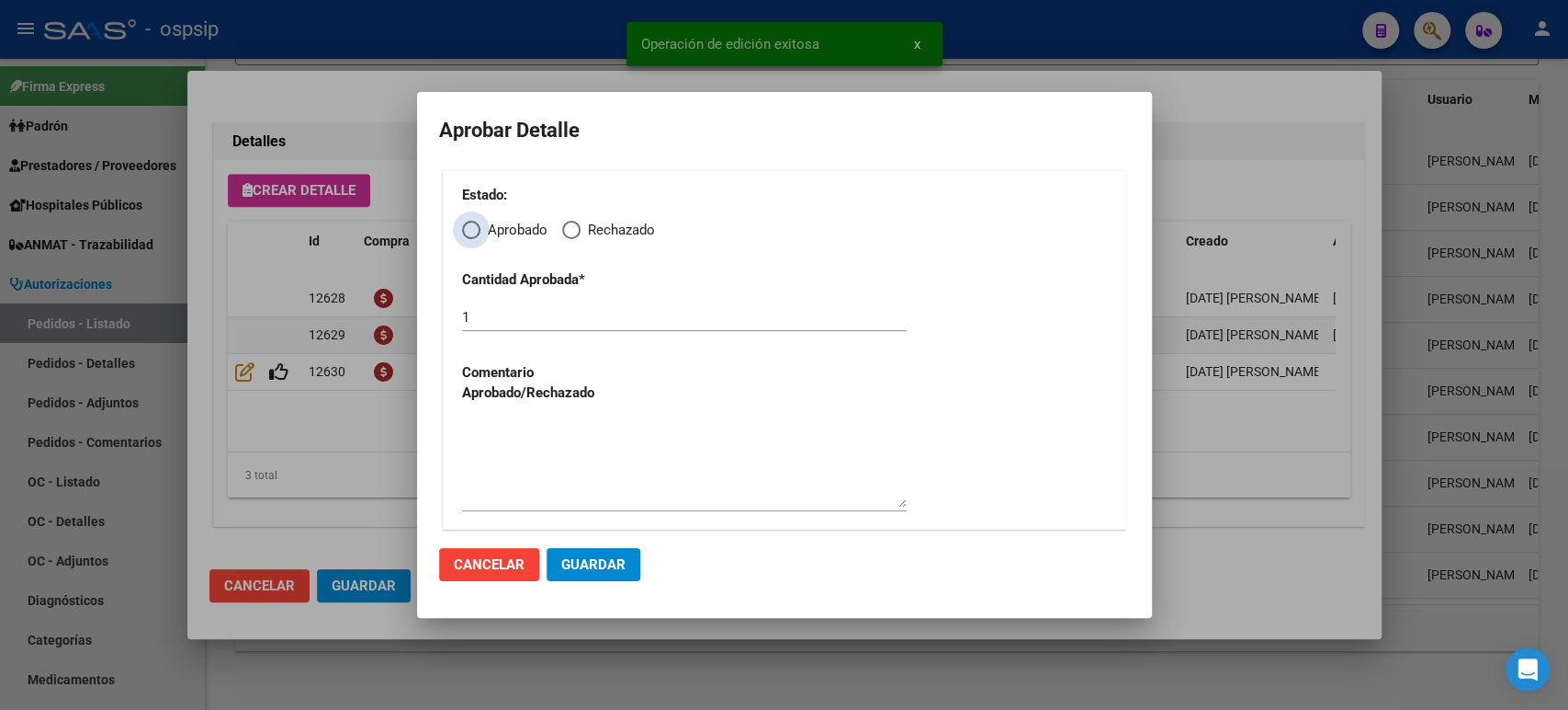
click at [478, 220] on label "Aprobado" at bounding box center [504, 230] width 85 height 21
click at [478, 221] on input "Aprobado" at bounding box center [470, 229] width 18 height 18
radio input "true"
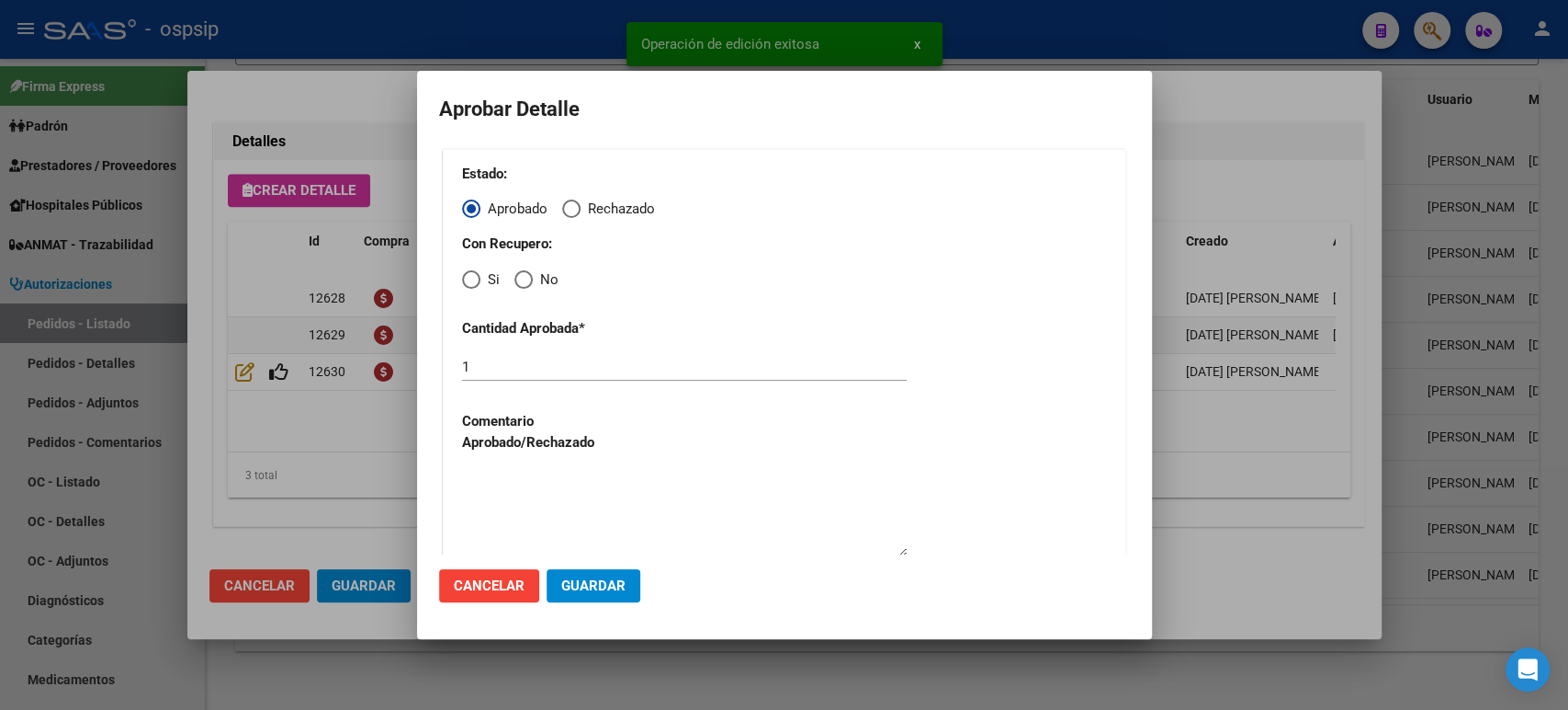
click at [466, 282] on span "Elija una opción" at bounding box center [470, 278] width 18 height 18
click at [466, 282] on input "Si" at bounding box center [470, 278] width 18 height 18
radio input "true"
click at [596, 585] on span "Guardar" at bounding box center [593, 585] width 64 height 16
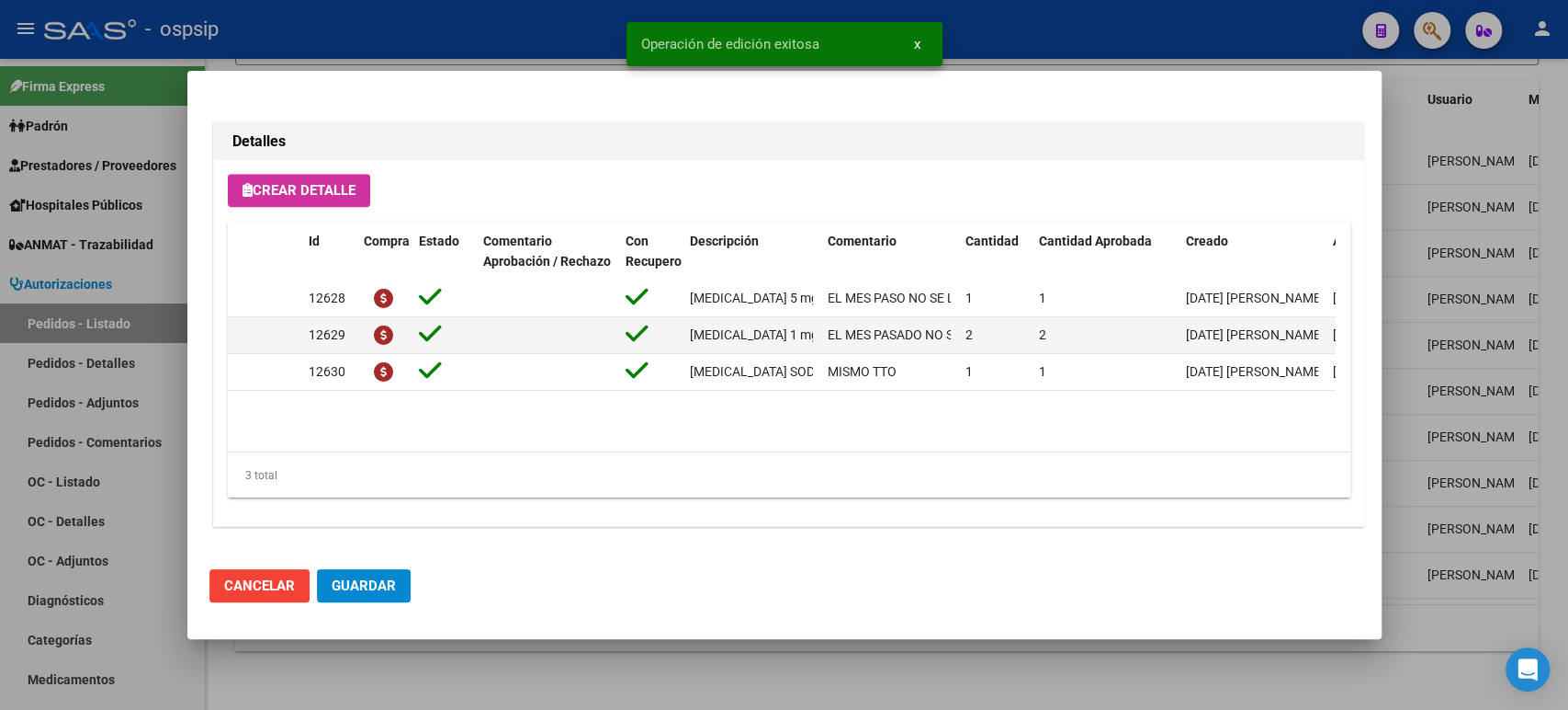
click at [379, 592] on span "Guardar" at bounding box center [364, 585] width 64 height 16
click at [1479, 248] on div at bounding box center [784, 355] width 1568 height 710
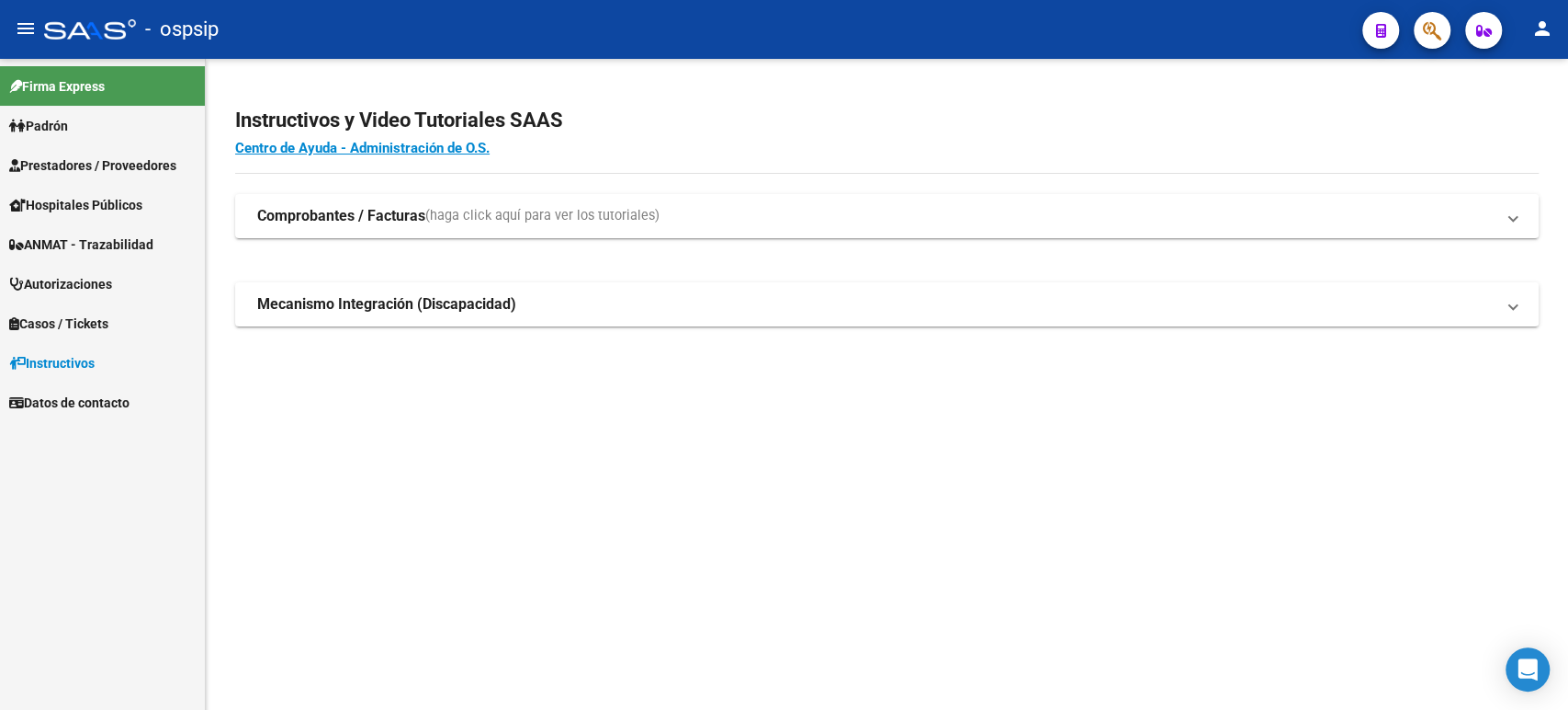
click at [85, 283] on span "Autorizaciones" at bounding box center [61, 283] width 103 height 20
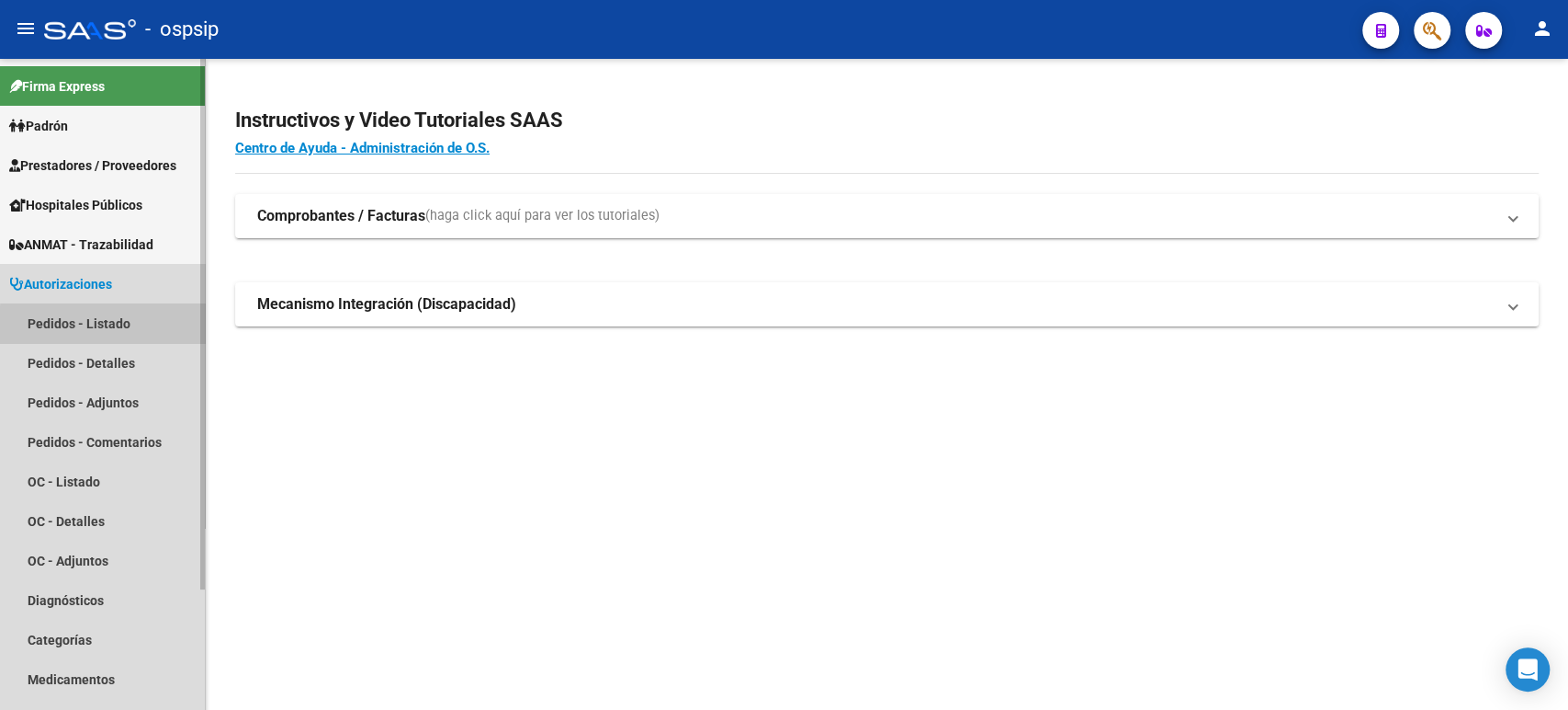
click at [110, 325] on link "Pedidos - Listado" at bounding box center [102, 323] width 205 height 40
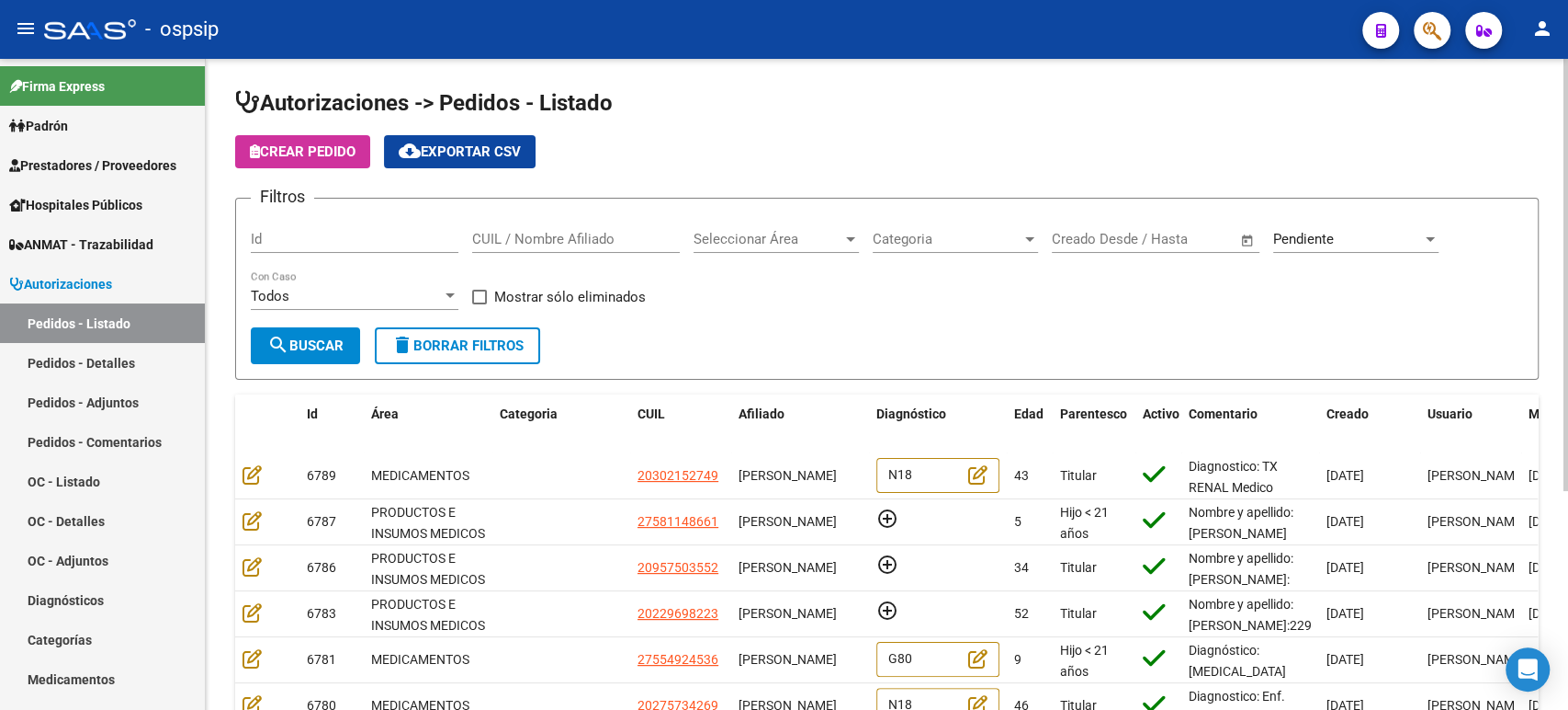
click at [588, 238] on input "CUIL / Nombre Afiliado" at bounding box center [575, 239] width 207 height 16
paste input "[PERSON_NAME]"
type input "[PERSON_NAME]"
click at [1304, 241] on span "Pendiente" at bounding box center [1304, 239] width 61 height 16
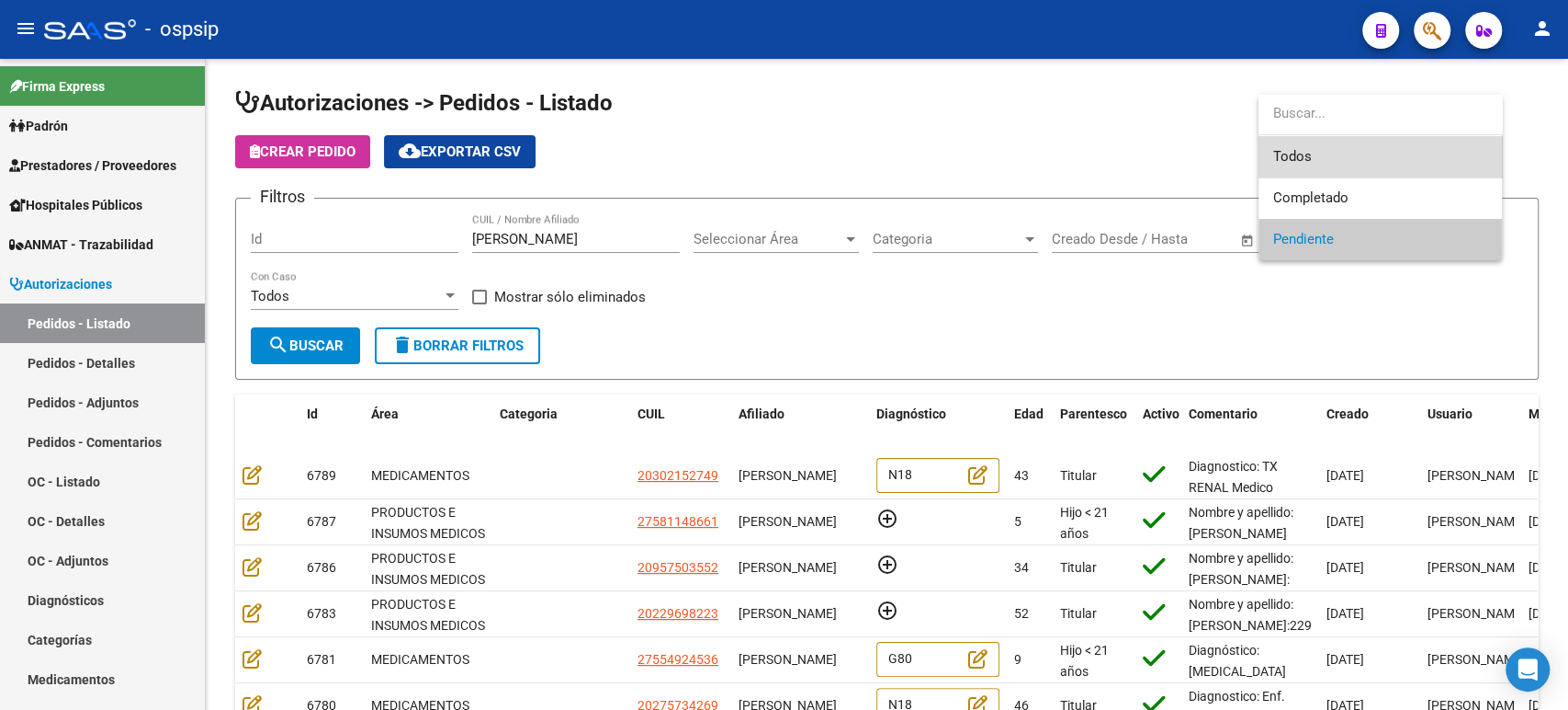
click at [1312, 160] on span "Todos" at bounding box center [1381, 157] width 214 height 42
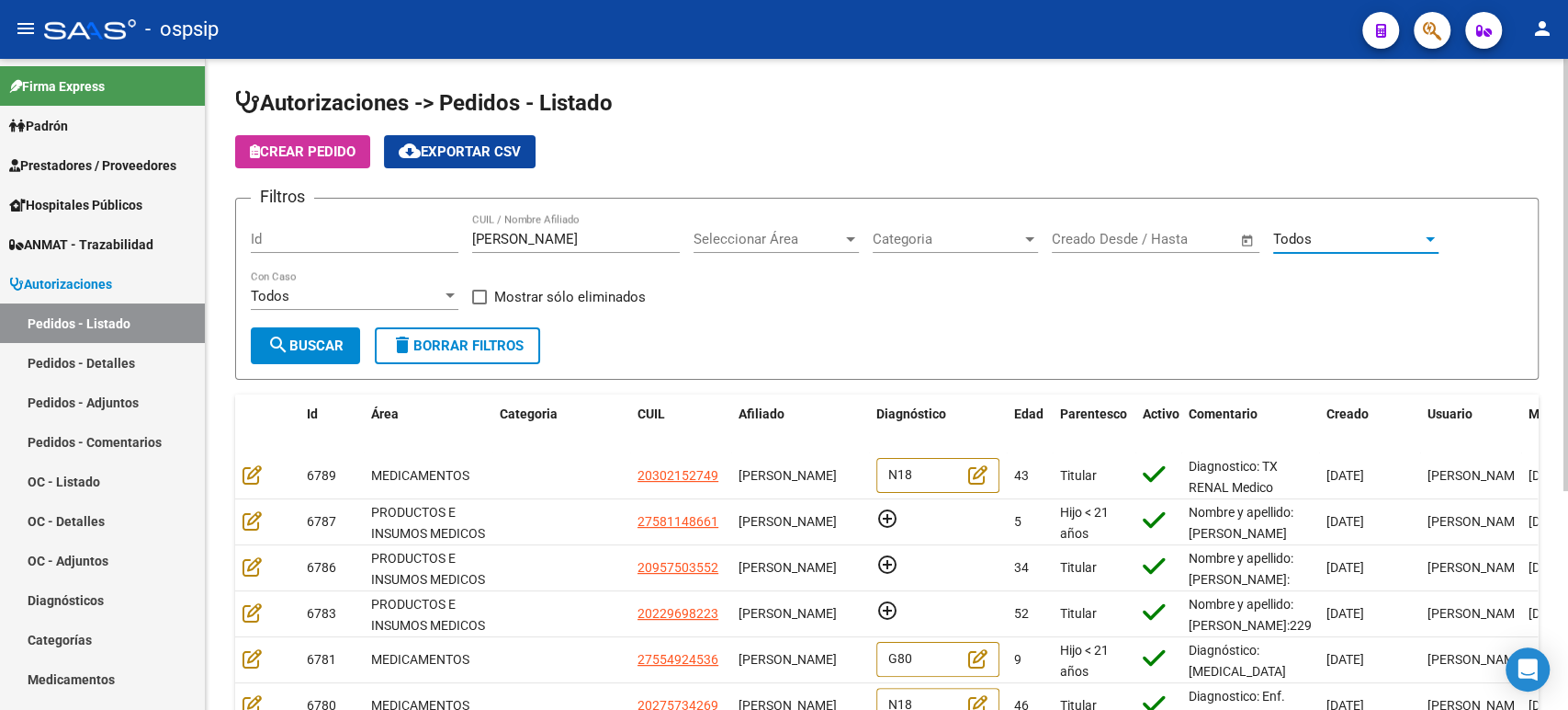
click at [315, 351] on span "search Buscar" at bounding box center [306, 345] width 77 height 16
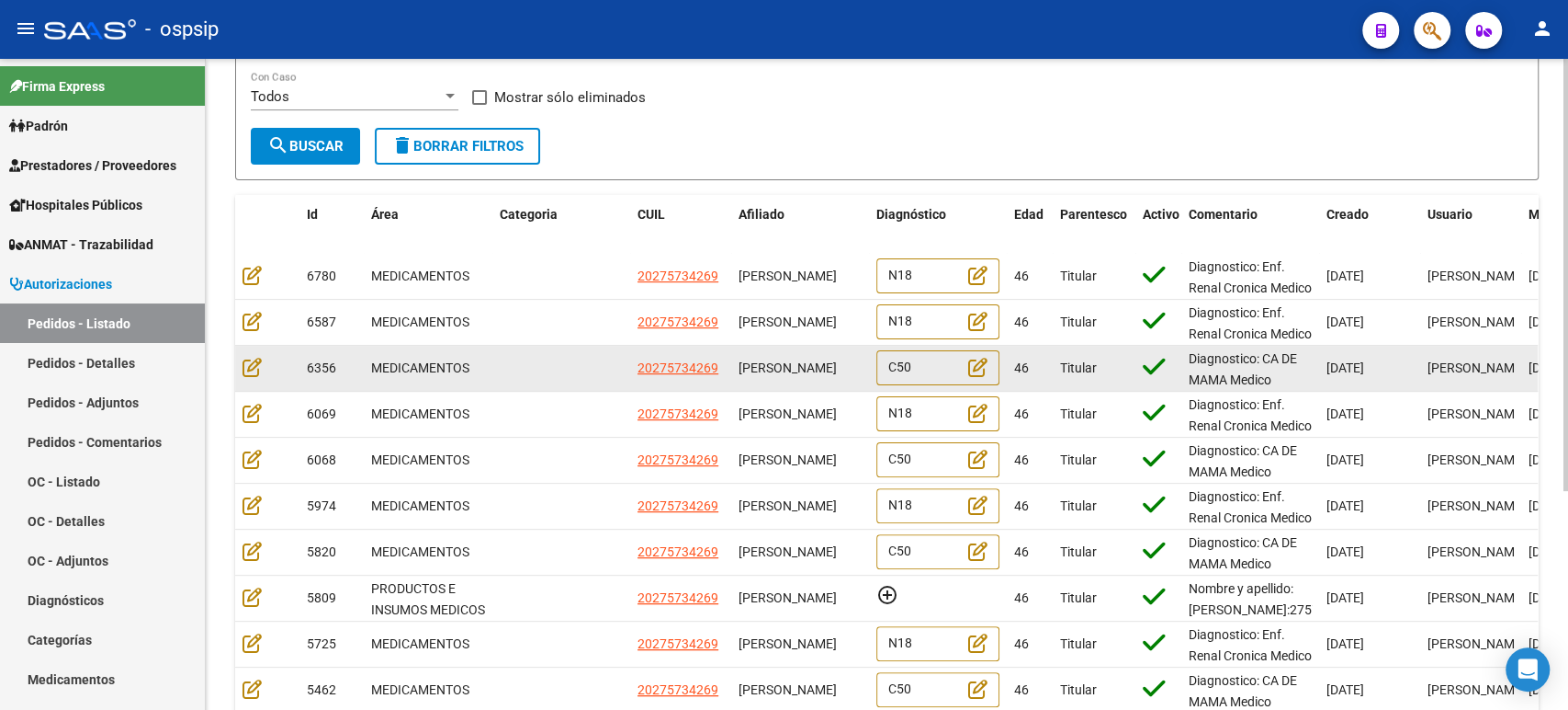
scroll to position [204, 0]
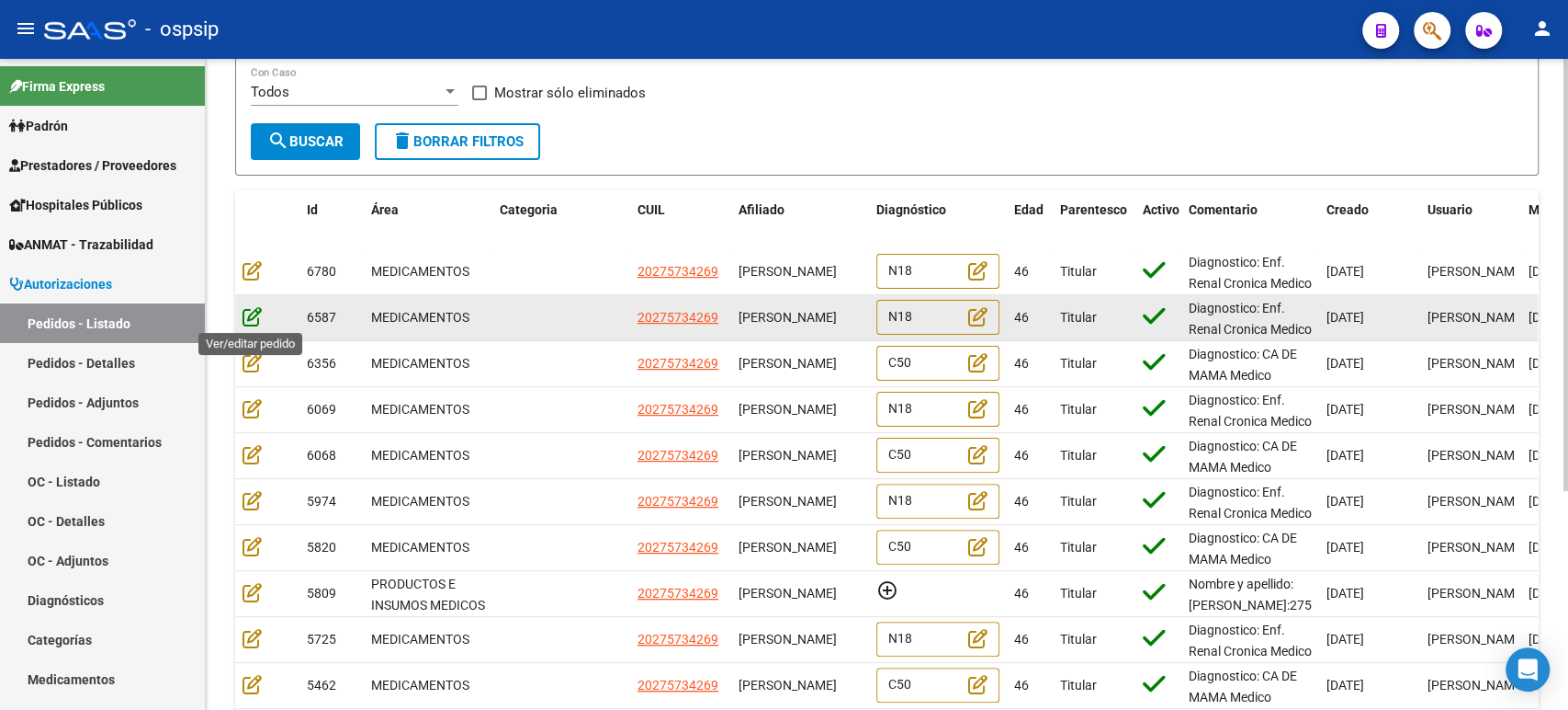
click at [259, 314] on icon at bounding box center [252, 315] width 19 height 20
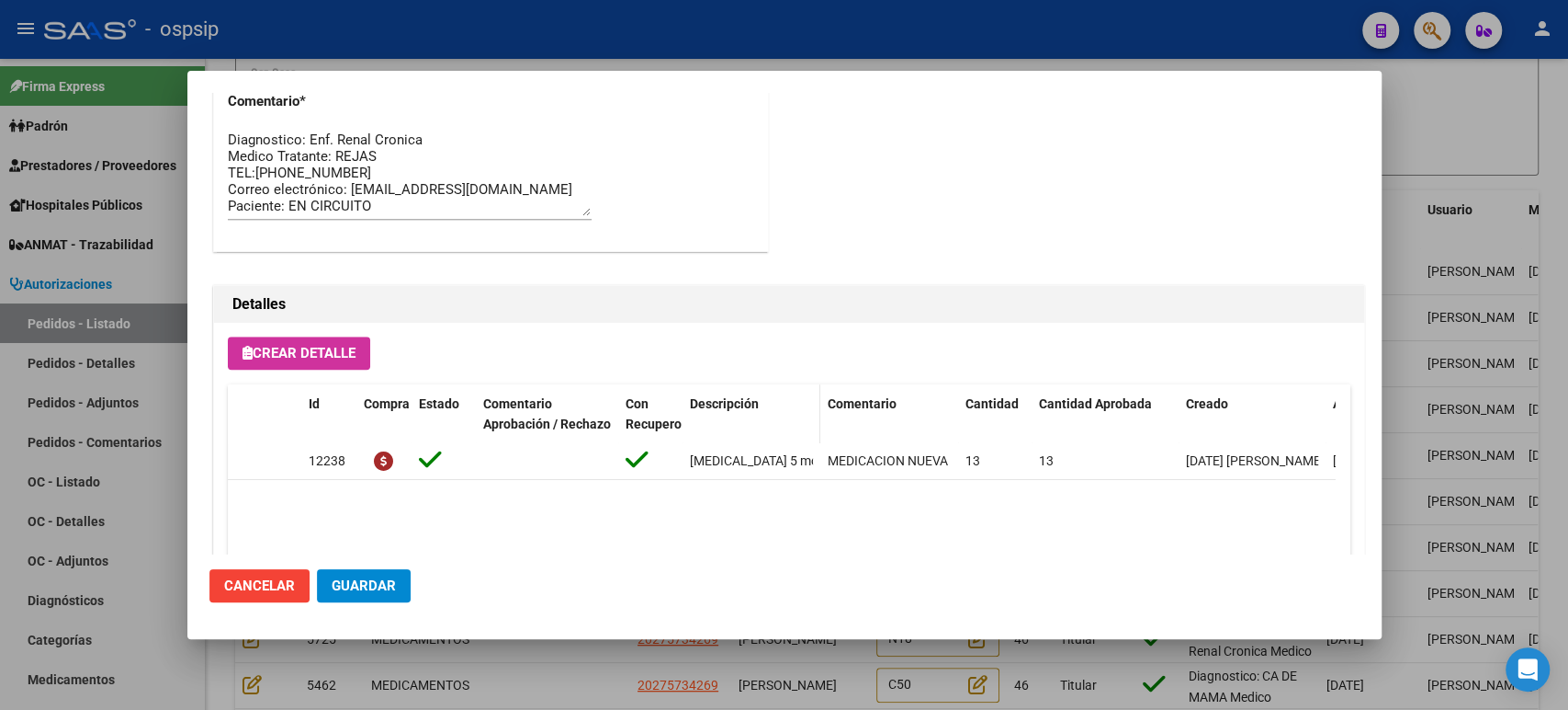
scroll to position [1281, 0]
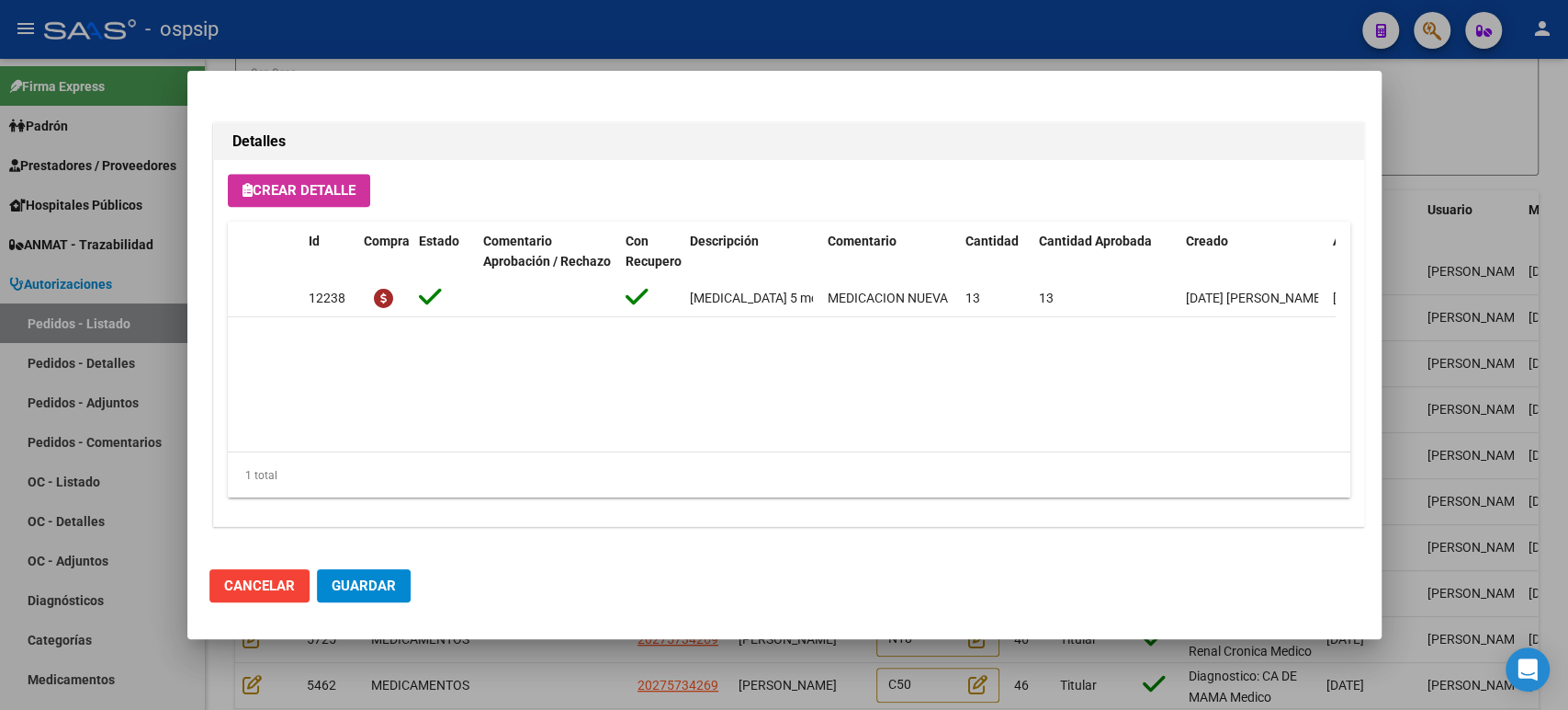
click at [1451, 322] on div at bounding box center [784, 355] width 1568 height 710
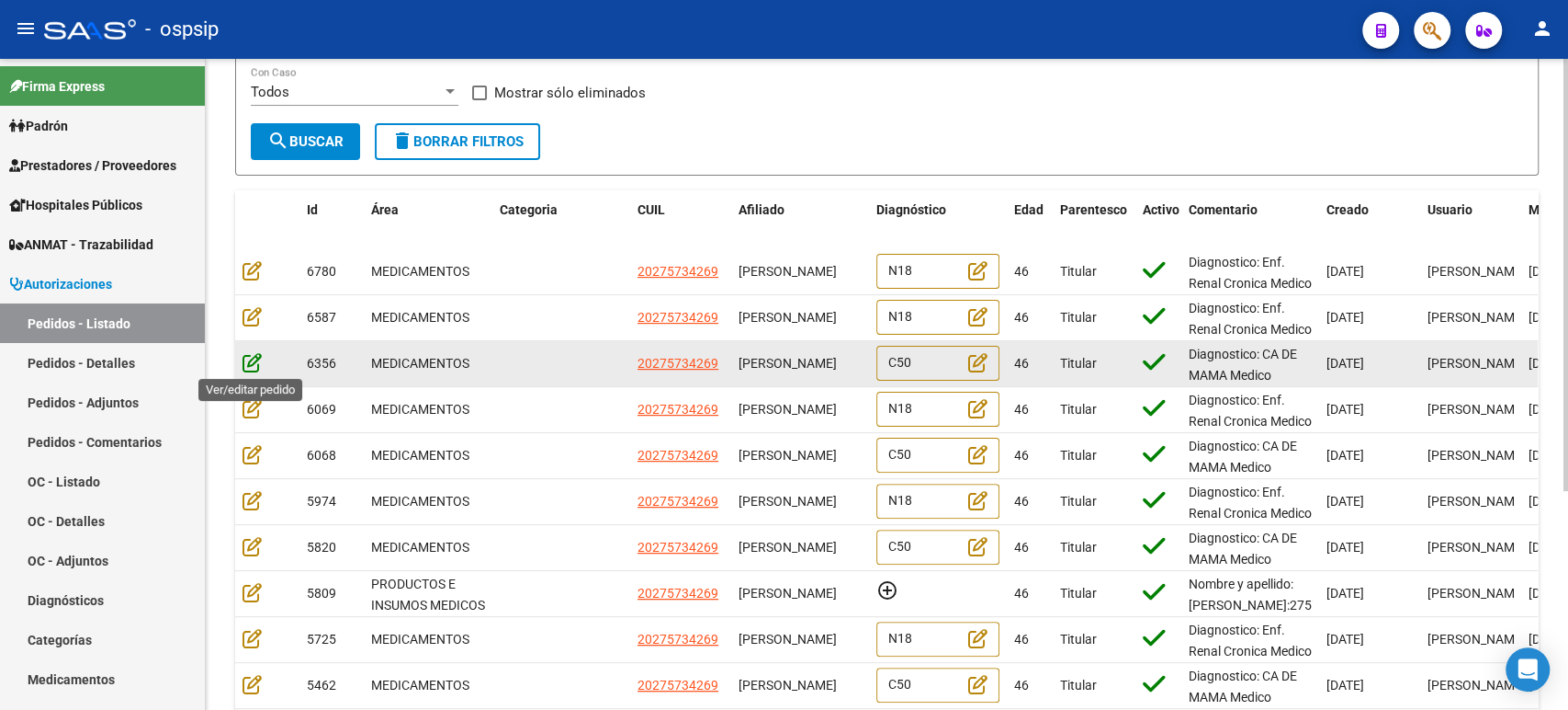
click at [251, 359] on icon at bounding box center [252, 362] width 19 height 20
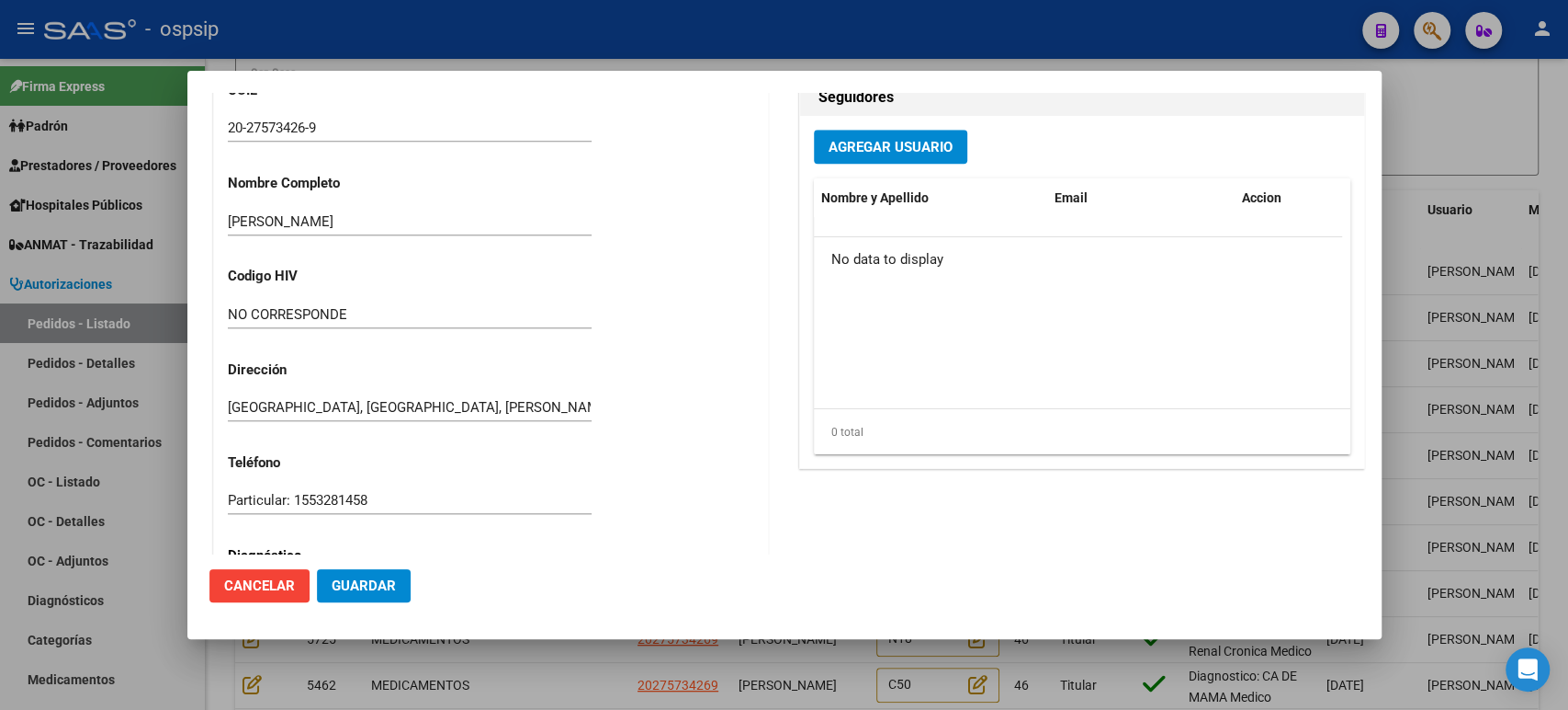
scroll to position [1832, 0]
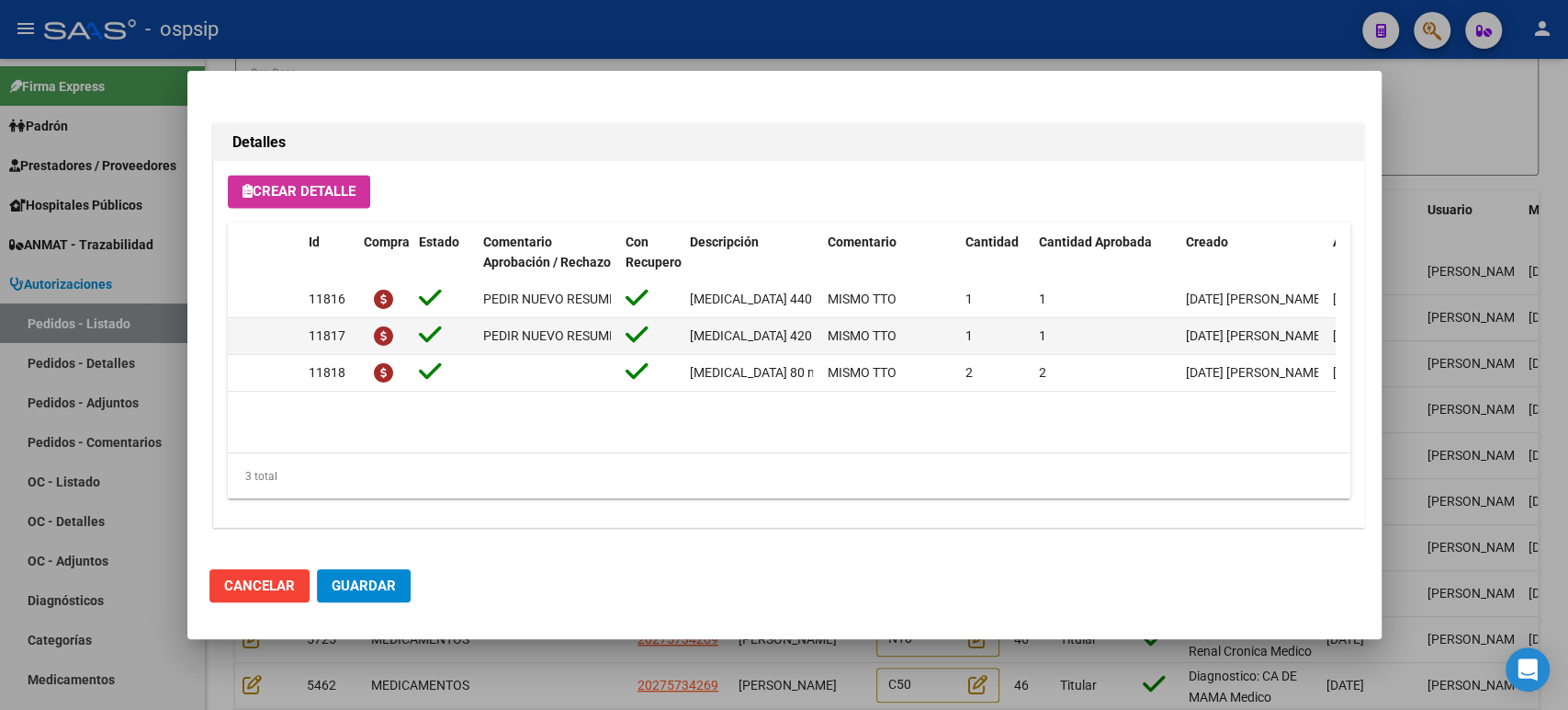
click at [1484, 309] on div at bounding box center [784, 355] width 1568 height 710
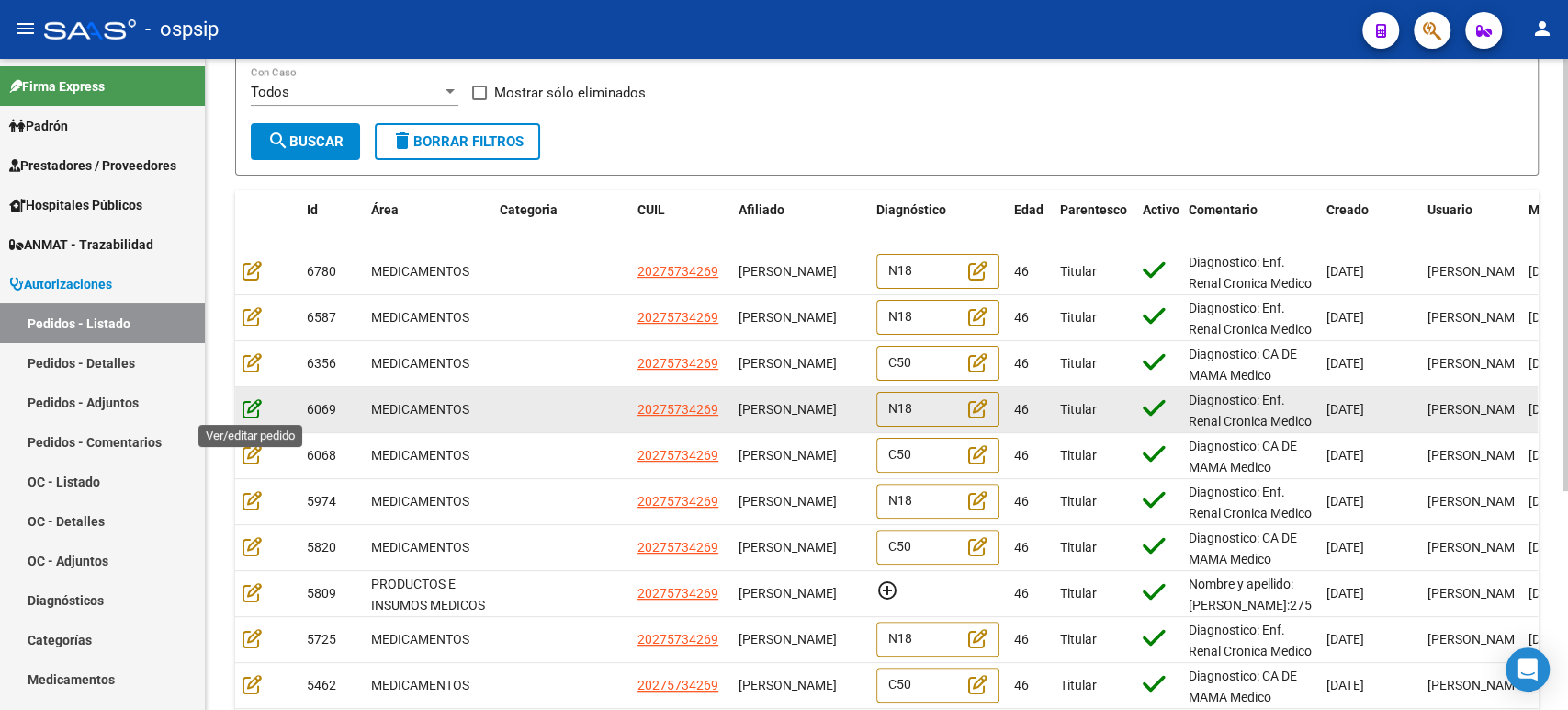
click at [257, 415] on icon at bounding box center [252, 407] width 19 height 20
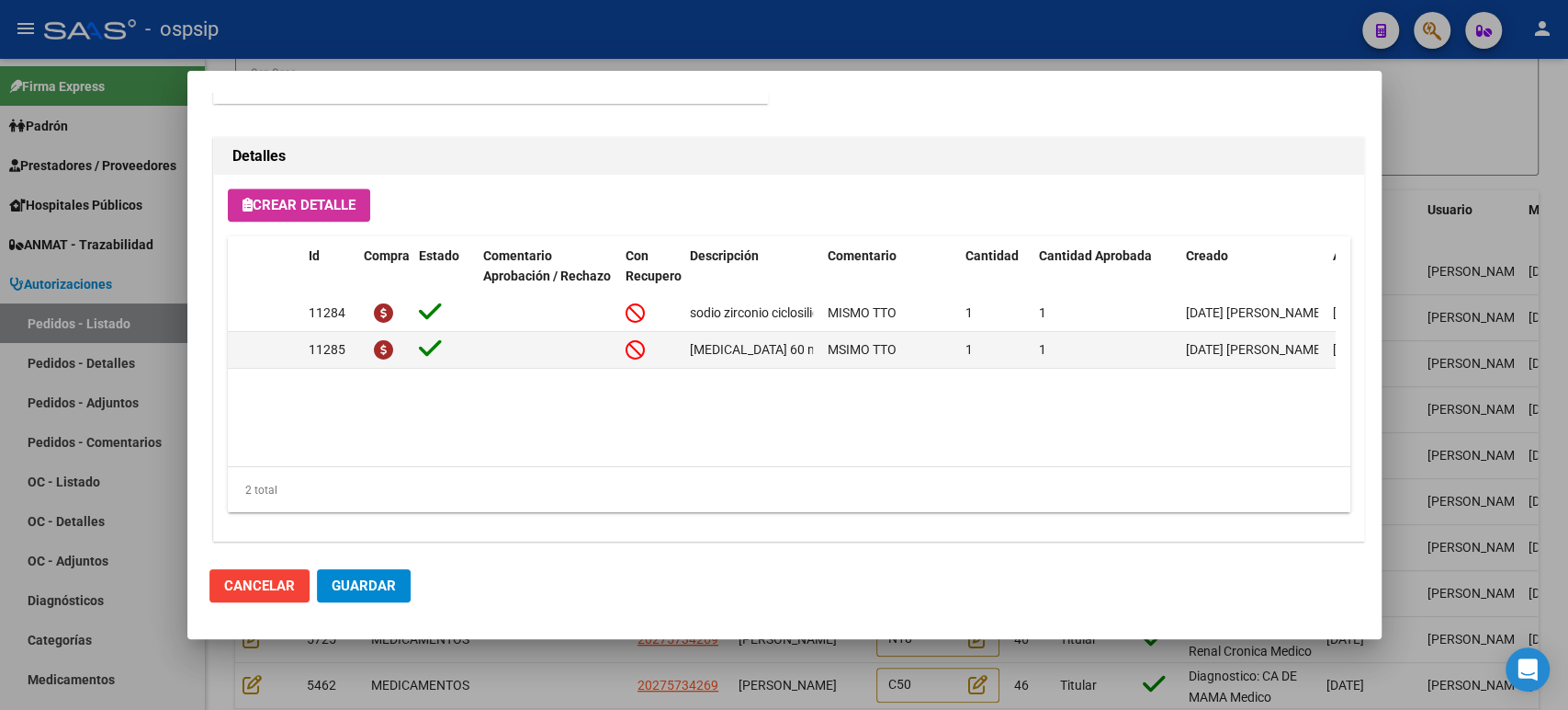
scroll to position [1281, 0]
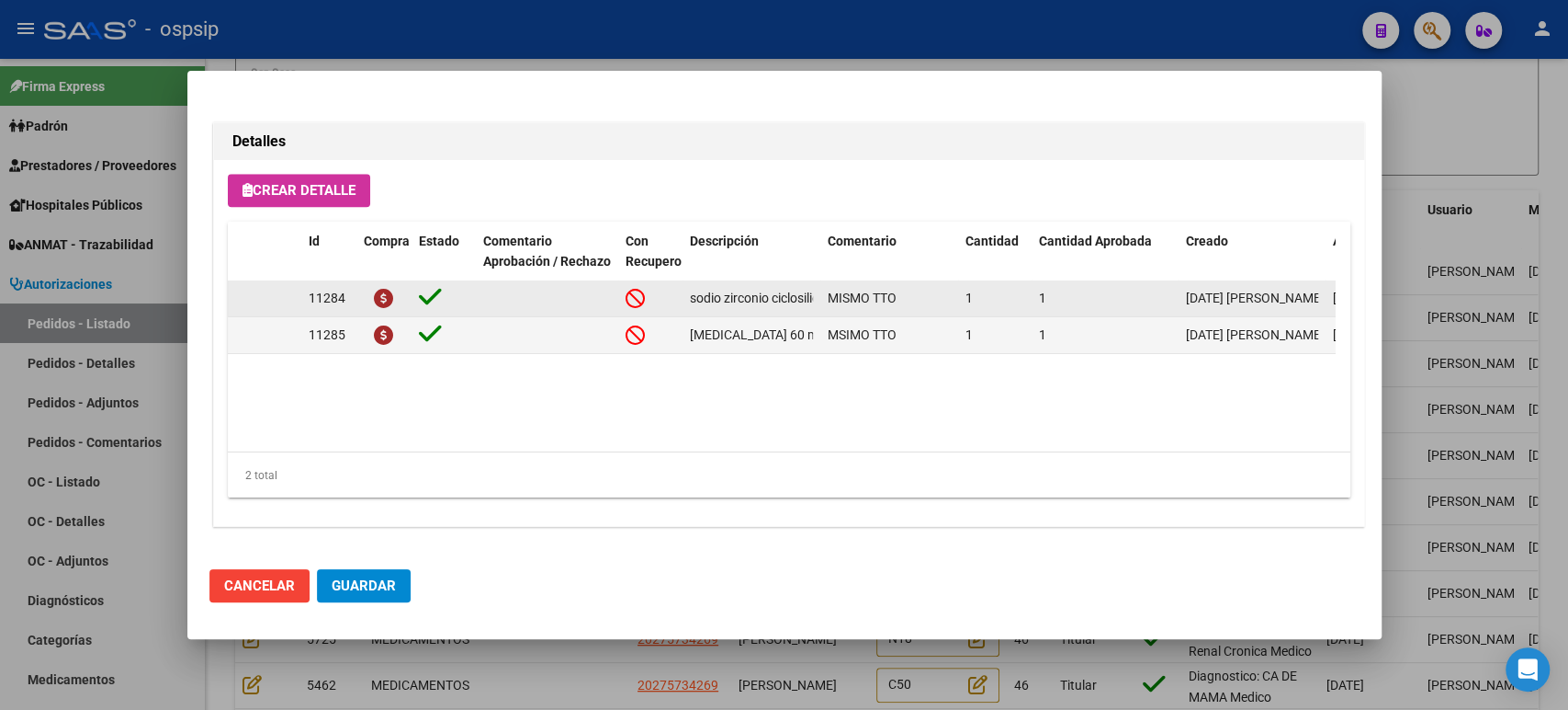
drag, startPoint x: 760, startPoint y: 327, endPoint x: 738, endPoint y: 298, distance: 36.4
click at [738, 298] on datatable-scroller "11284 sodio zirconio ciclosilicato sob. x 30 x 10 g MISMO TTO 1 1 29/05/2025 Je…" at bounding box center [782, 317] width 1107 height 74
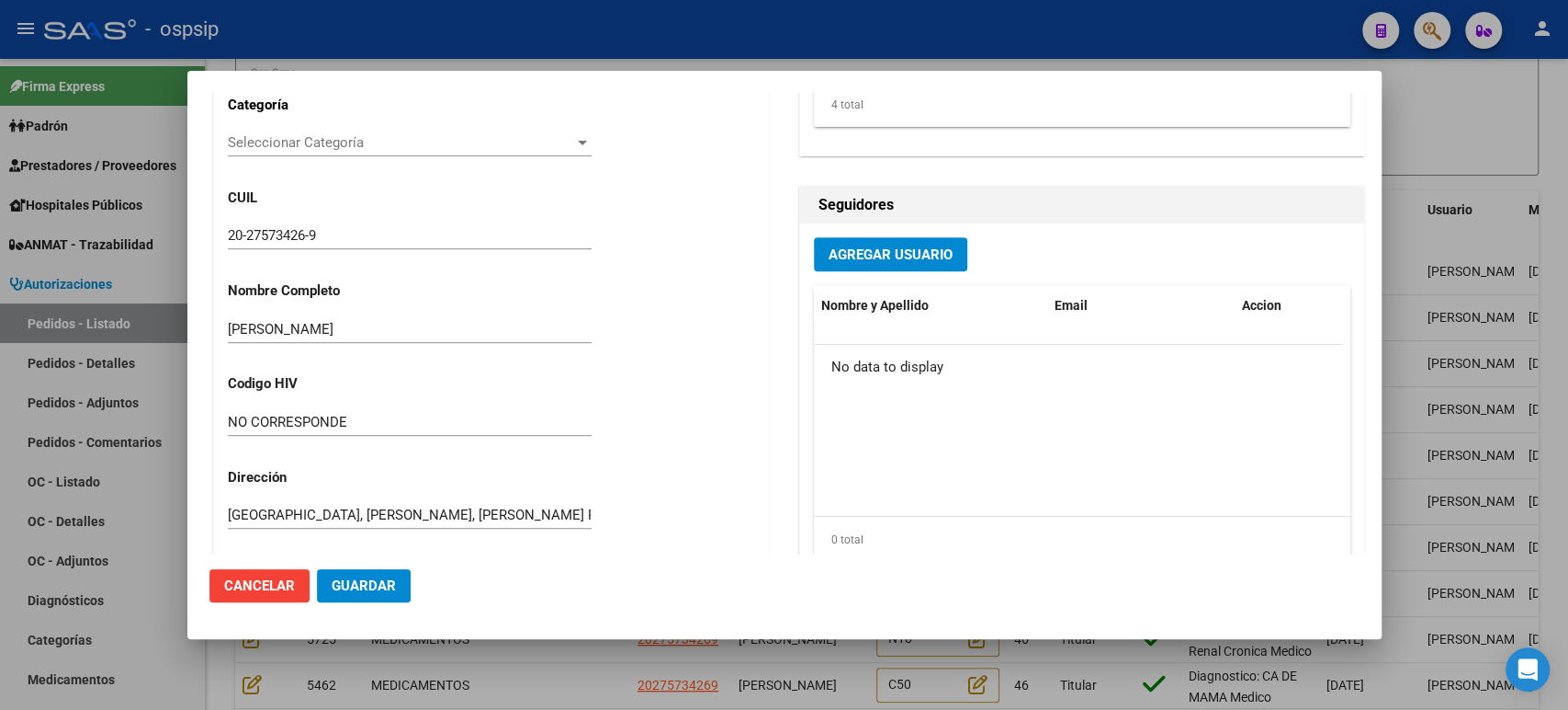
scroll to position [158, 0]
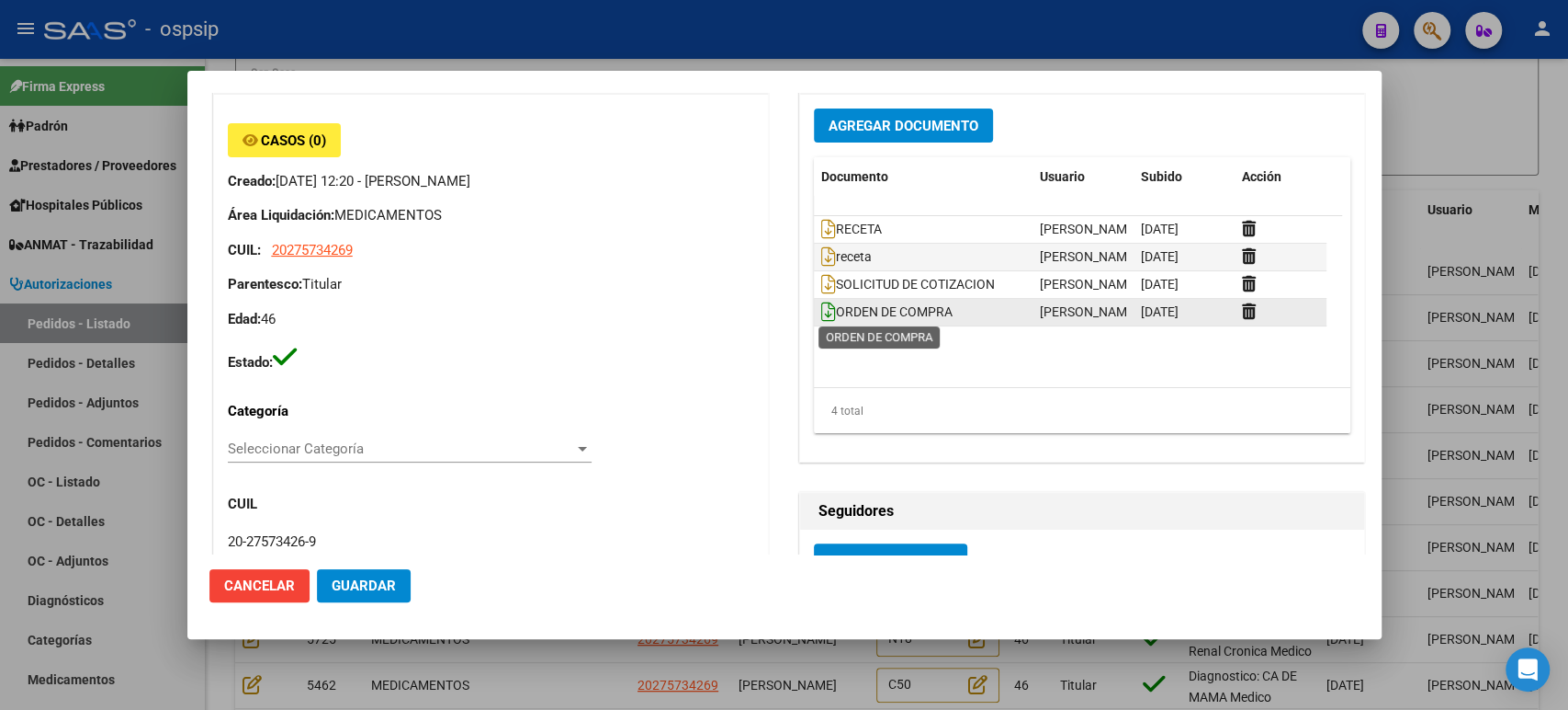
click at [823, 307] on icon at bounding box center [829, 311] width 15 height 20
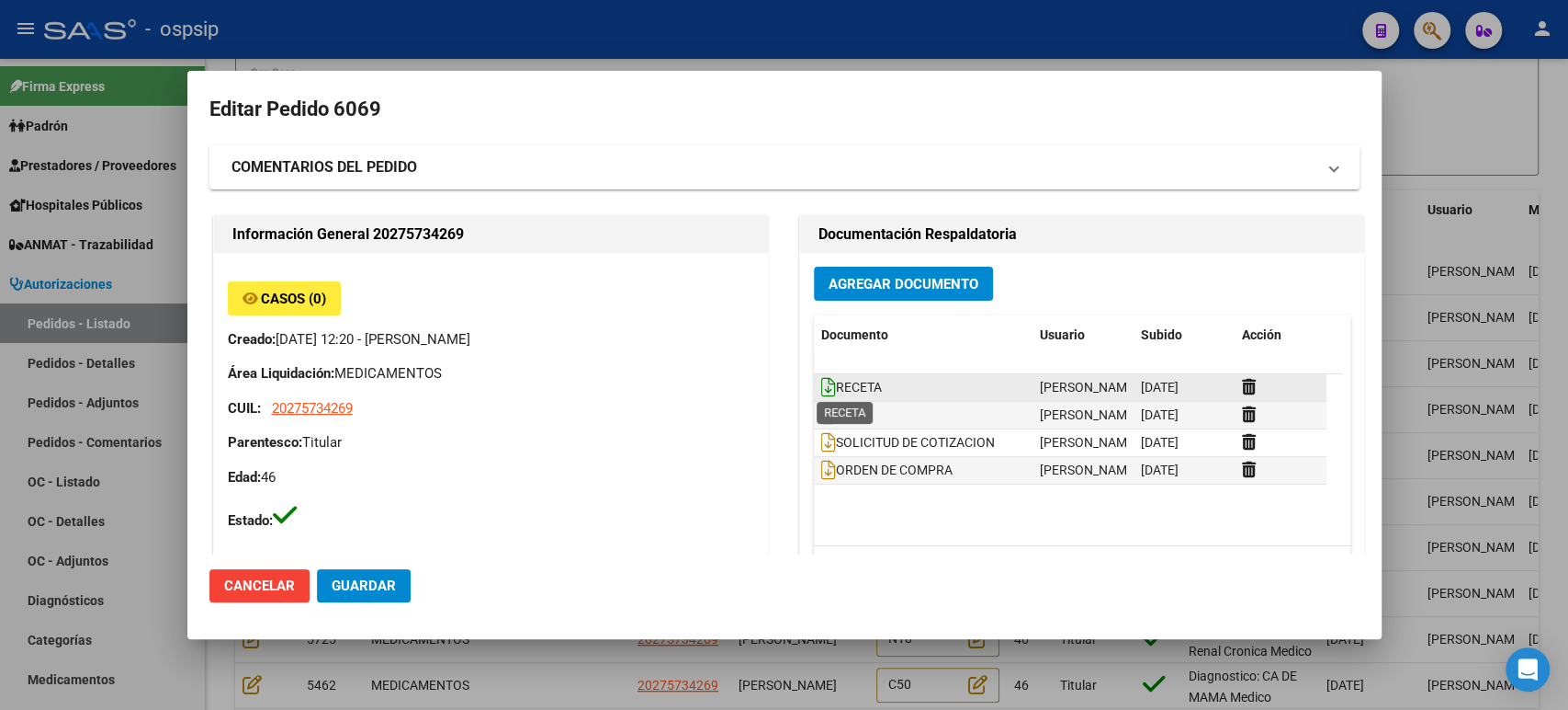
click at [821, 385] on icon at bounding box center [829, 386] width 15 height 20
click at [1435, 231] on div at bounding box center [784, 355] width 1568 height 710
